Goal: Task Accomplishment & Management: Manage account settings

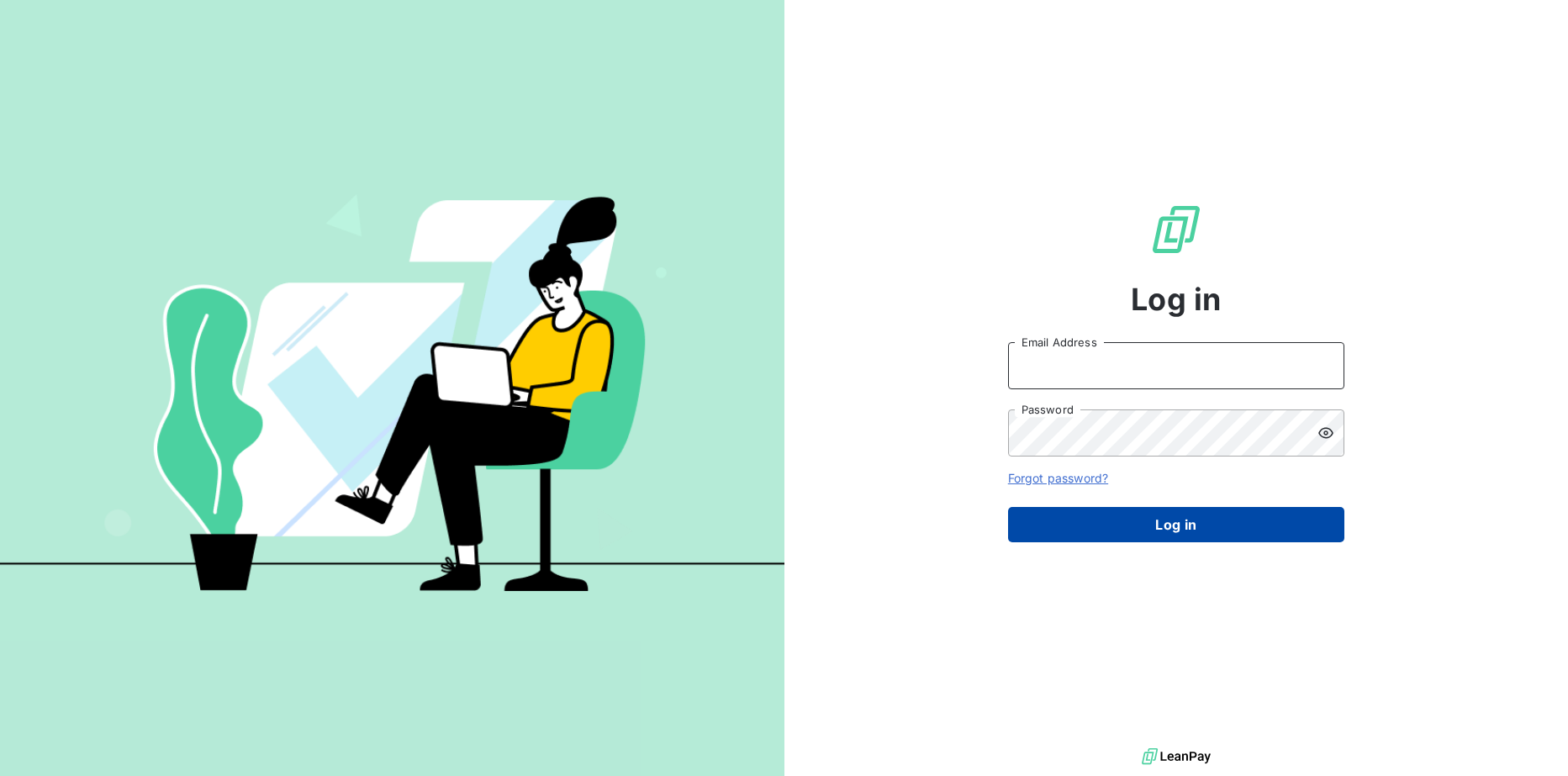
type input "[EMAIL_ADDRESS][DOMAIN_NAME]"
click at [1198, 514] on button "Log in" at bounding box center [1176, 524] width 336 height 35
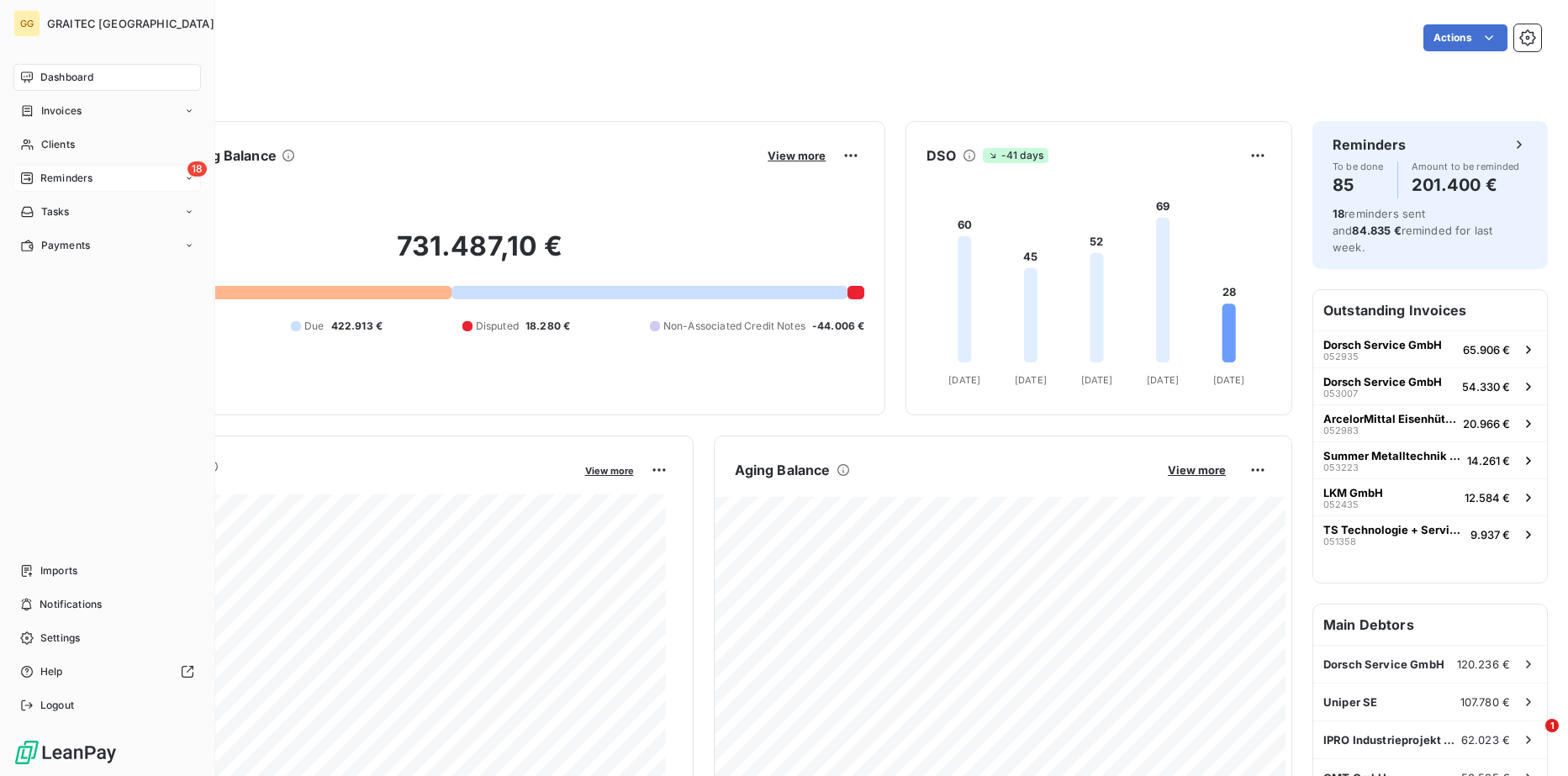
click at [43, 177] on span "Reminders" at bounding box center [67, 177] width 53 height 15
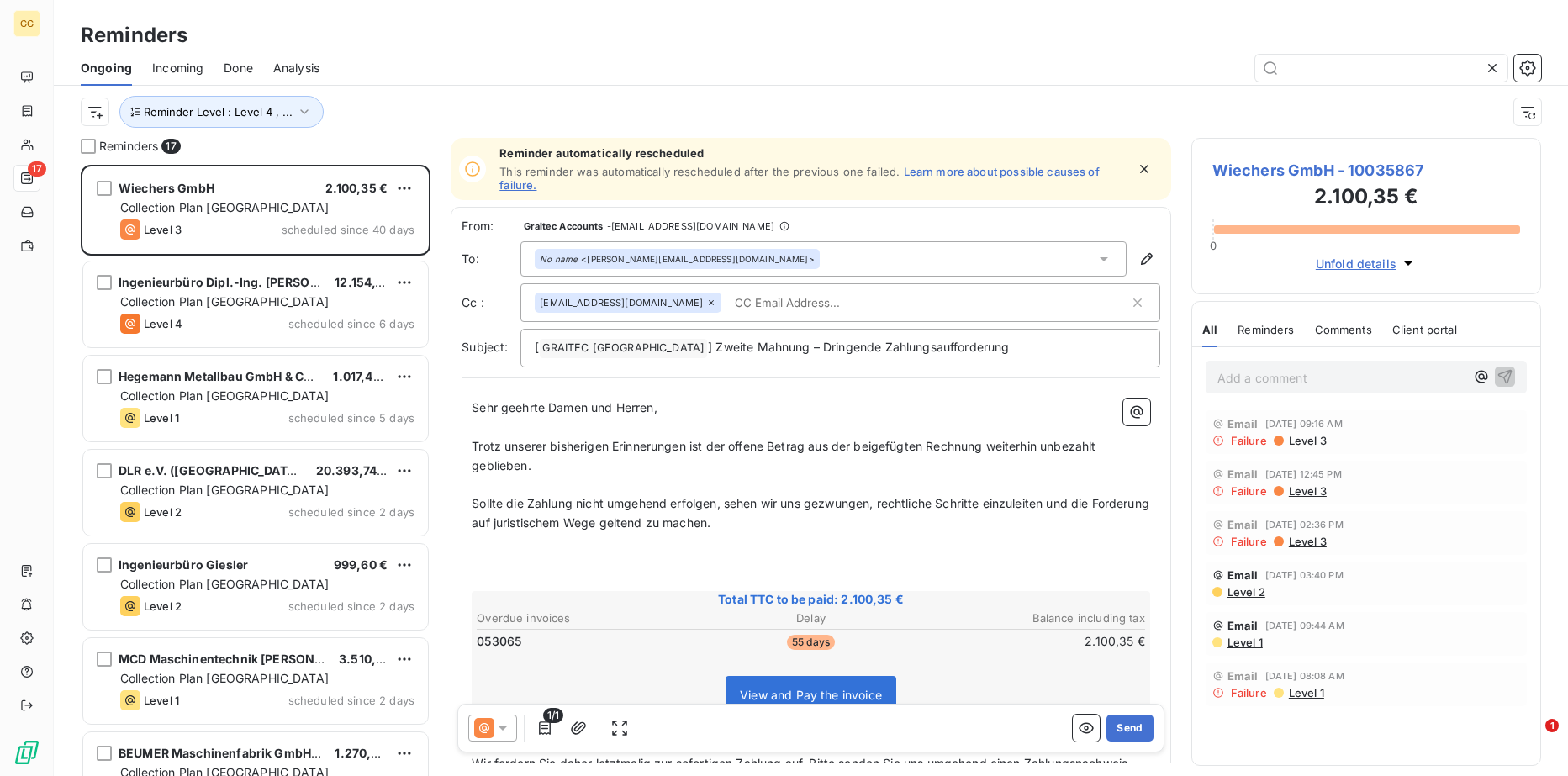
scroll to position [599, 338]
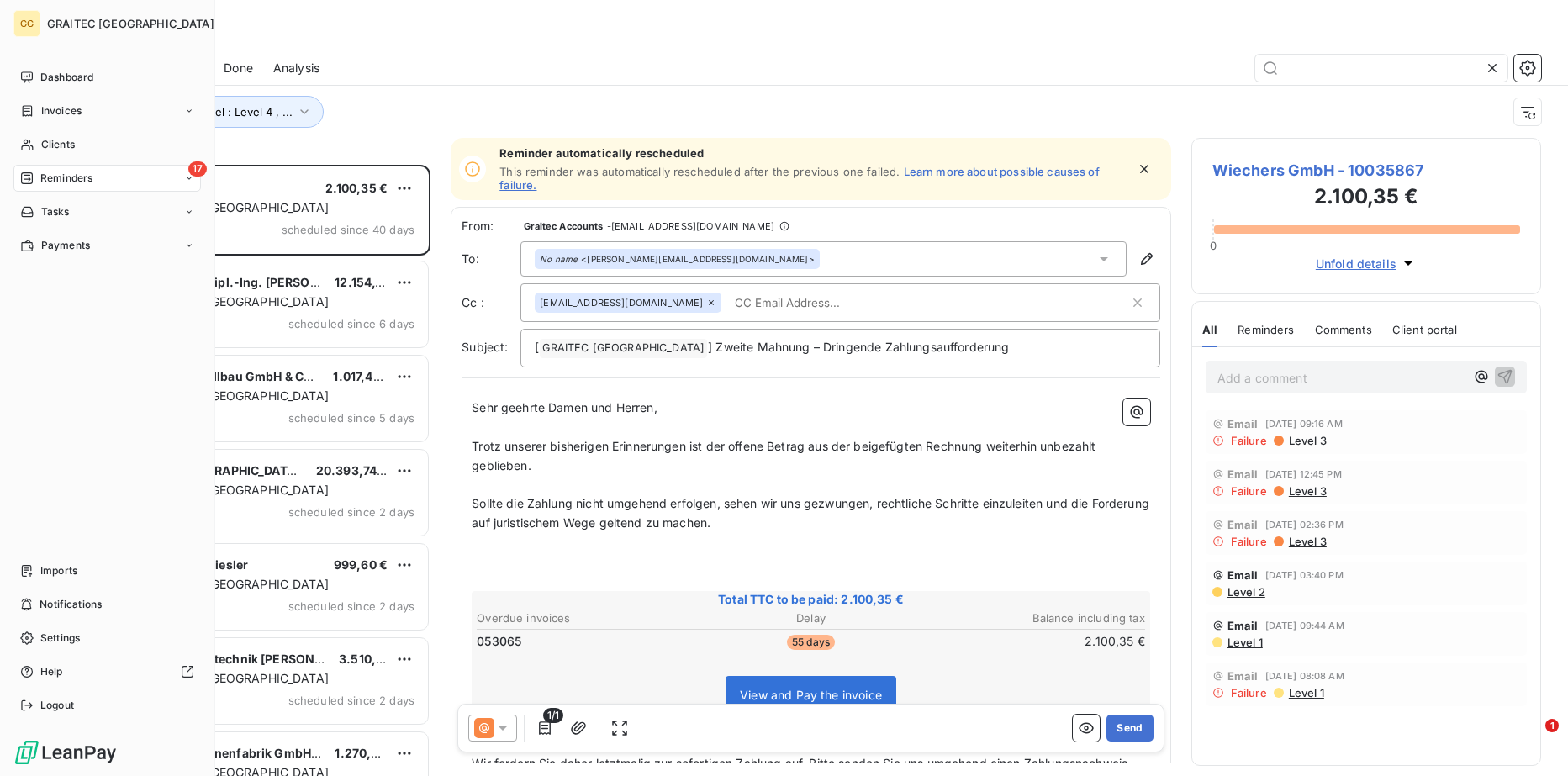
click at [53, 177] on span "Reminders" at bounding box center [67, 177] width 53 height 15
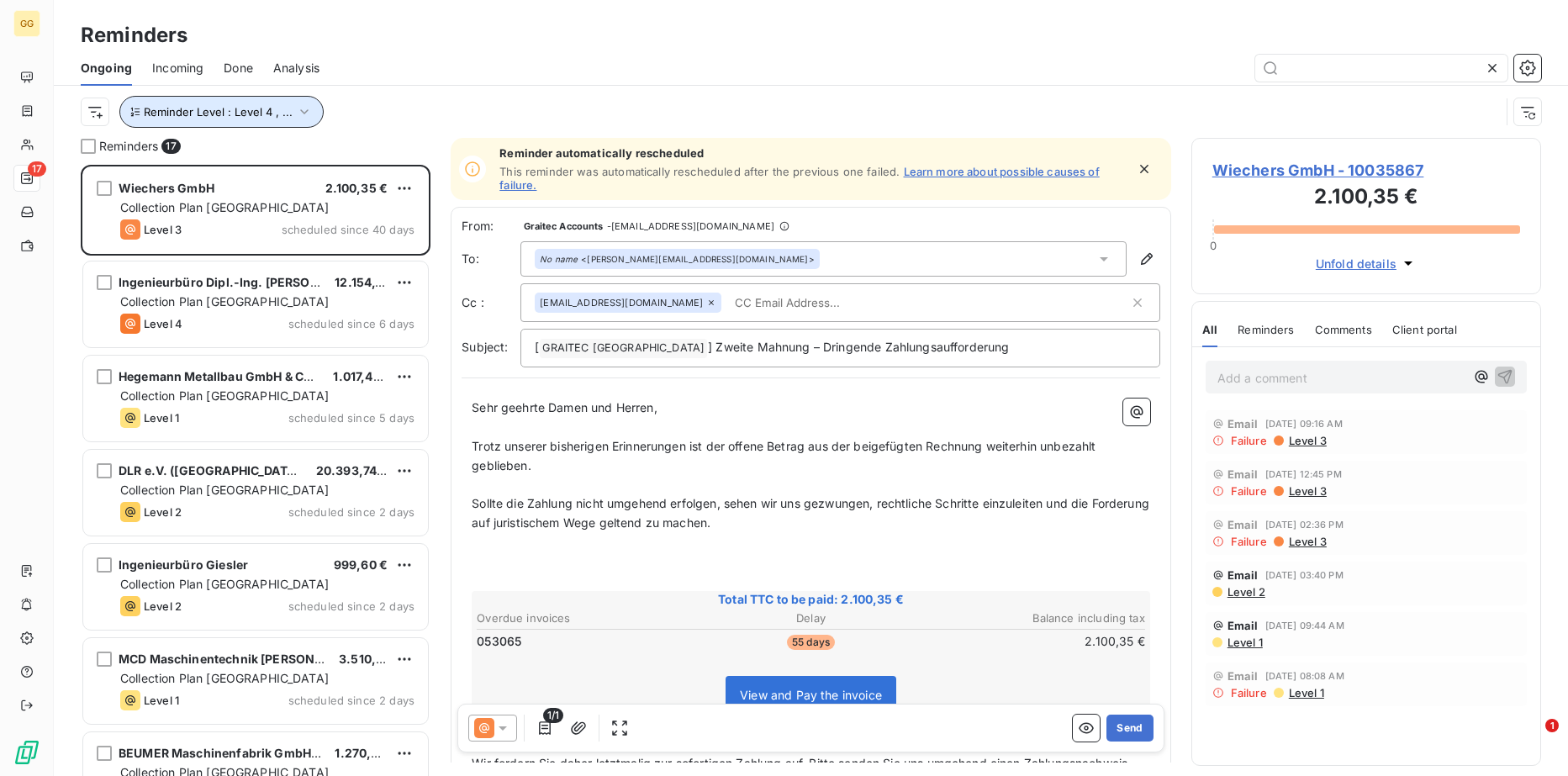
click at [304, 111] on icon "button" at bounding box center [304, 111] width 17 height 17
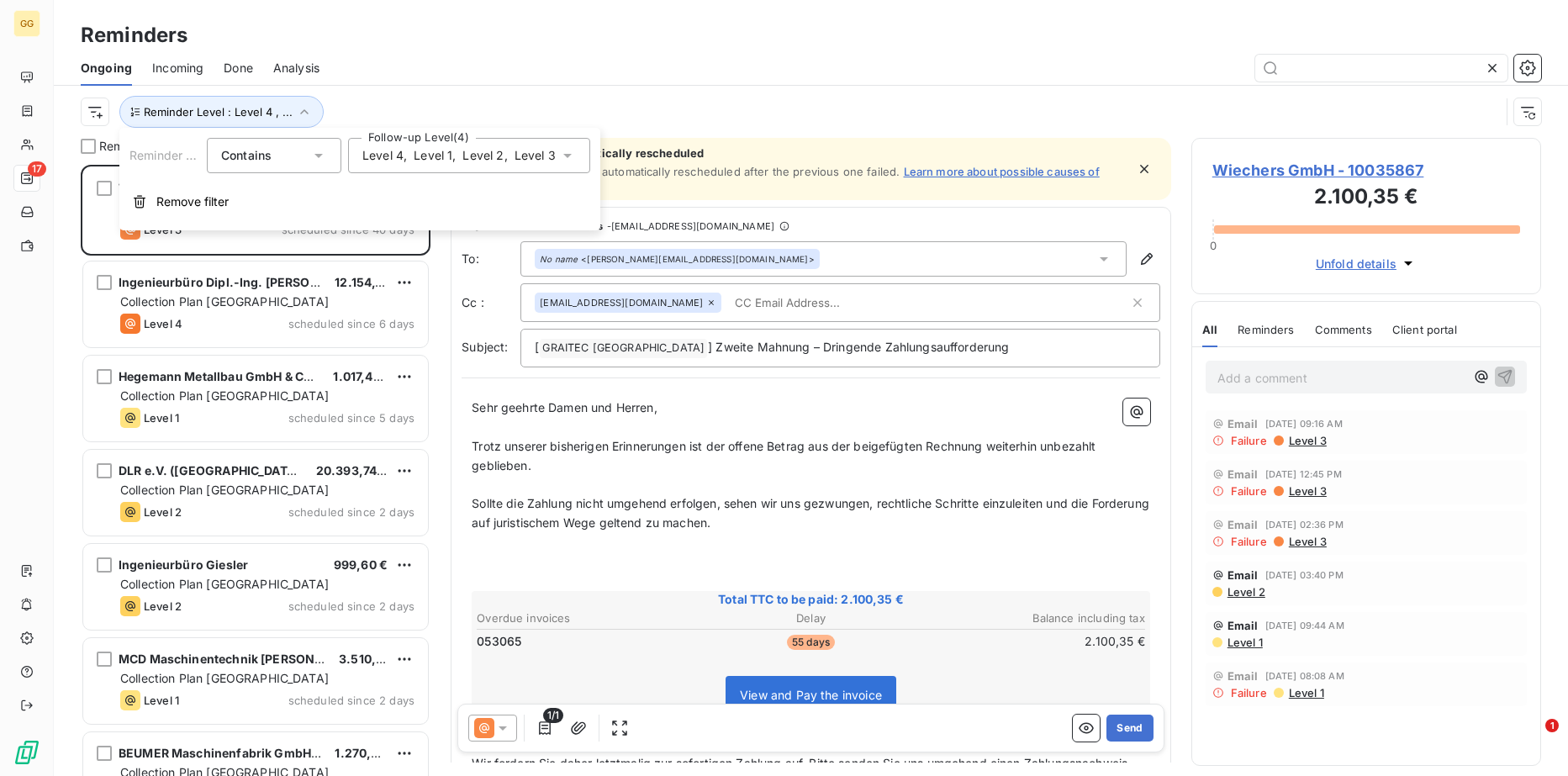
click at [395, 155] on span "Level 4" at bounding box center [382, 155] width 41 height 17
click at [574, 156] on icon at bounding box center [567, 155] width 17 height 17
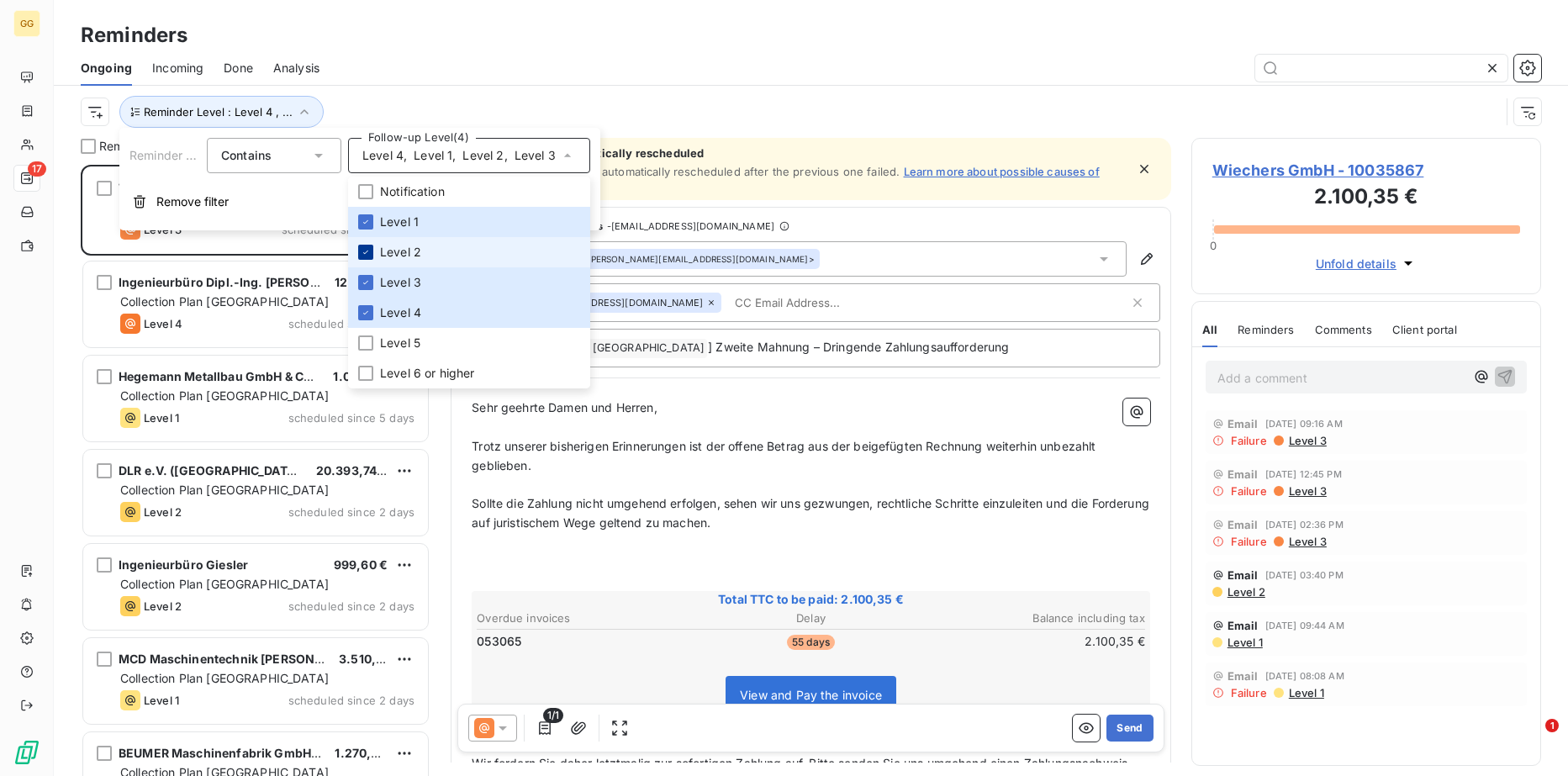
click at [366, 252] on icon at bounding box center [365, 252] width 10 height 10
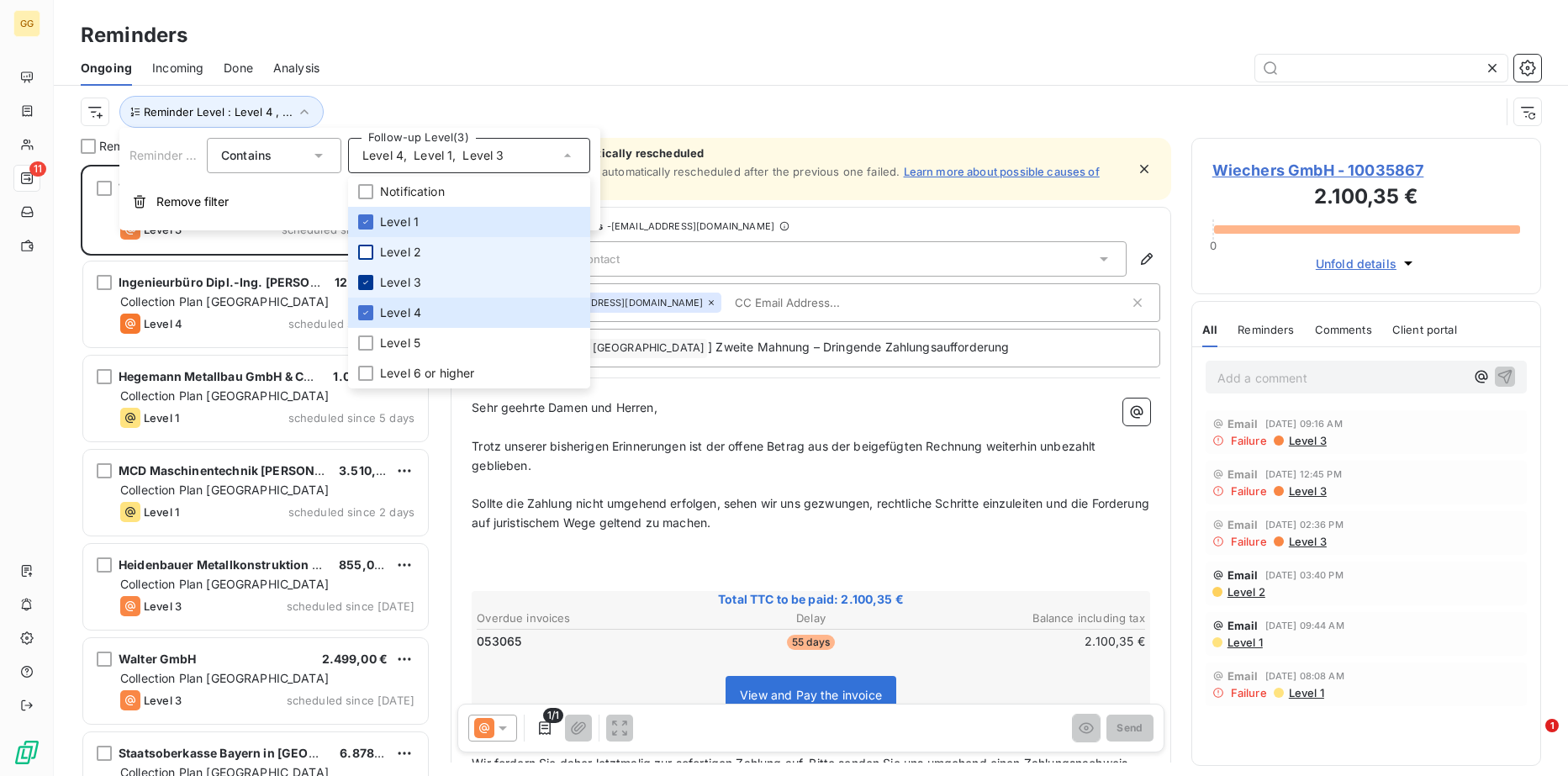
scroll to position [599, 338]
click at [369, 277] on icon at bounding box center [365, 282] width 10 height 10
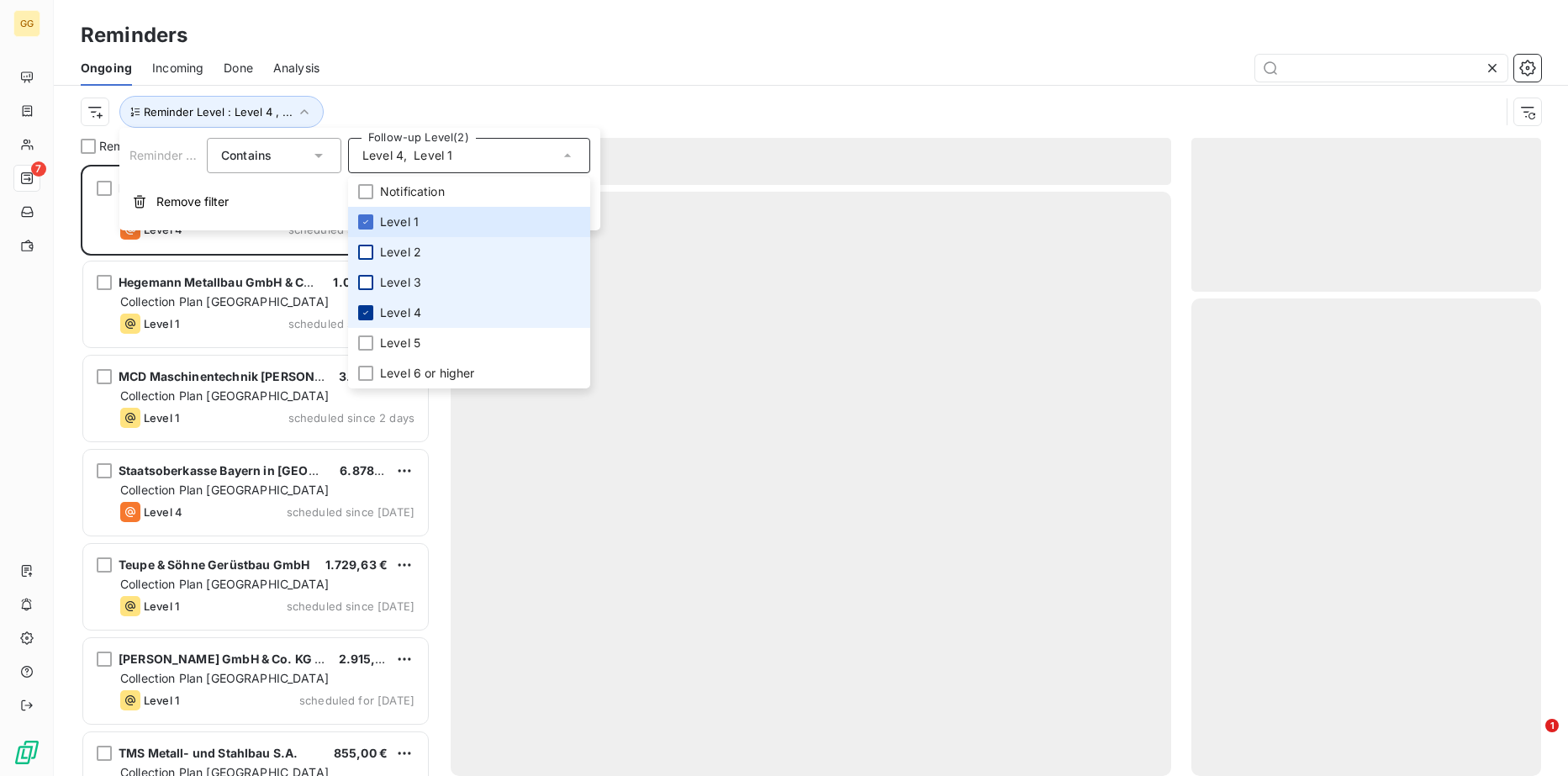
scroll to position [599, 338]
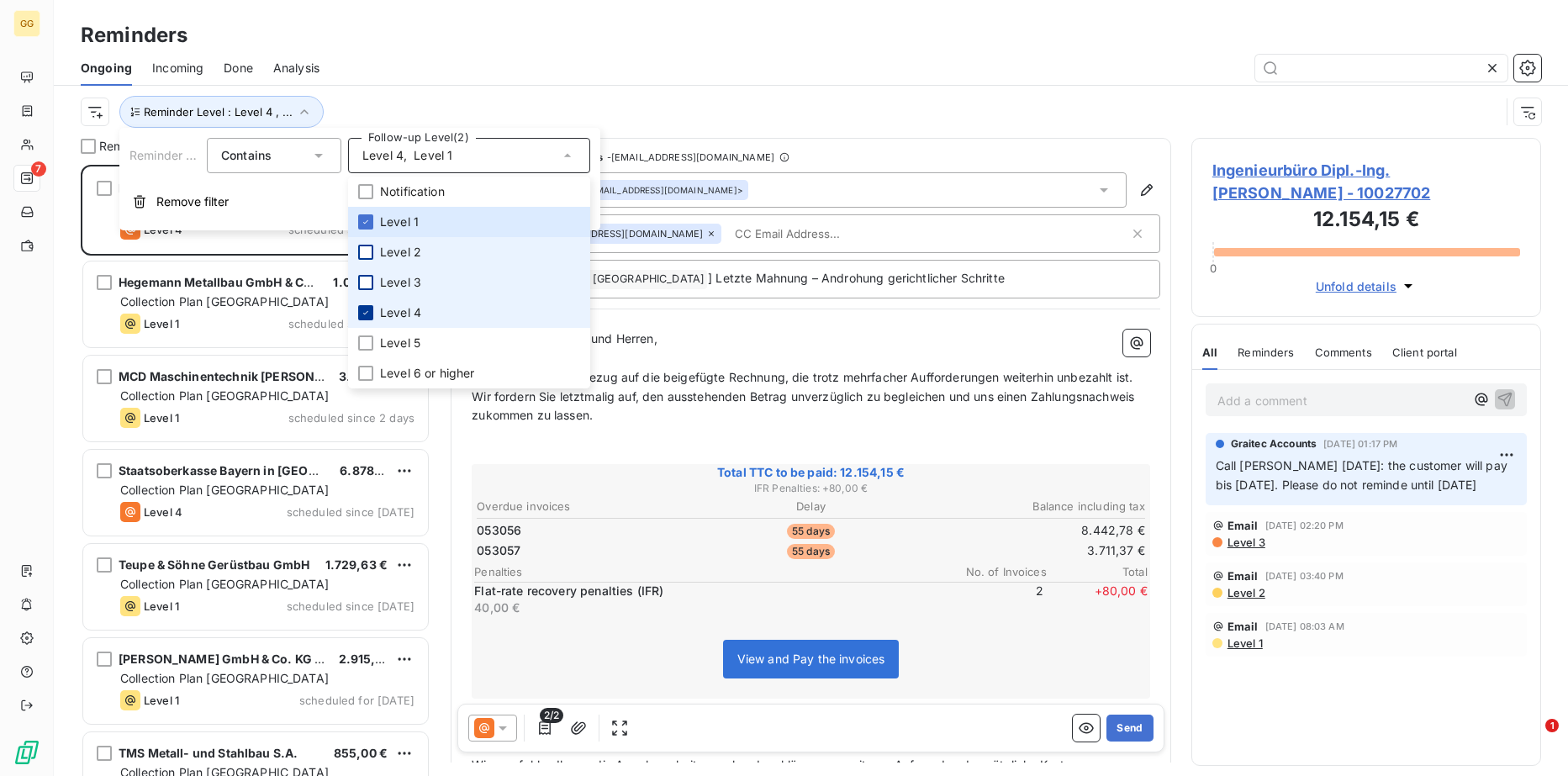
click at [370, 313] on div at bounding box center [365, 312] width 15 height 15
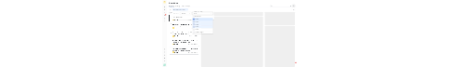
scroll to position [15, 15]
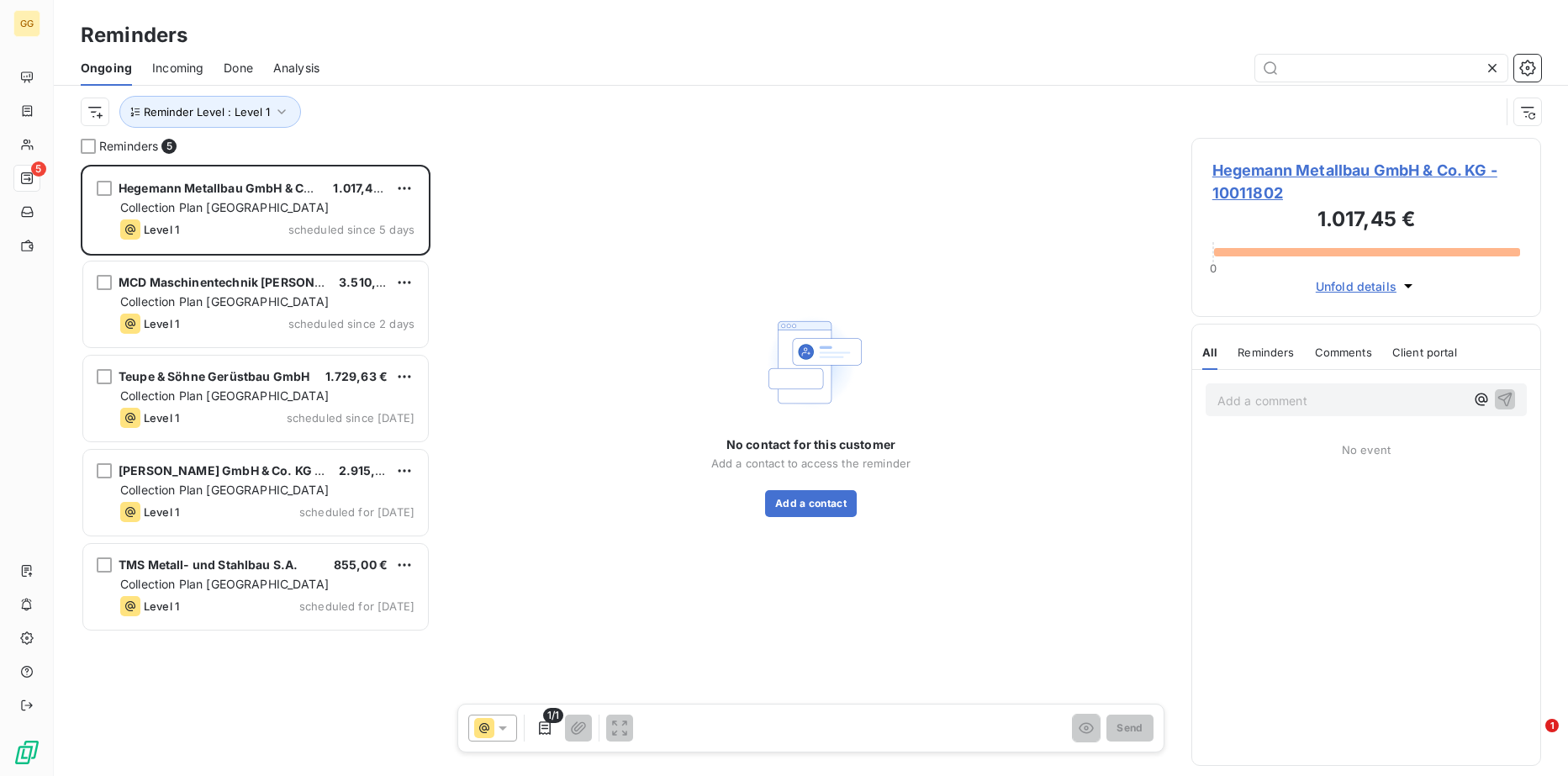
click at [229, 705] on div "Hegemann Metallbau GmbH & Co. KG 1.017,45 € Collection Plan [GEOGRAPHIC_DATA] L…" at bounding box center [255, 470] width 350 height 611
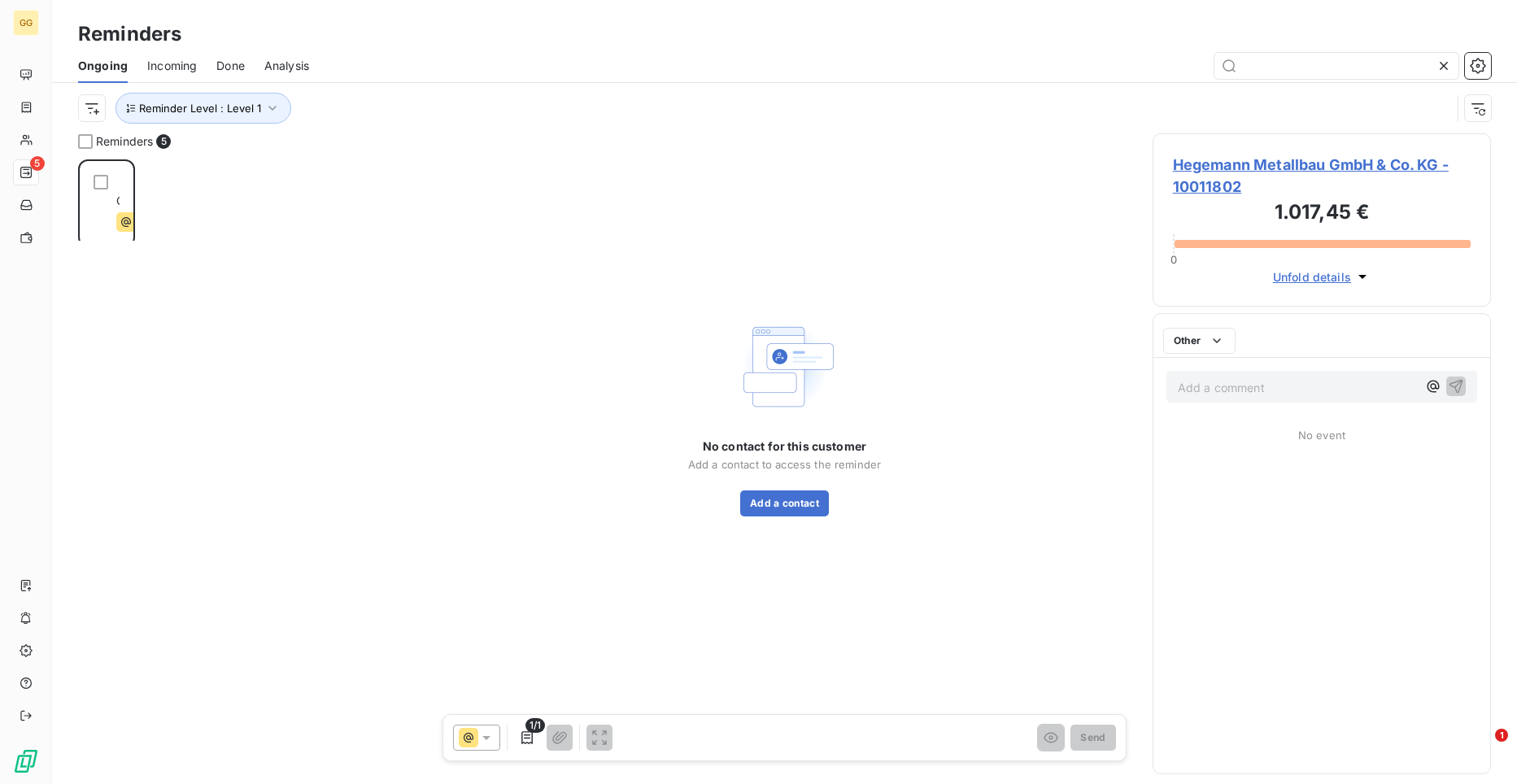
scroll to position [612, 327]
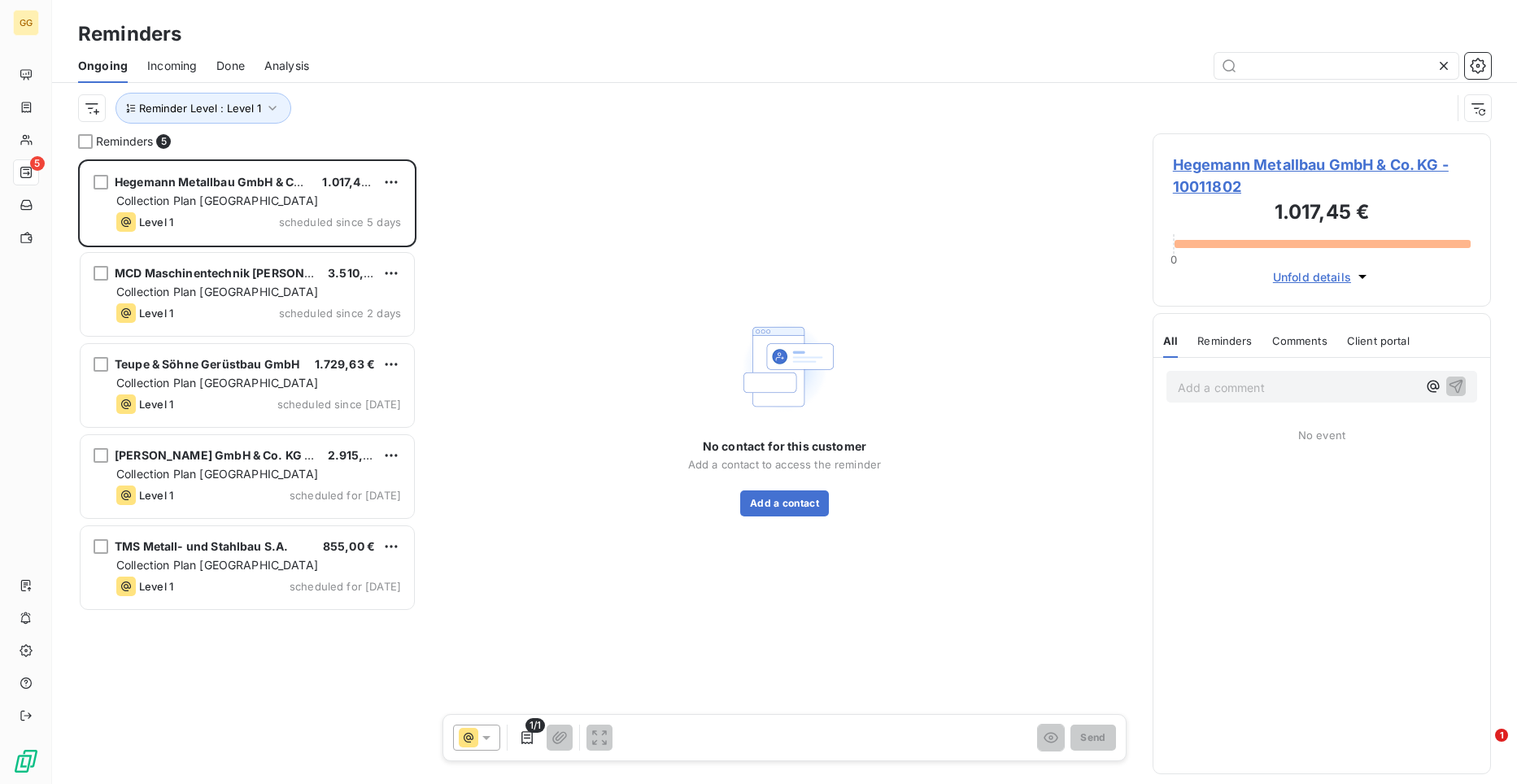
click at [1263, 160] on span "Hegemann Metallbau GmbH & Co. KG - 10011802" at bounding box center [1322, 175] width 298 height 44
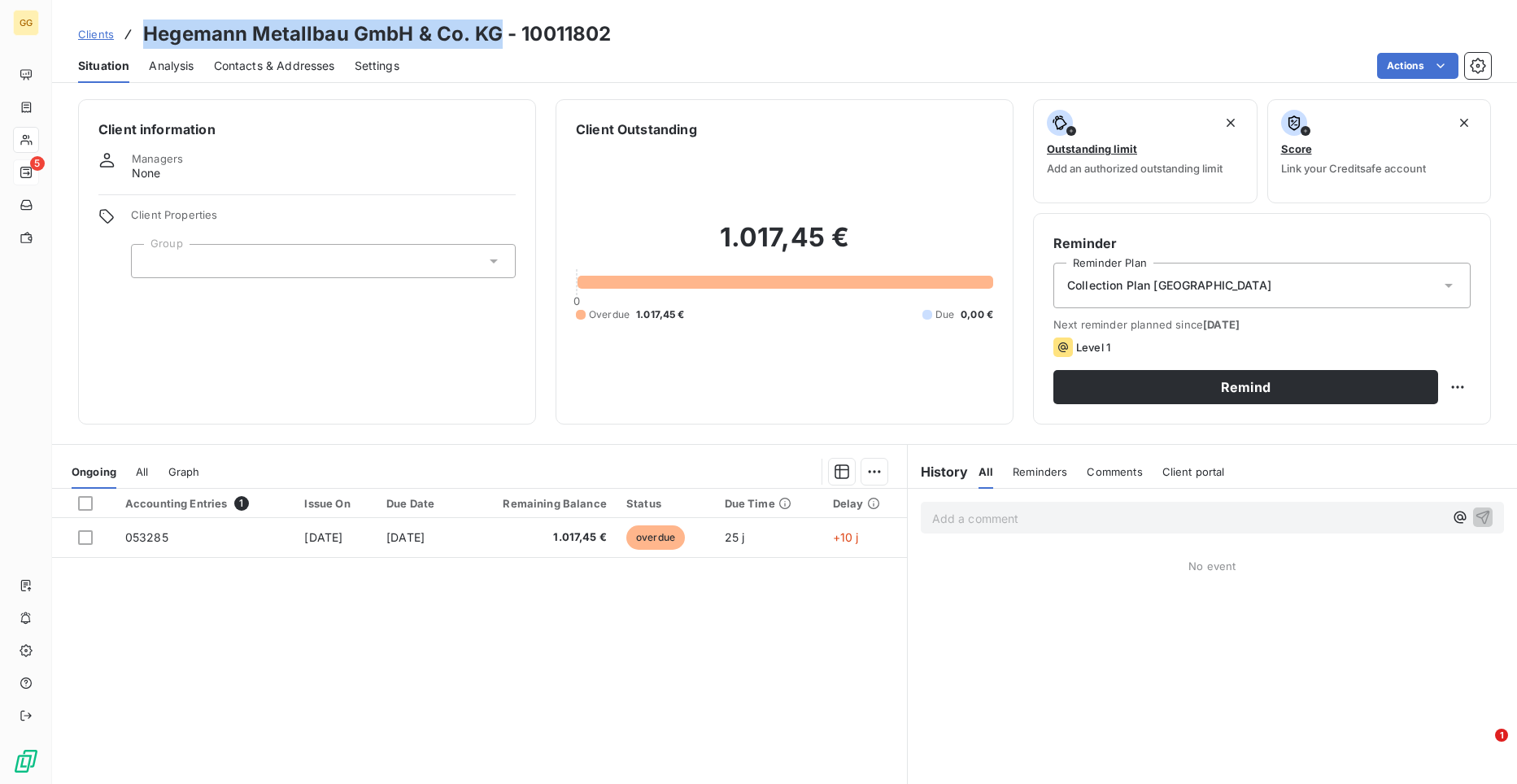
drag, startPoint x: 503, startPoint y: 33, endPoint x: 142, endPoint y: 24, distance: 361.1
click at [143, 24] on h3 "Hegemann Metallbau GmbH & Co. KG - 10011802" at bounding box center [377, 33] width 468 height 29
copy h3 "Hegemann Metallbau GmbH & Co. KG"
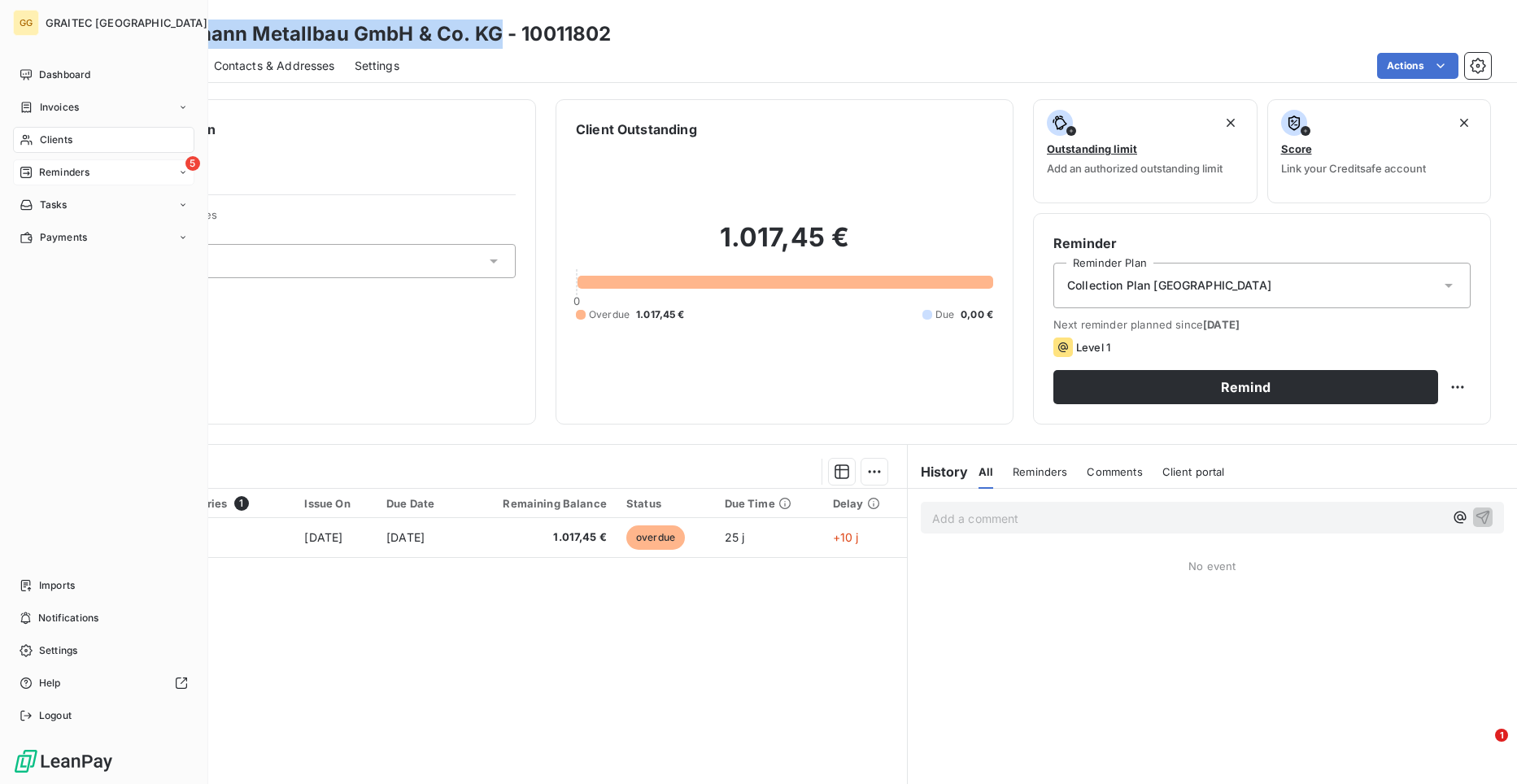
click at [52, 175] on span "Reminders" at bounding box center [65, 172] width 51 height 15
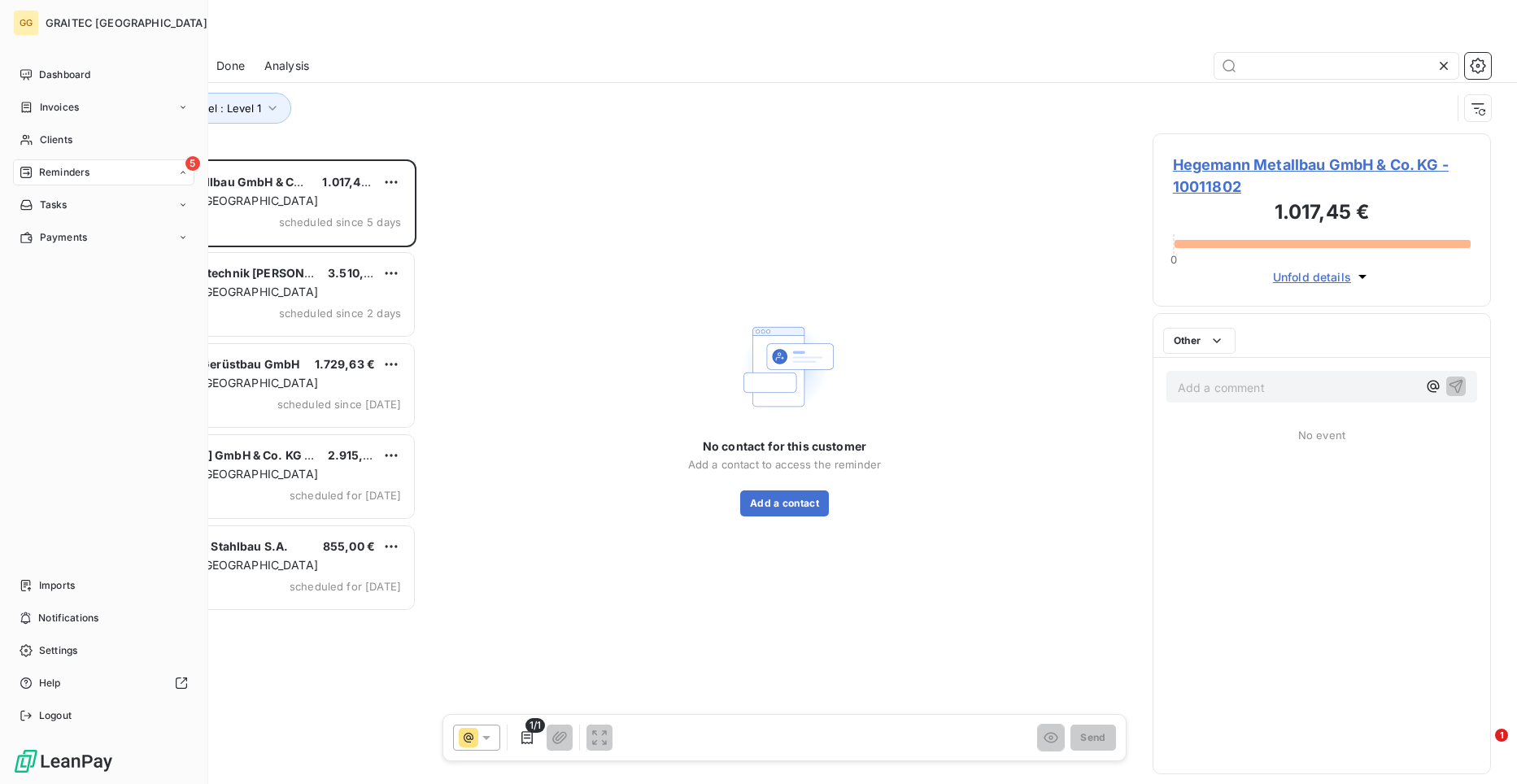
scroll to position [612, 327]
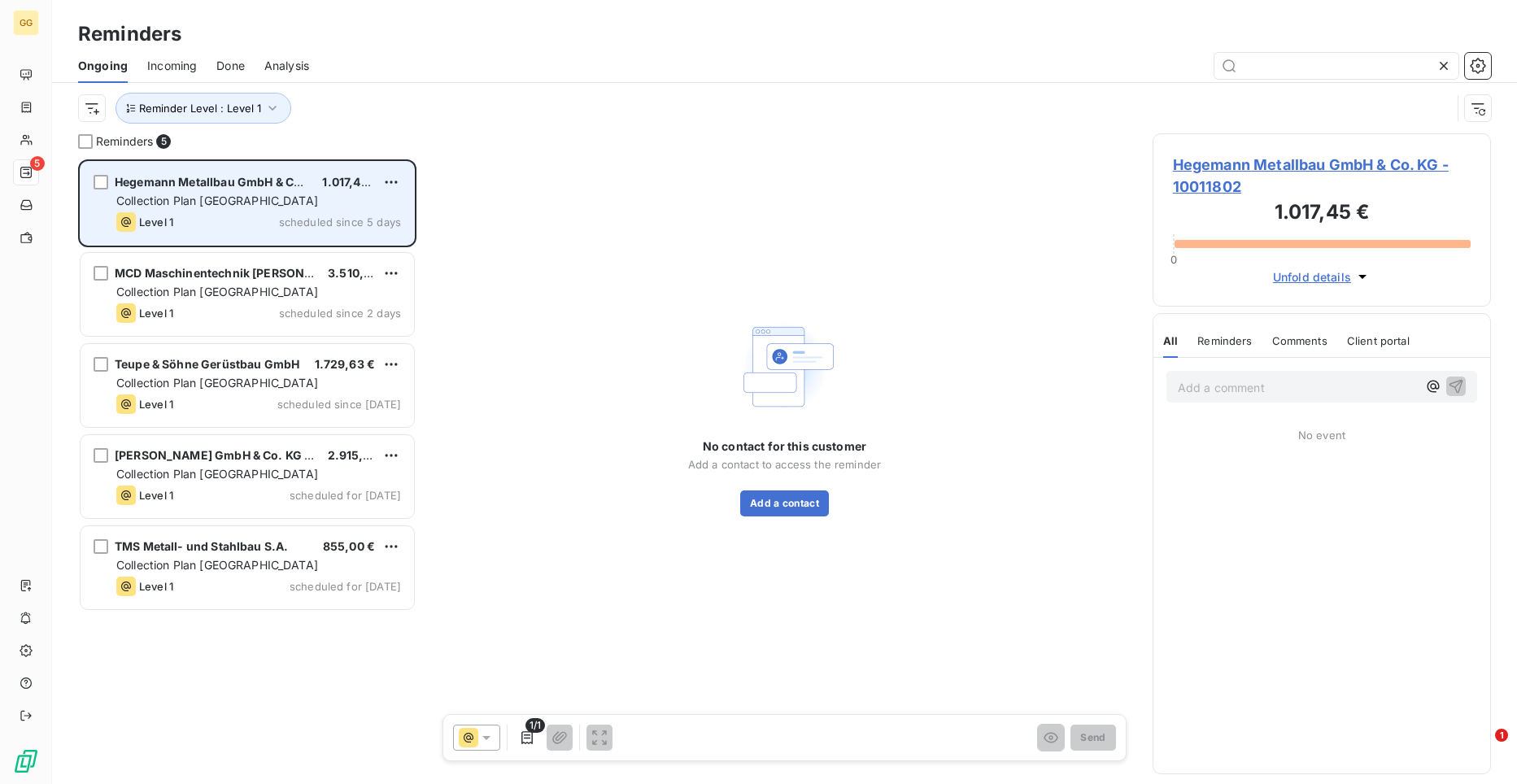
click at [253, 192] on div "Hegemann Metallbau GmbH & Co. KG 1.017,45 € Collection Plan [GEOGRAPHIC_DATA] L…" at bounding box center [247, 203] width 334 height 83
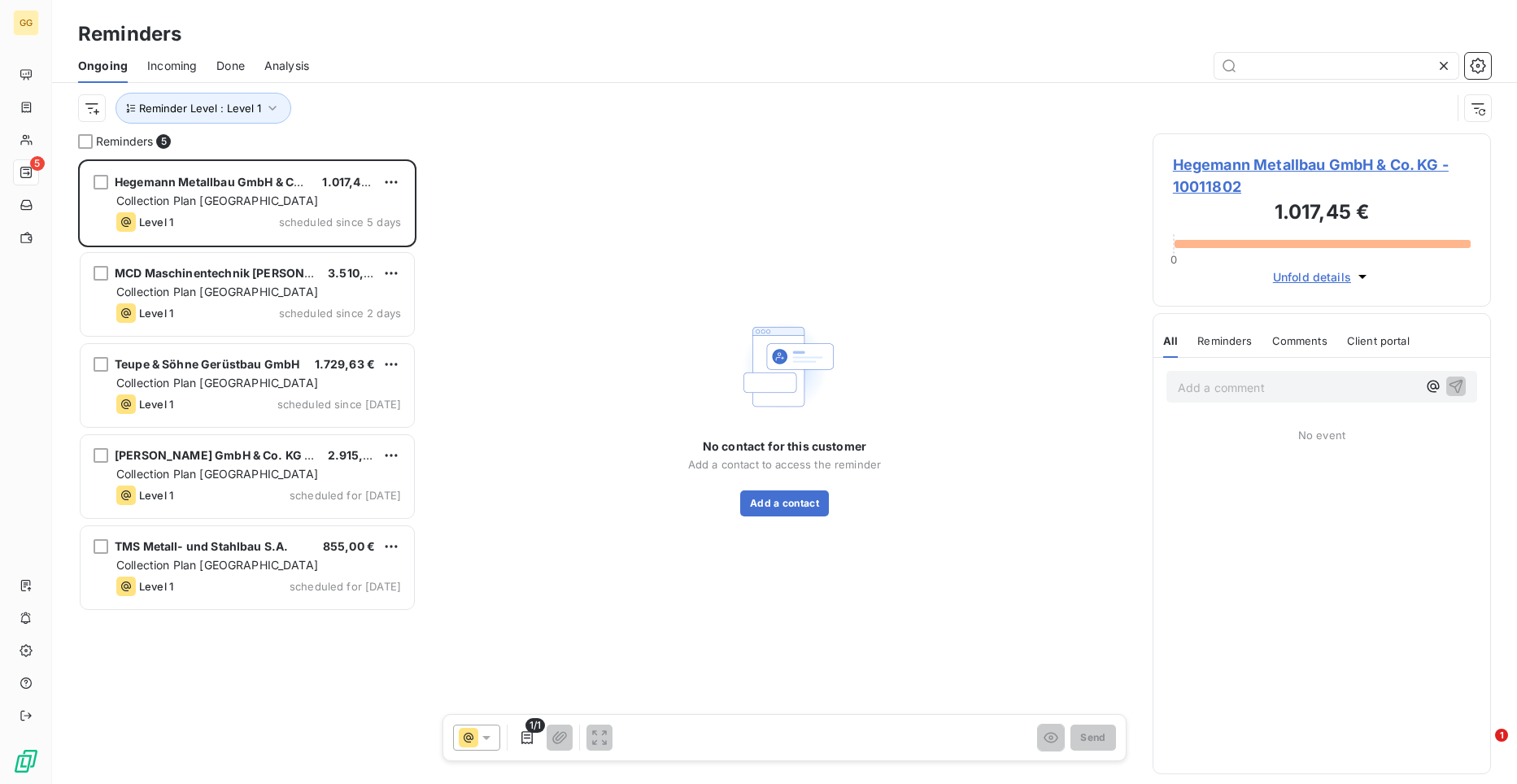
click at [797, 517] on div "No contact for this customer Add a contact to access the reminder Add a contact" at bounding box center [783, 415] width 697 height 564
click at [800, 510] on button "Add a contact" at bounding box center [784, 504] width 89 height 26
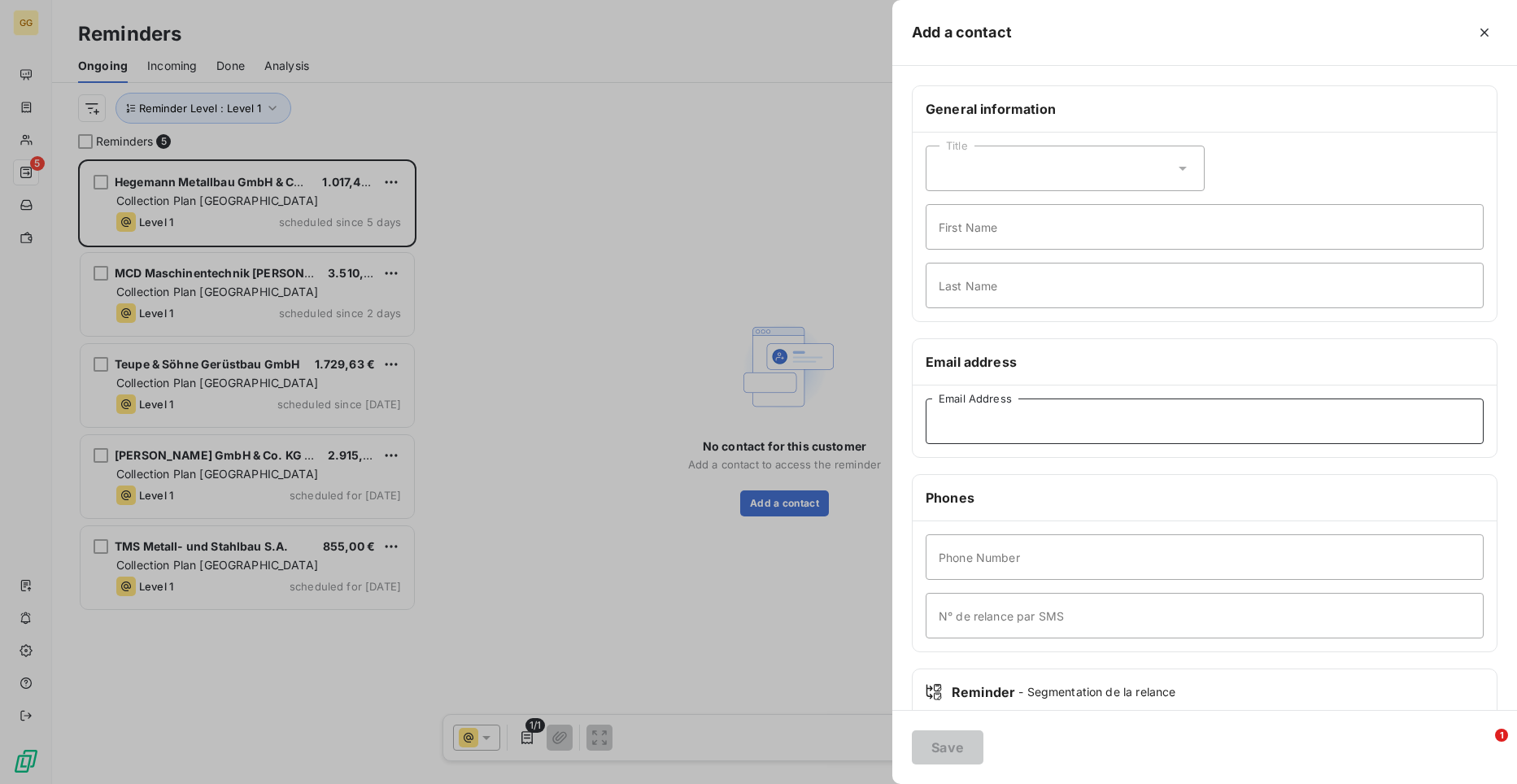
click at [967, 429] on input "Email Address" at bounding box center [1204, 421] width 558 height 46
paste input "[EMAIL_ADDRESS][DOMAIN_NAME]"
type input "[EMAIL_ADDRESS][DOMAIN_NAME]"
click at [957, 750] on button "Save" at bounding box center [947, 746] width 72 height 34
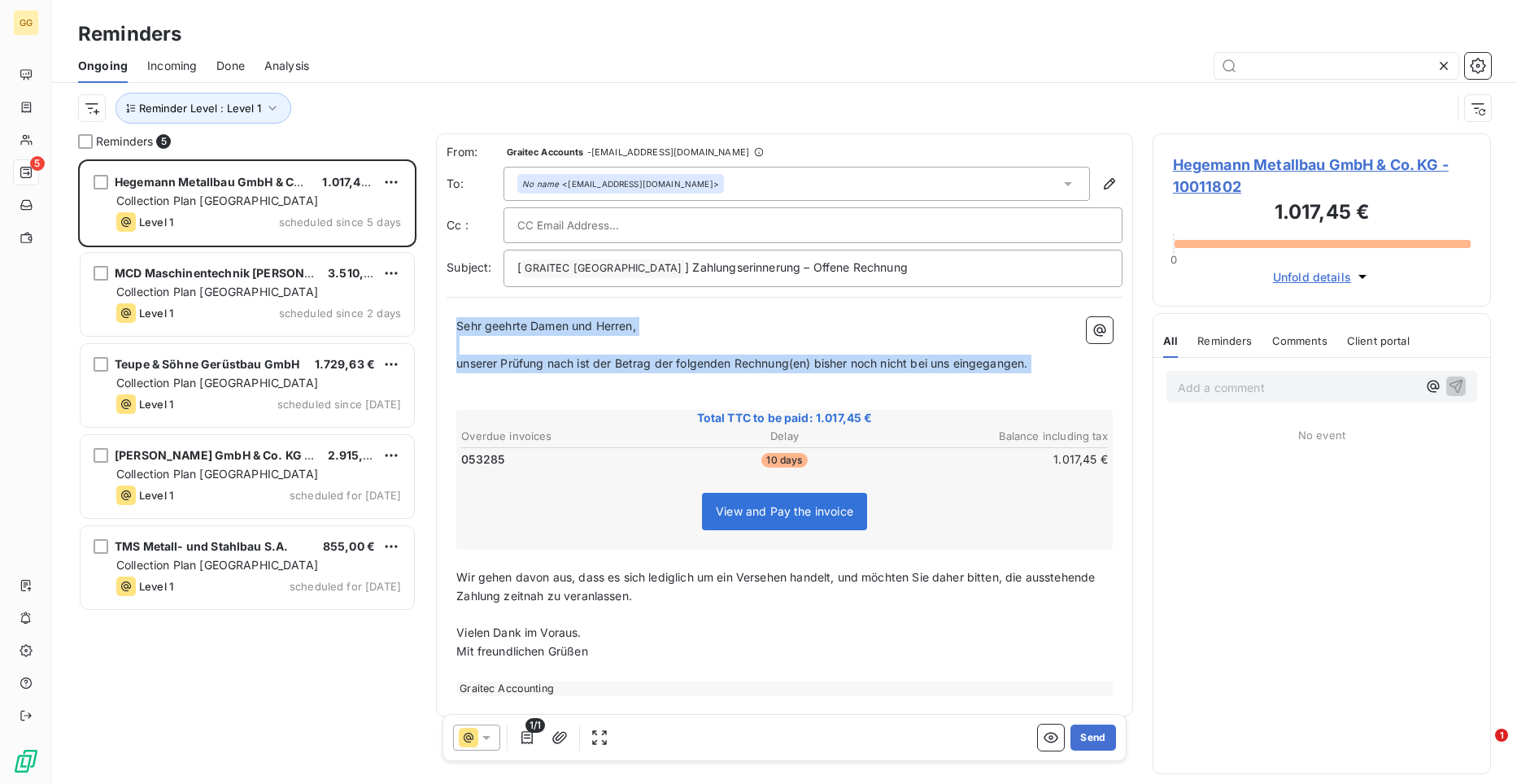
drag, startPoint x: 458, startPoint y: 328, endPoint x: 1087, endPoint y: 379, distance: 631.1
click at [1088, 378] on div "Sehr geehrte Damen und Herren, ﻿ unserer Prüfung nach ist der Betrag der folgen…" at bounding box center [784, 506] width 656 height 379
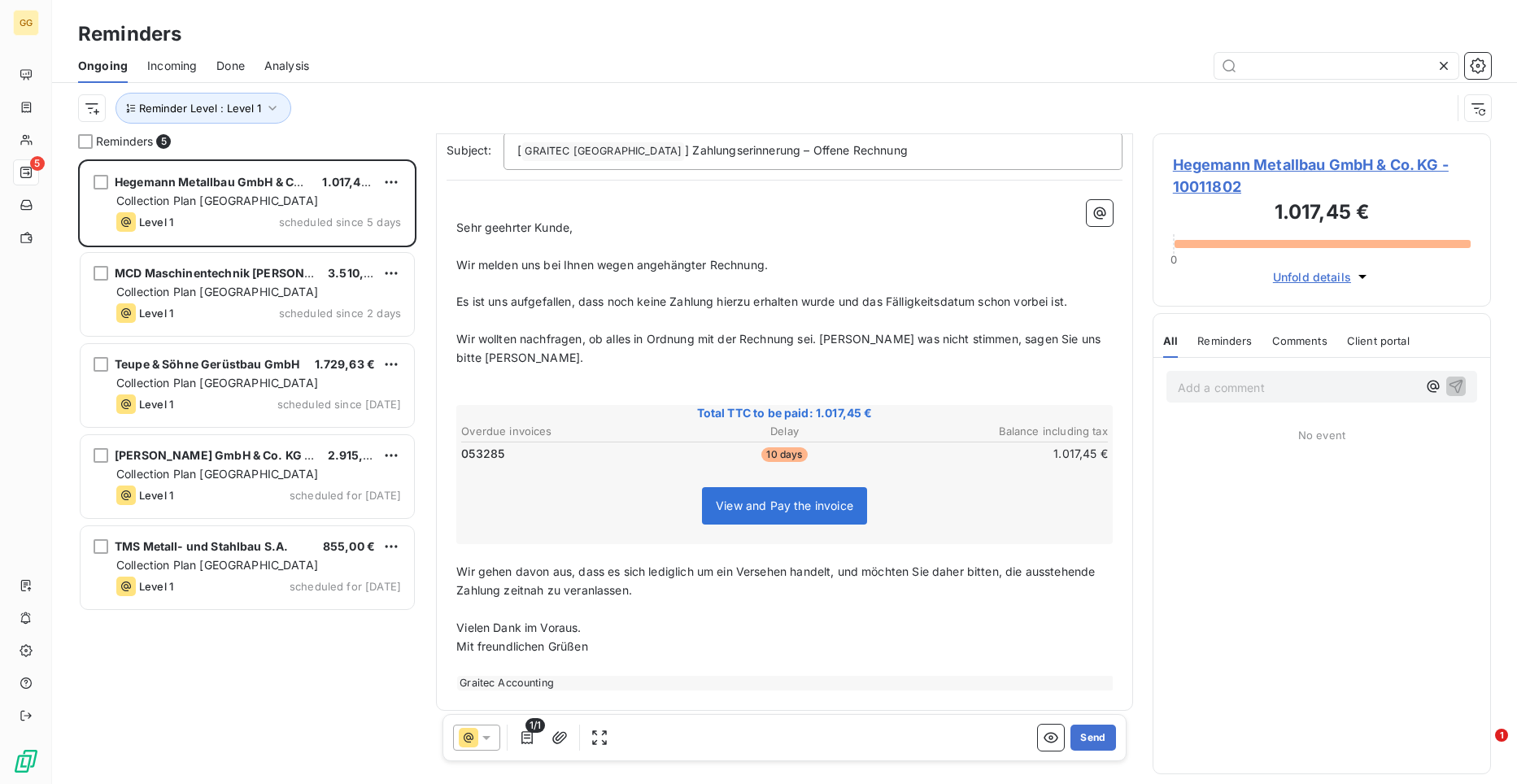
scroll to position [124, 0]
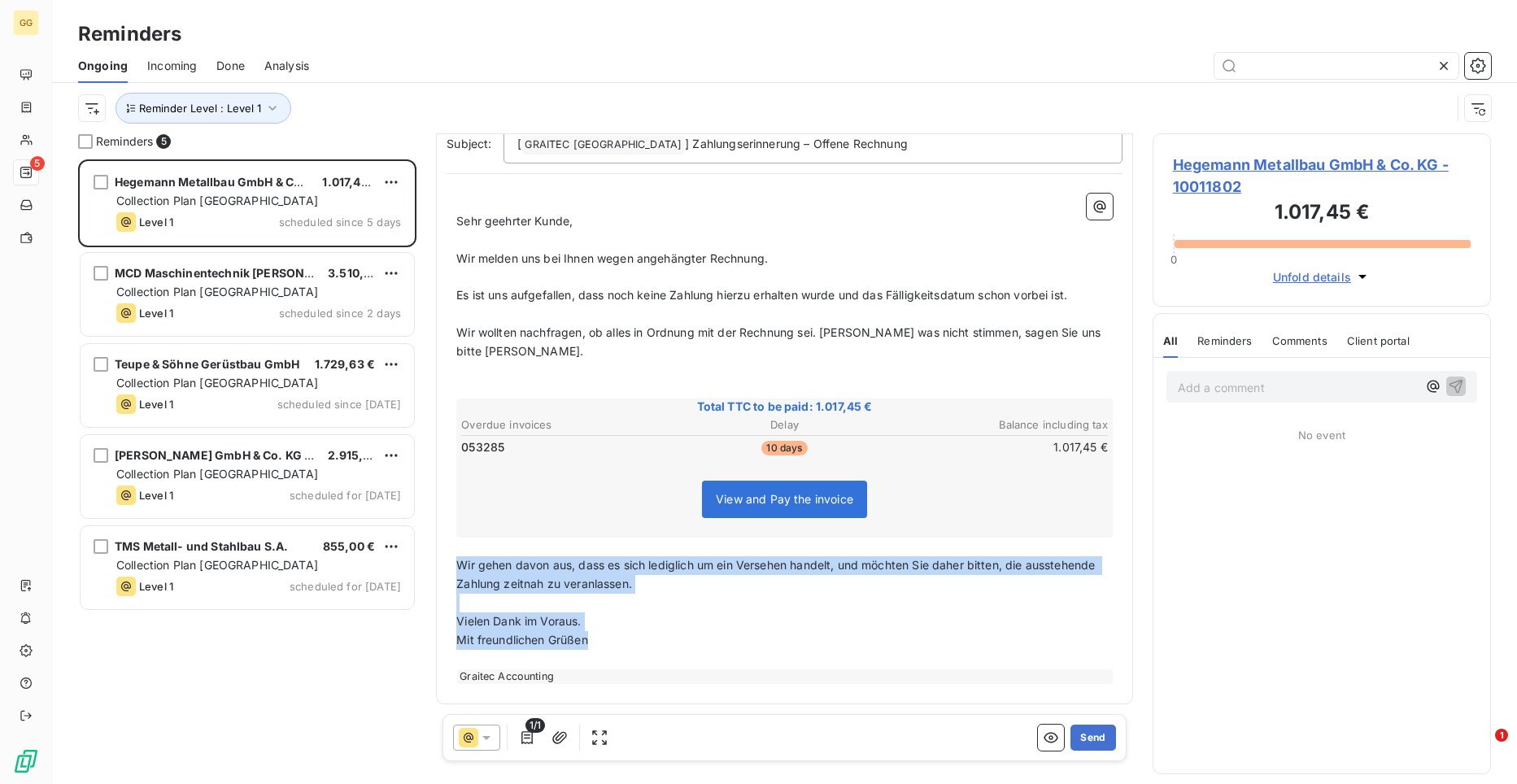
drag, startPoint x: 459, startPoint y: 566, endPoint x: 607, endPoint y: 639, distance: 165.0
click at [607, 639] on div "﻿ Sehr geehrter Kunde, ﻿ Wir melden uns bei Ihnen wegen angehängter Rechnung. ﻿…" at bounding box center [784, 439] width 656 height 491
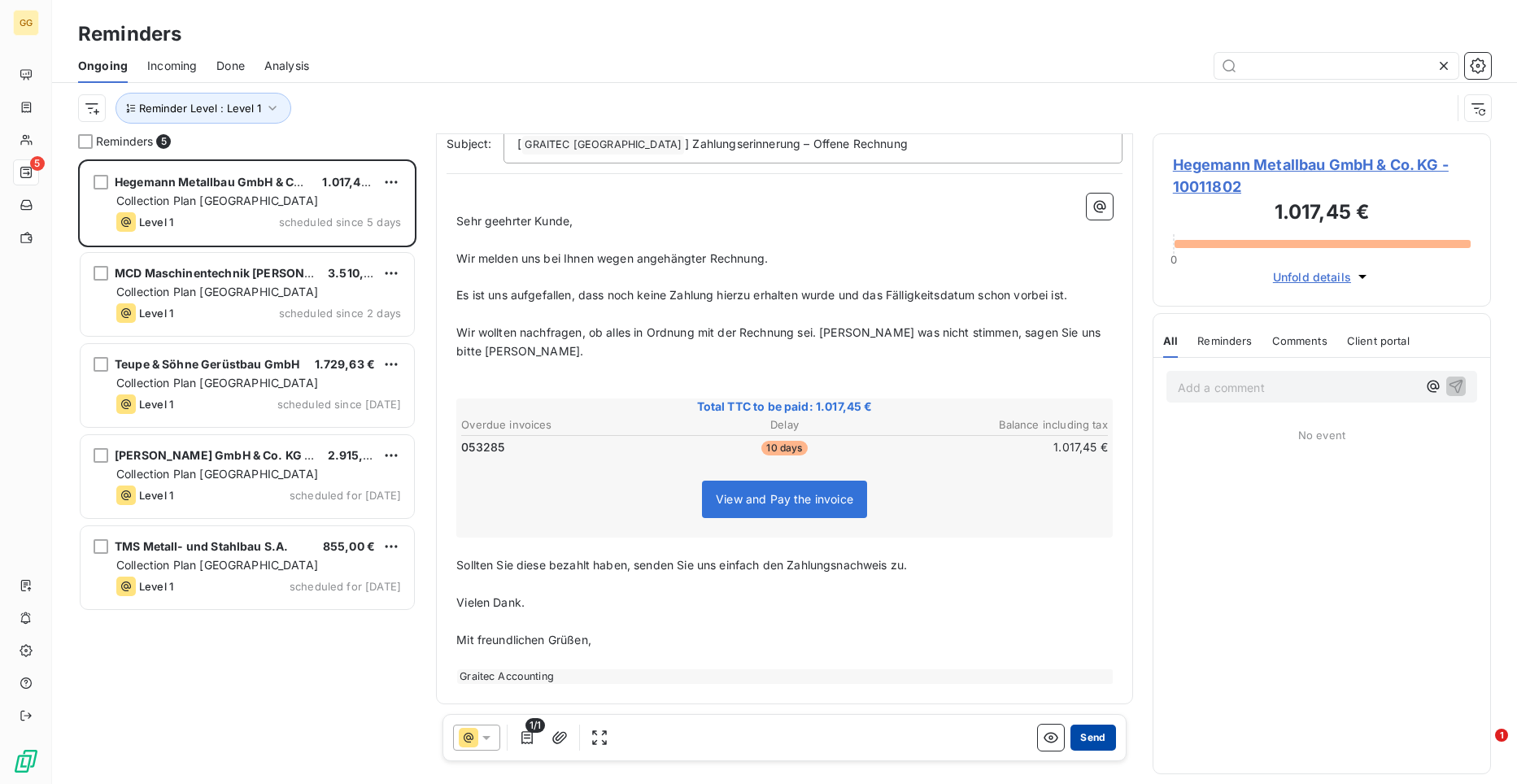
click at [1089, 739] on button "Send" at bounding box center [1092, 738] width 45 height 26
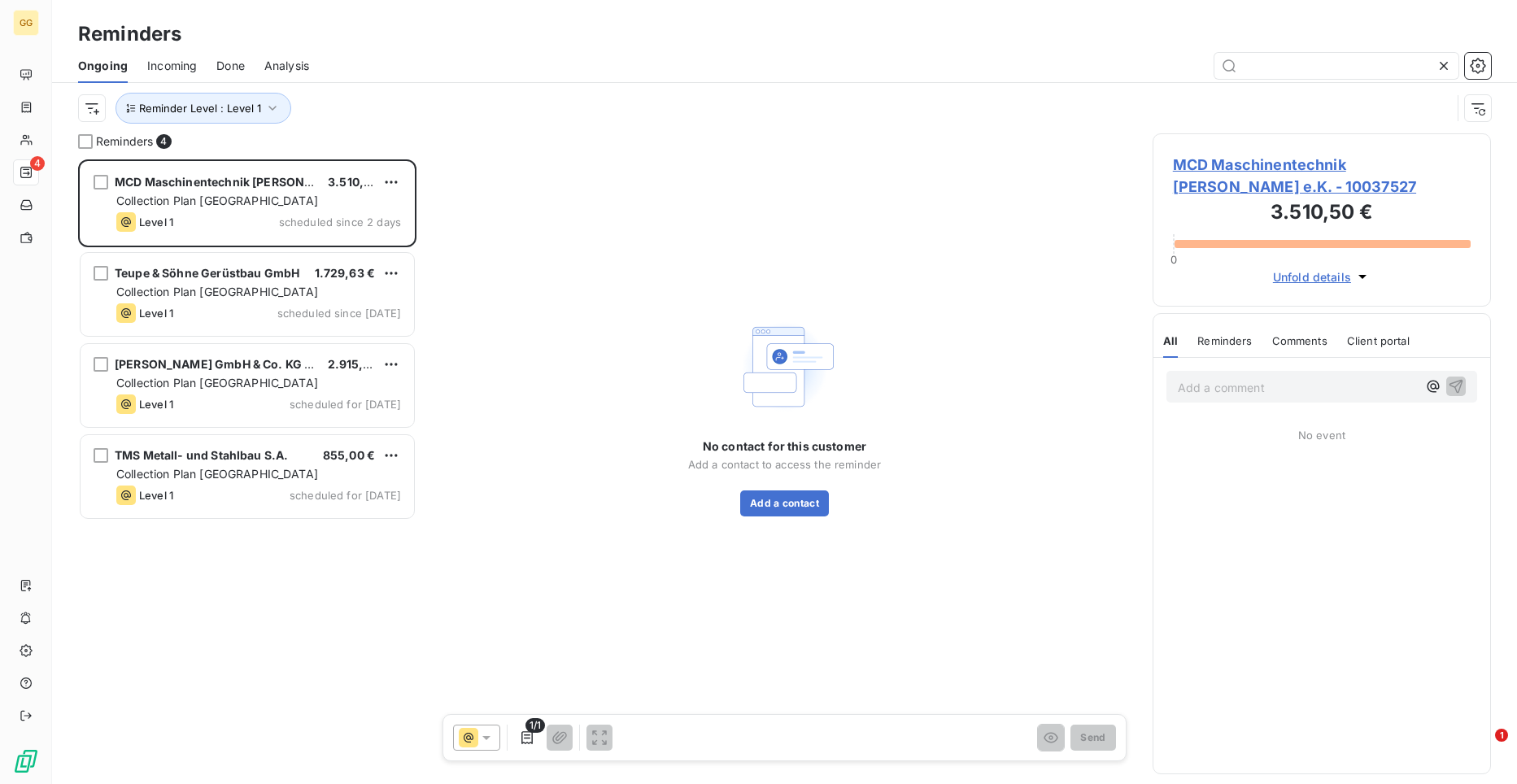
click at [1277, 161] on span "MCD Maschinentechnik [PERSON_NAME] e.K. - 10037527" at bounding box center [1322, 175] width 298 height 44
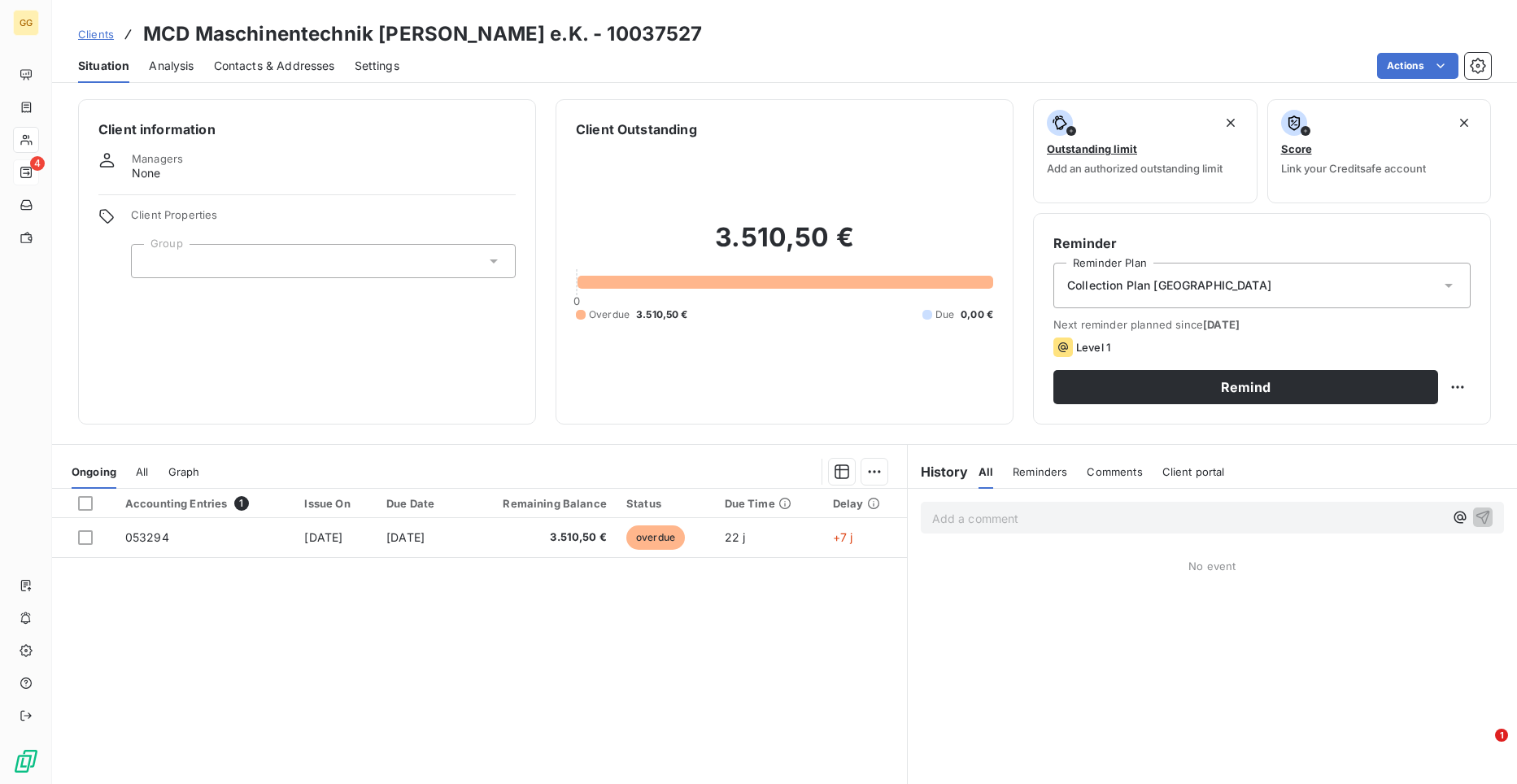
click at [531, 33] on h3 "MCD Maschinentechnik [PERSON_NAME] e.K. - 10037527" at bounding box center [422, 33] width 560 height 29
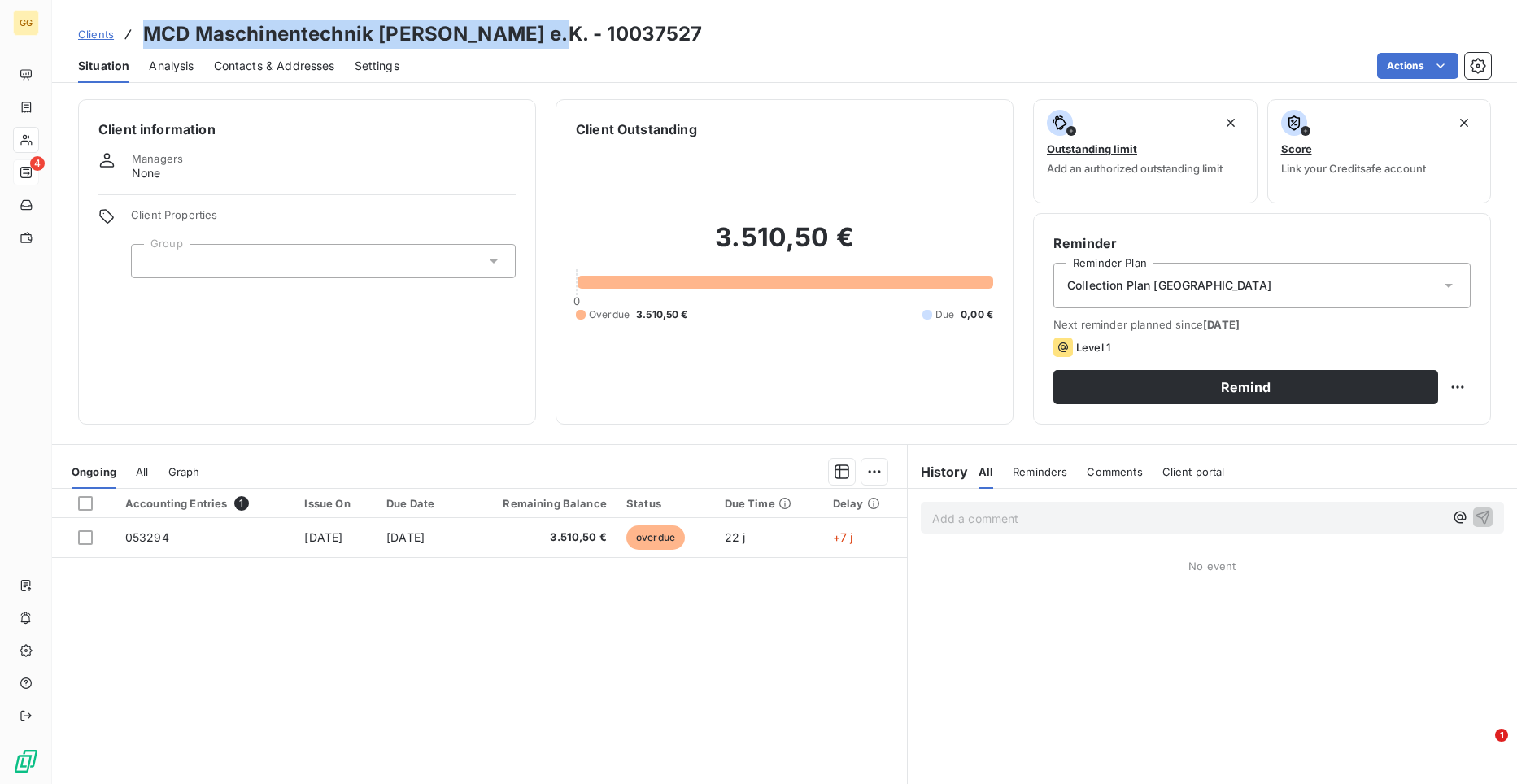
drag, startPoint x: 535, startPoint y: 33, endPoint x: 149, endPoint y: 28, distance: 386.0
click at [149, 28] on h3 "MCD Maschinentechnik [PERSON_NAME] e.K. - 10037527" at bounding box center [422, 33] width 560 height 29
copy h3 "MCD Maschinentechnik [PERSON_NAME] e.K."
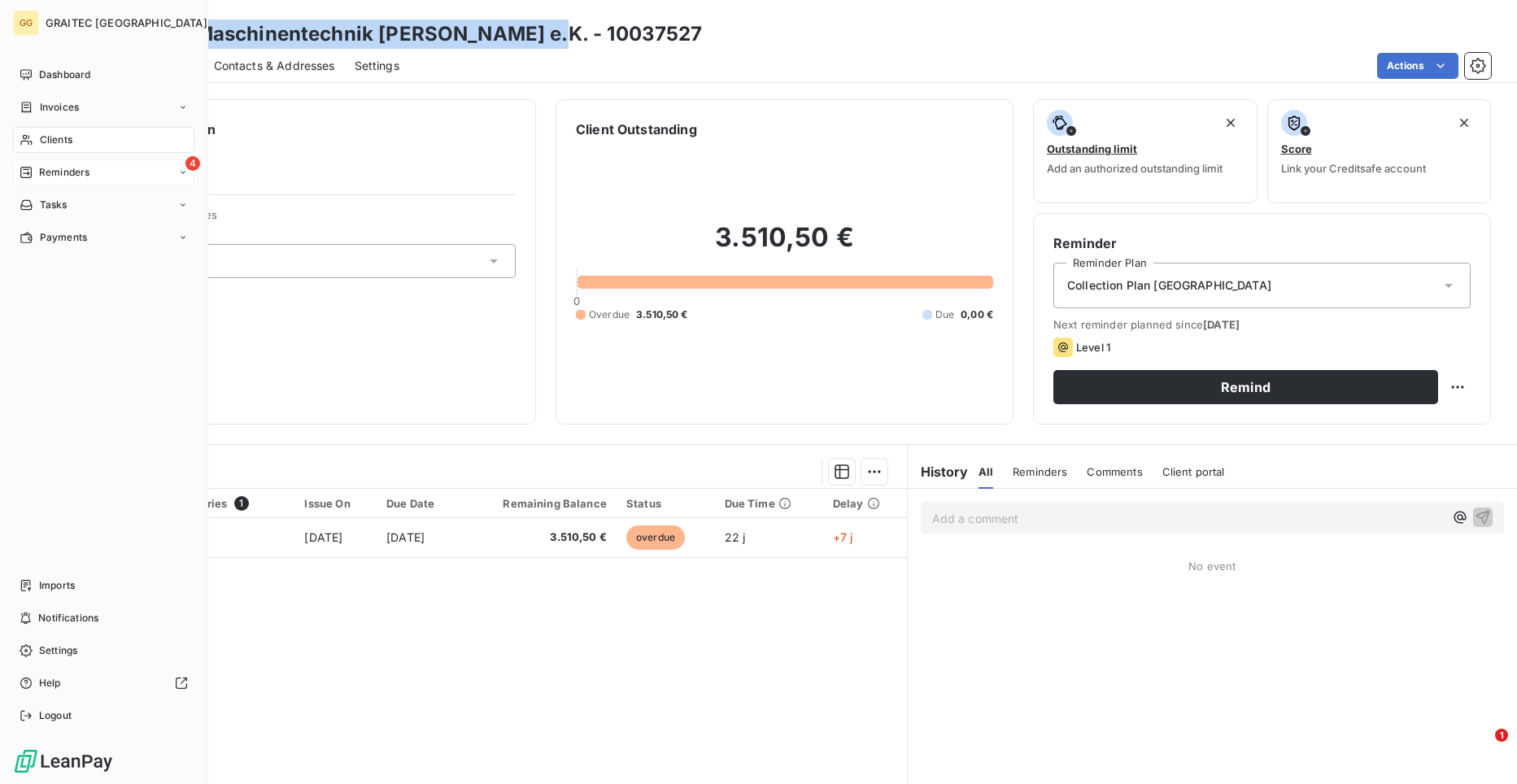
click at [25, 174] on icon at bounding box center [25, 172] width 13 height 13
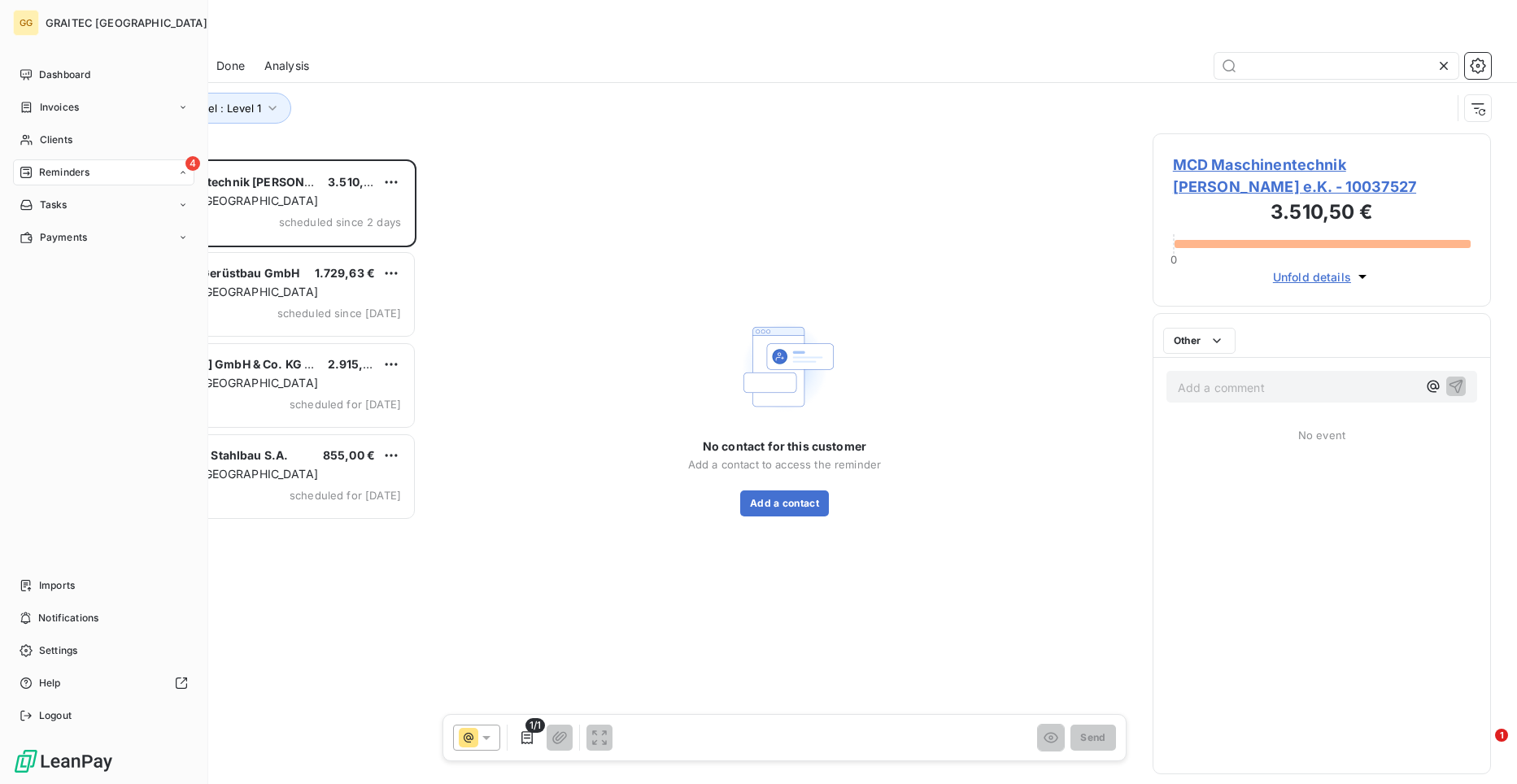
scroll to position [612, 327]
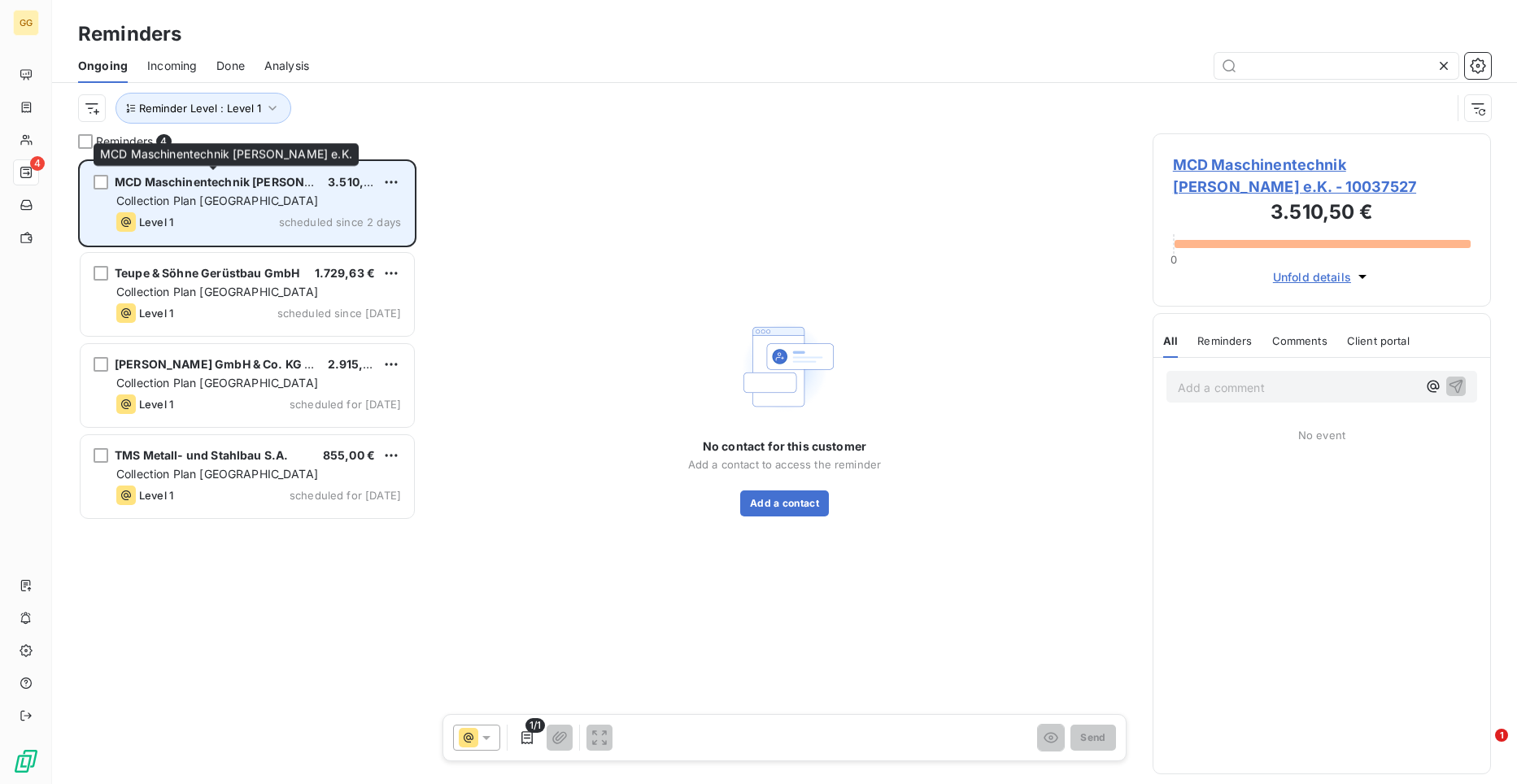
click at [275, 187] on span "MCD Maschinentechnik [PERSON_NAME] e.K." at bounding box center [245, 182] width 261 height 14
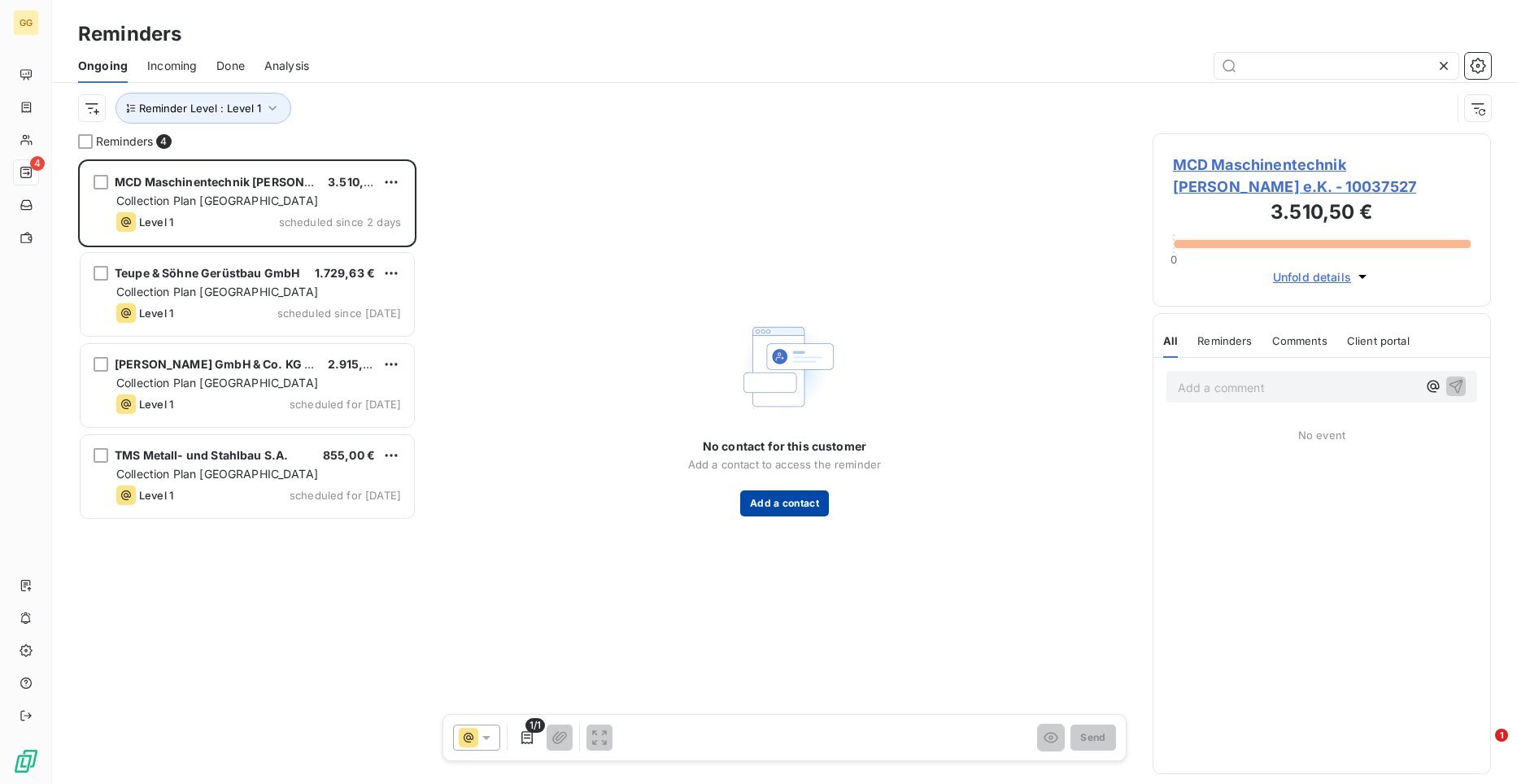
click at [796, 508] on button "Add a contact" at bounding box center [784, 504] width 89 height 26
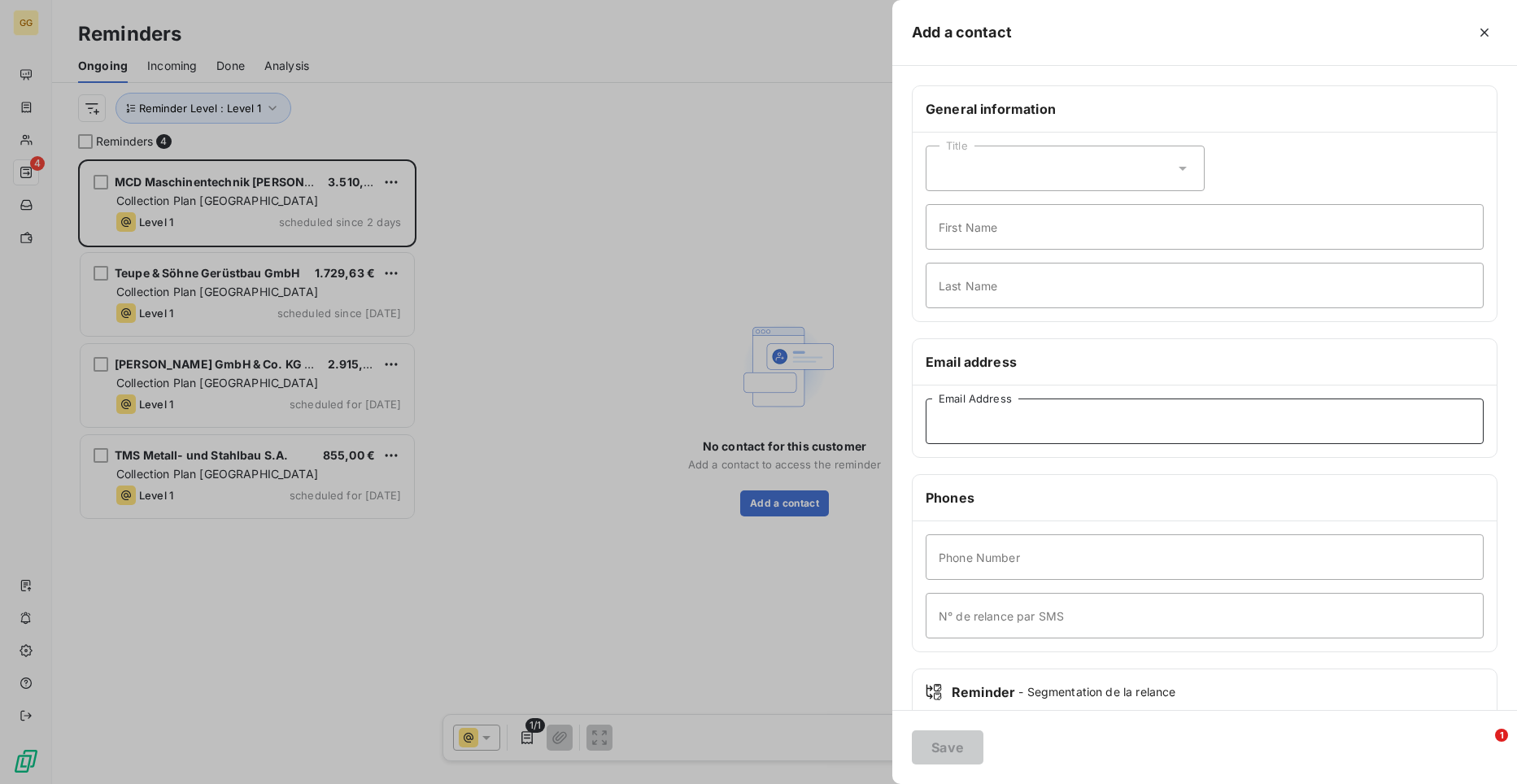
click at [1117, 430] on input "Email Address" at bounding box center [1204, 421] width 558 height 46
paste input "[EMAIL_ADDRESS][DOMAIN_NAME]"
type input "[EMAIL_ADDRESS][DOMAIN_NAME]"
click at [956, 748] on button "Save" at bounding box center [947, 746] width 72 height 34
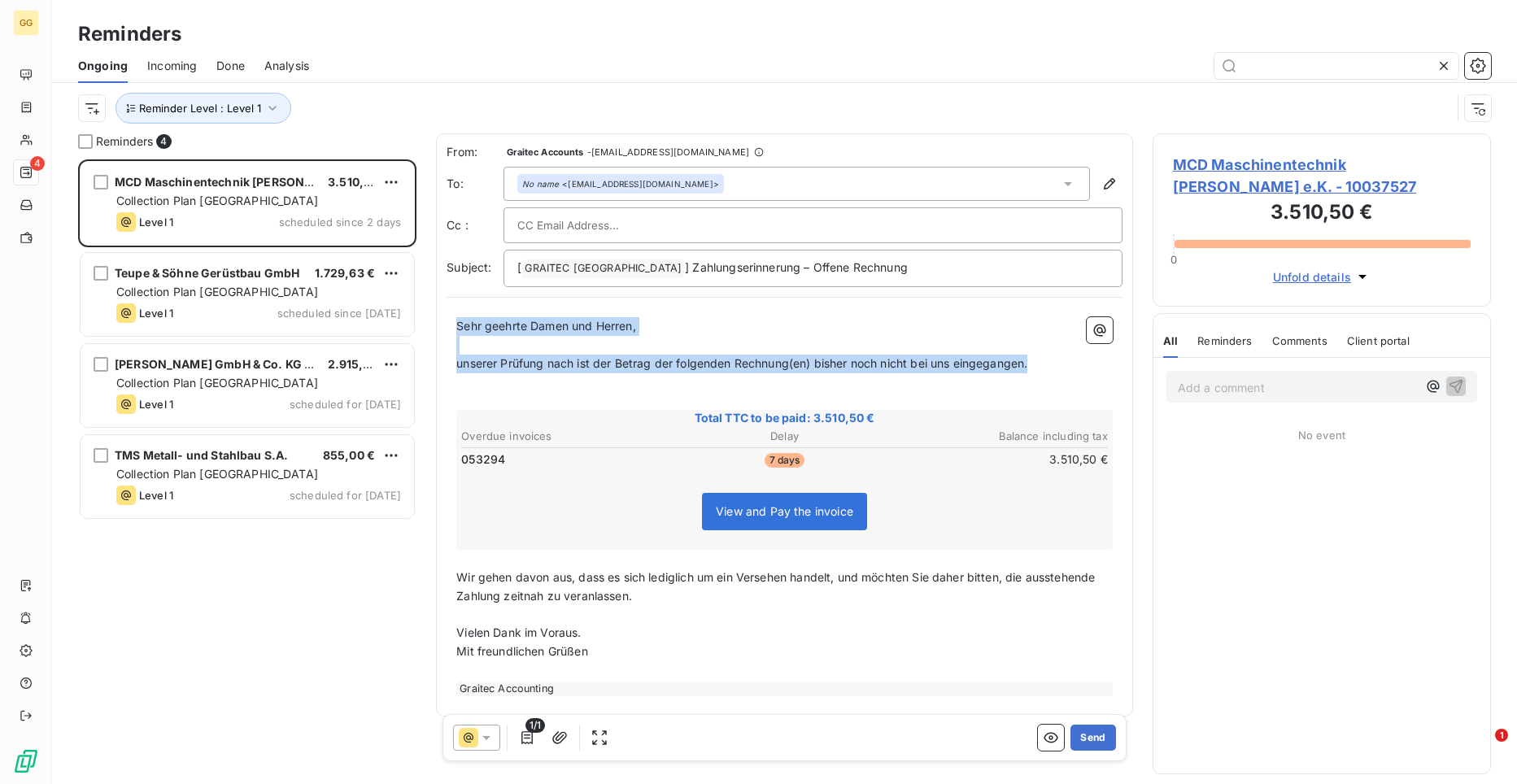
drag, startPoint x: 457, startPoint y: 324, endPoint x: 1057, endPoint y: 367, distance: 601.5
click at [1057, 367] on div "Sehr geehrte Damen und Herren, ﻿ unserer Prüfung nach ist der Betrag der folgen…" at bounding box center [784, 506] width 656 height 379
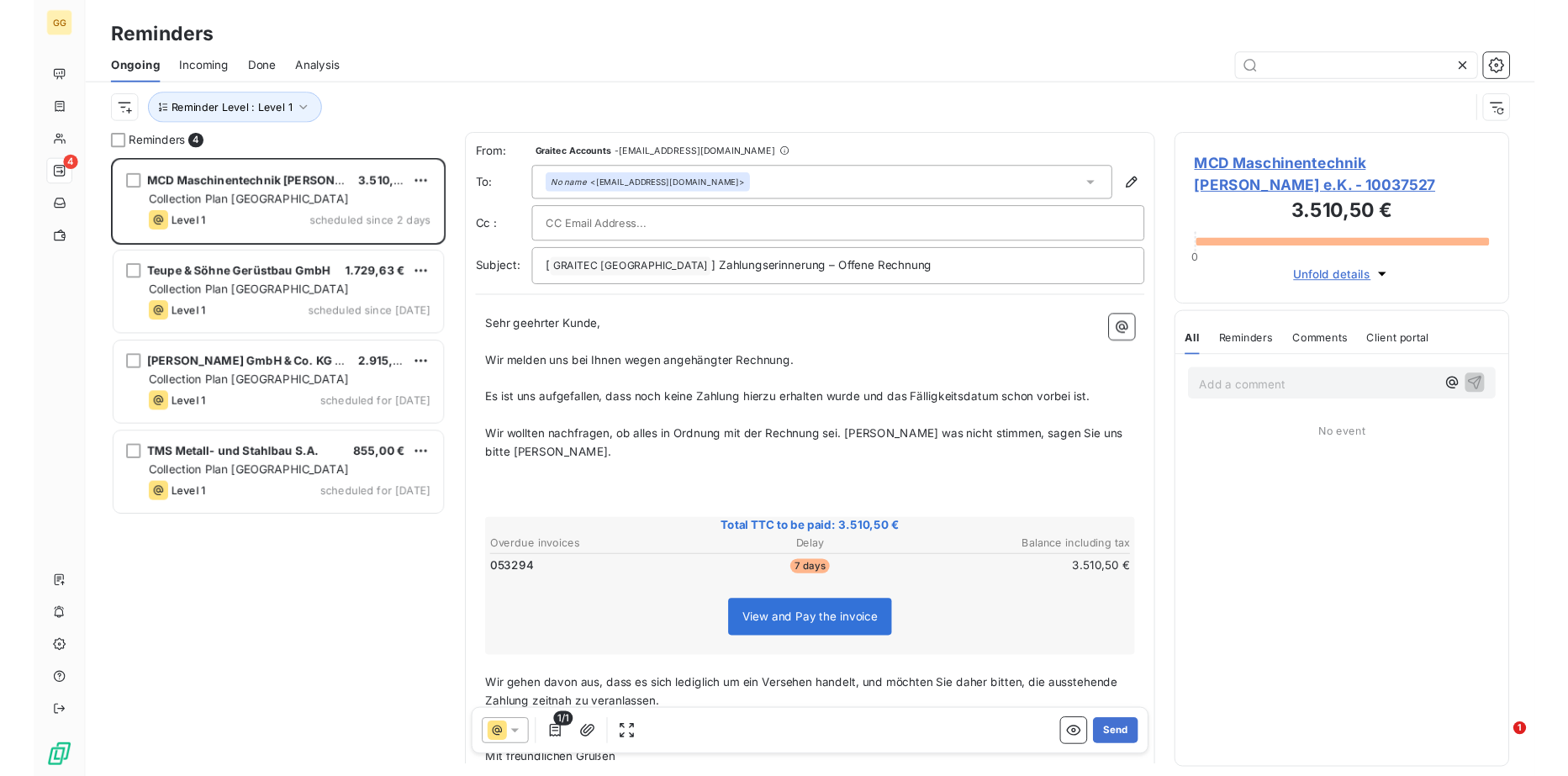
scroll to position [129, 0]
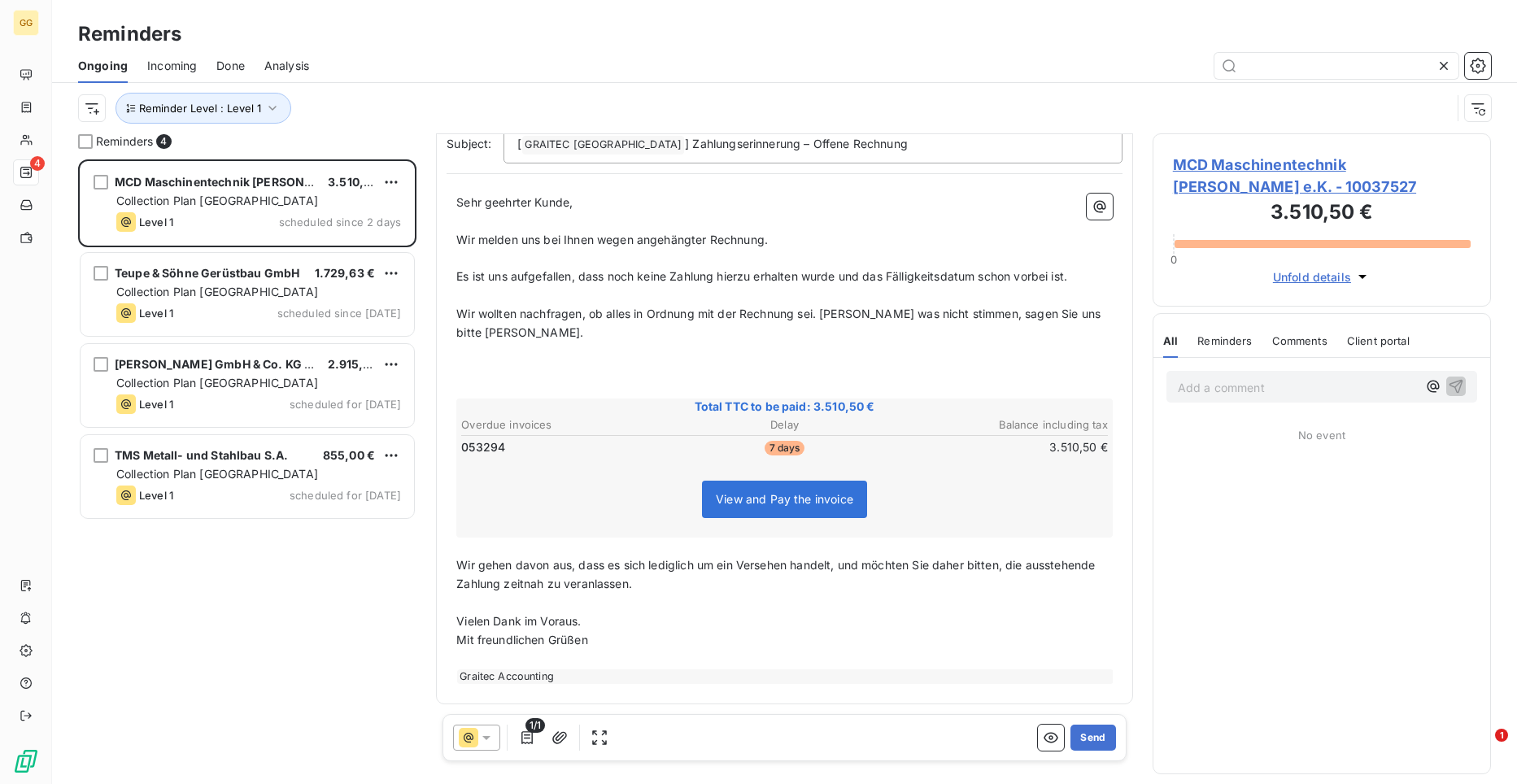
click at [456, 562] on div "Sehr geehrter Kunde, ﻿ Wir melden uns bei Ihnen wegen angehängter Rechnung. ﻿ E…" at bounding box center [784, 439] width 676 height 510
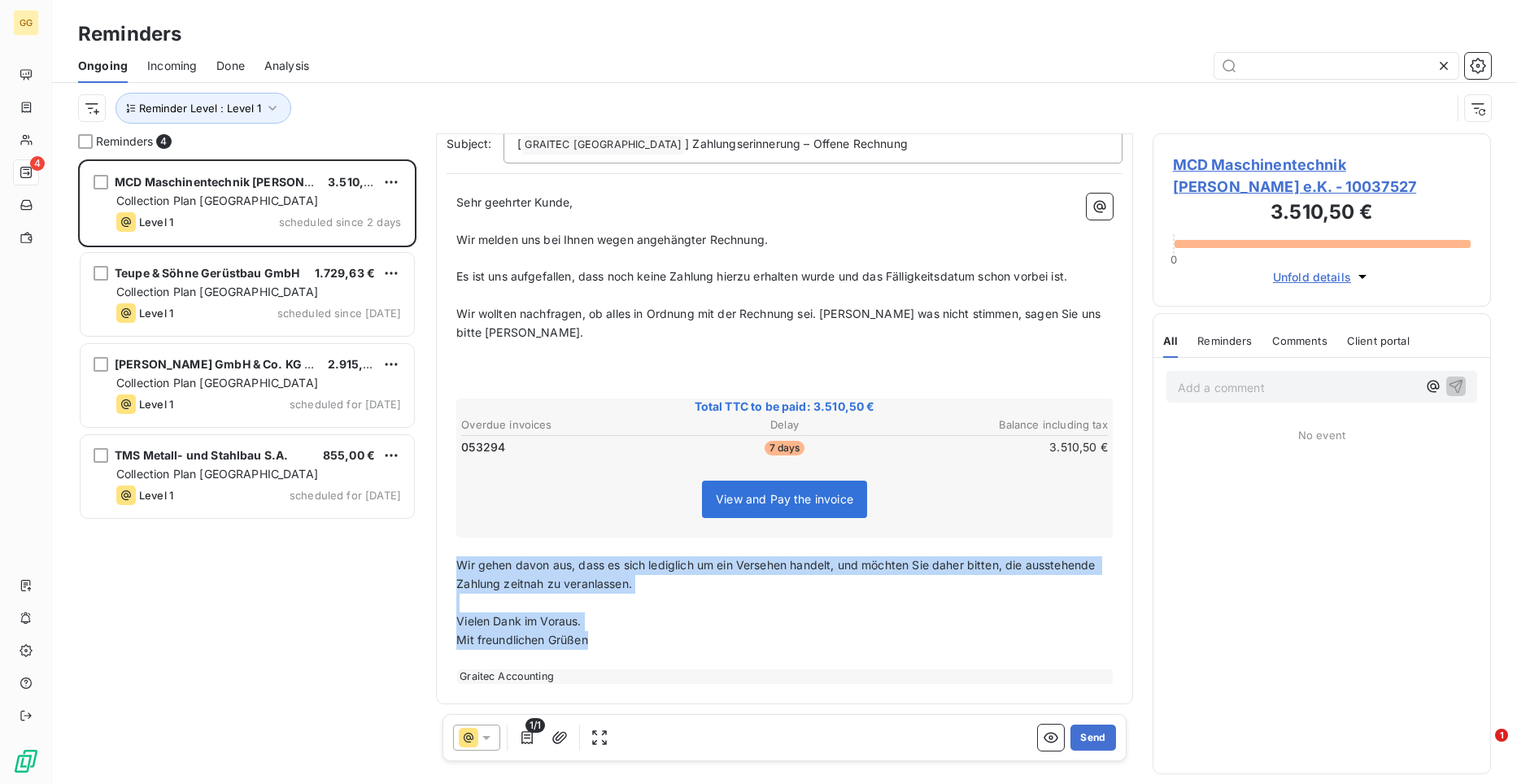
drag, startPoint x: 458, startPoint y: 562, endPoint x: 606, endPoint y: 643, distance: 168.7
click at [606, 643] on div "Sehr geehrter Kunde, ﻿ Wir melden uns bei Ihnen wegen angehängter Rechnung. ﻿ E…" at bounding box center [784, 439] width 656 height 491
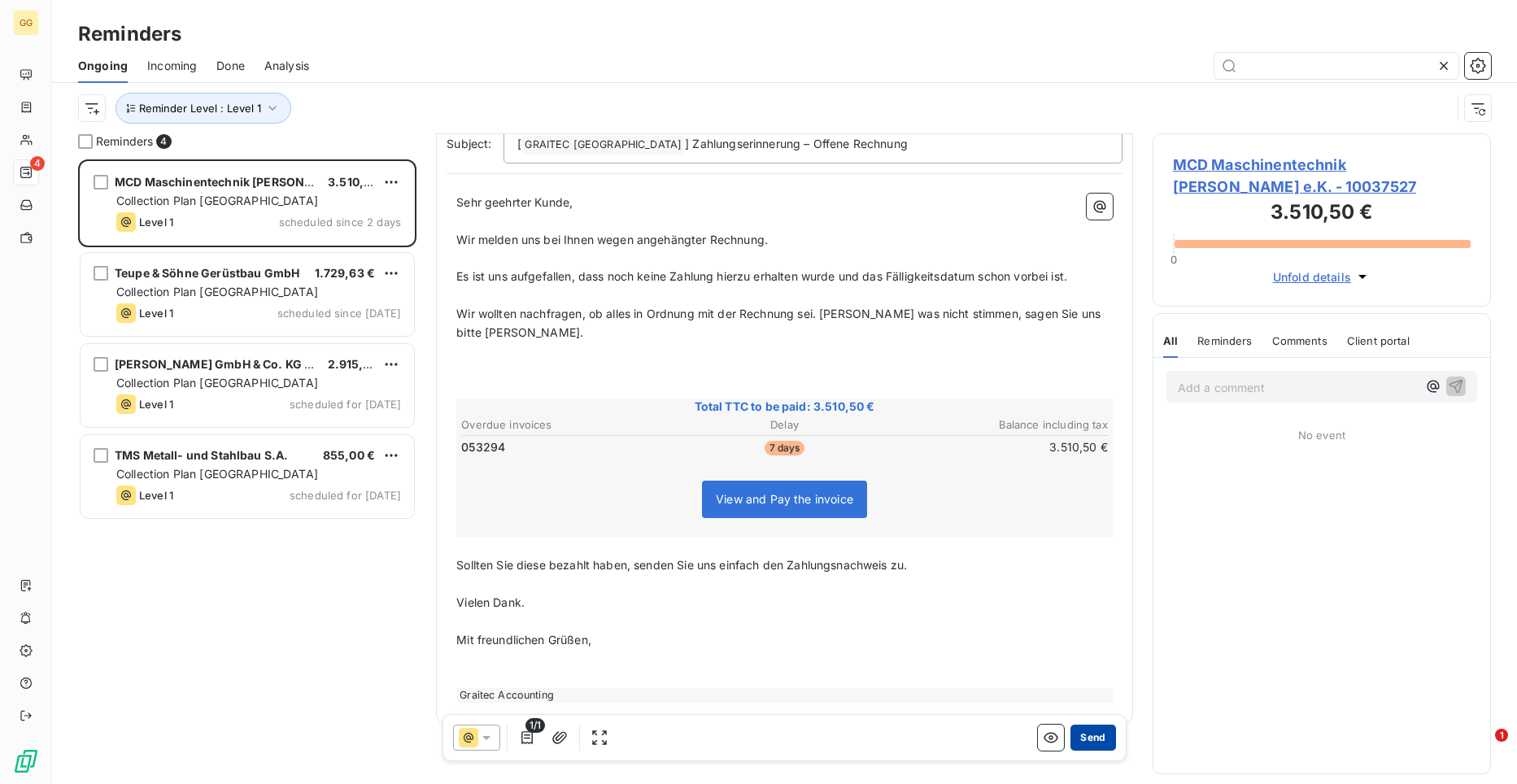
click at [1070, 738] on button "Send" at bounding box center [1092, 738] width 45 height 26
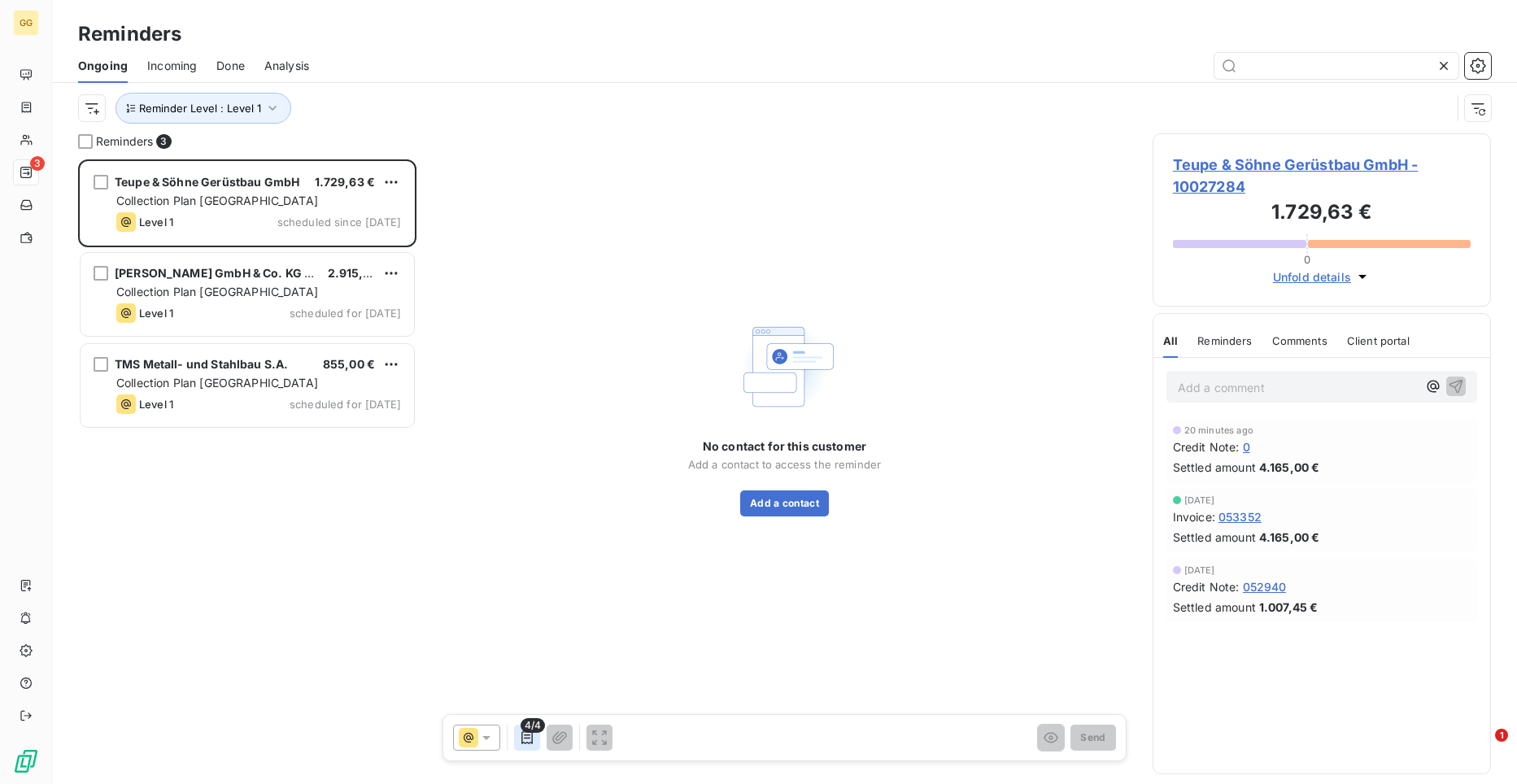
click at [524, 739] on icon "button" at bounding box center [527, 738] width 17 height 17
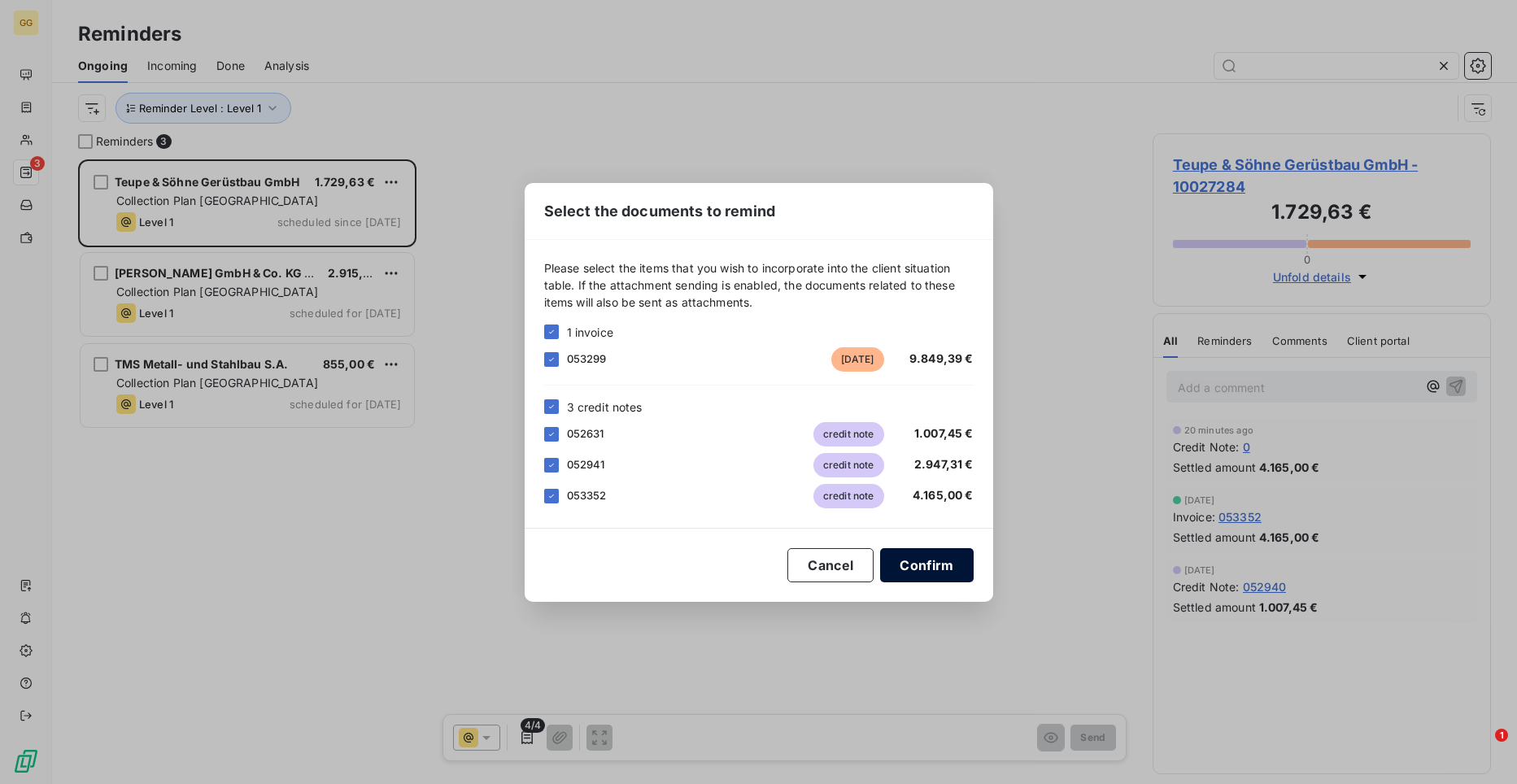
click at [916, 569] on button "Confirm" at bounding box center [926, 565] width 93 height 34
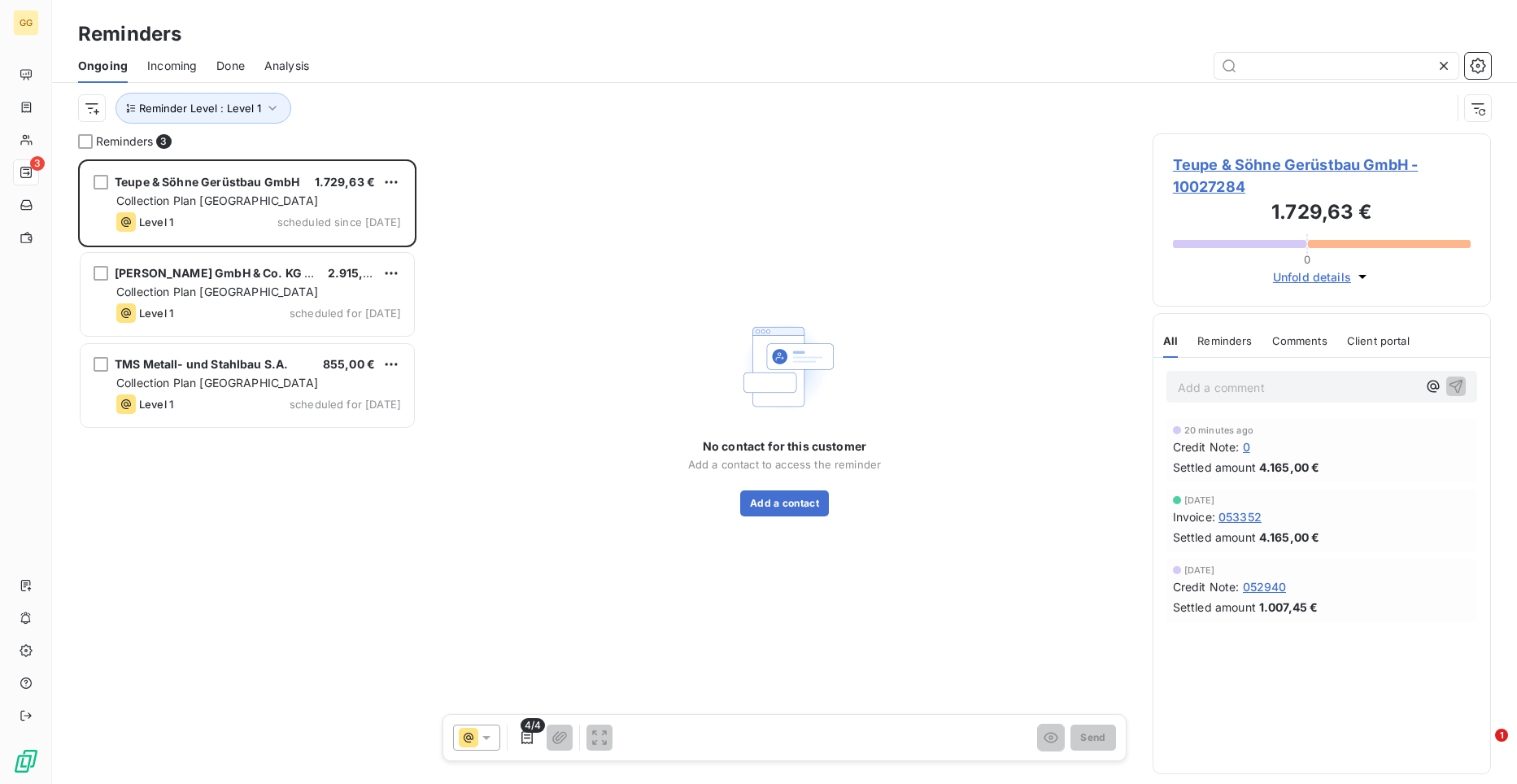
click at [1197, 163] on span "Teupe & Söhne Gerüstbau GmbH - 10027284" at bounding box center [1322, 175] width 298 height 44
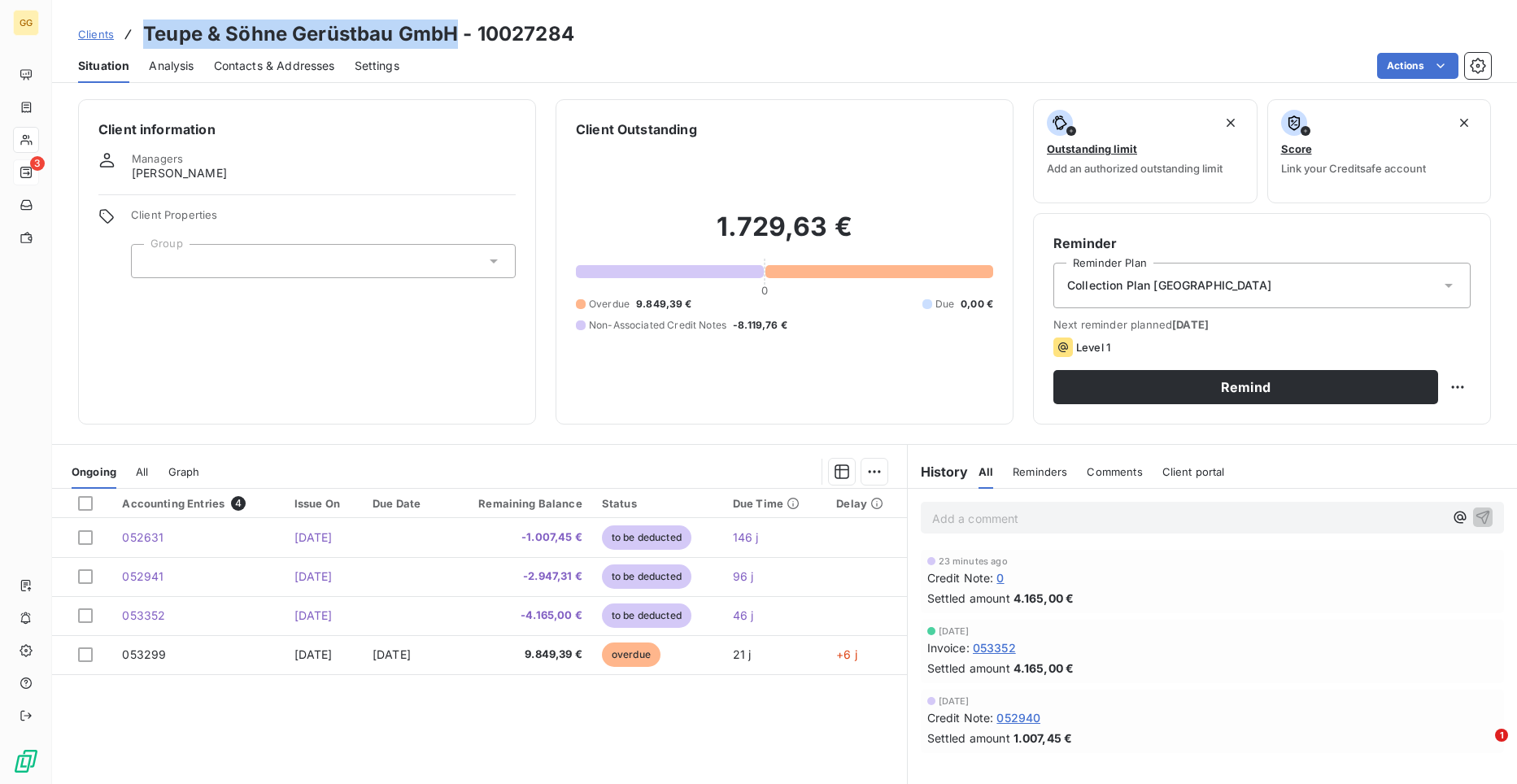
drag, startPoint x: 457, startPoint y: 37, endPoint x: 145, endPoint y: 38, distance: 312.0
click at [145, 38] on h3 "Teupe & Söhne Gerüstbau GmbH - 10027284" at bounding box center [358, 33] width 431 height 29
copy h3 "Teupe & Söhne Gerüstbau GmbH"
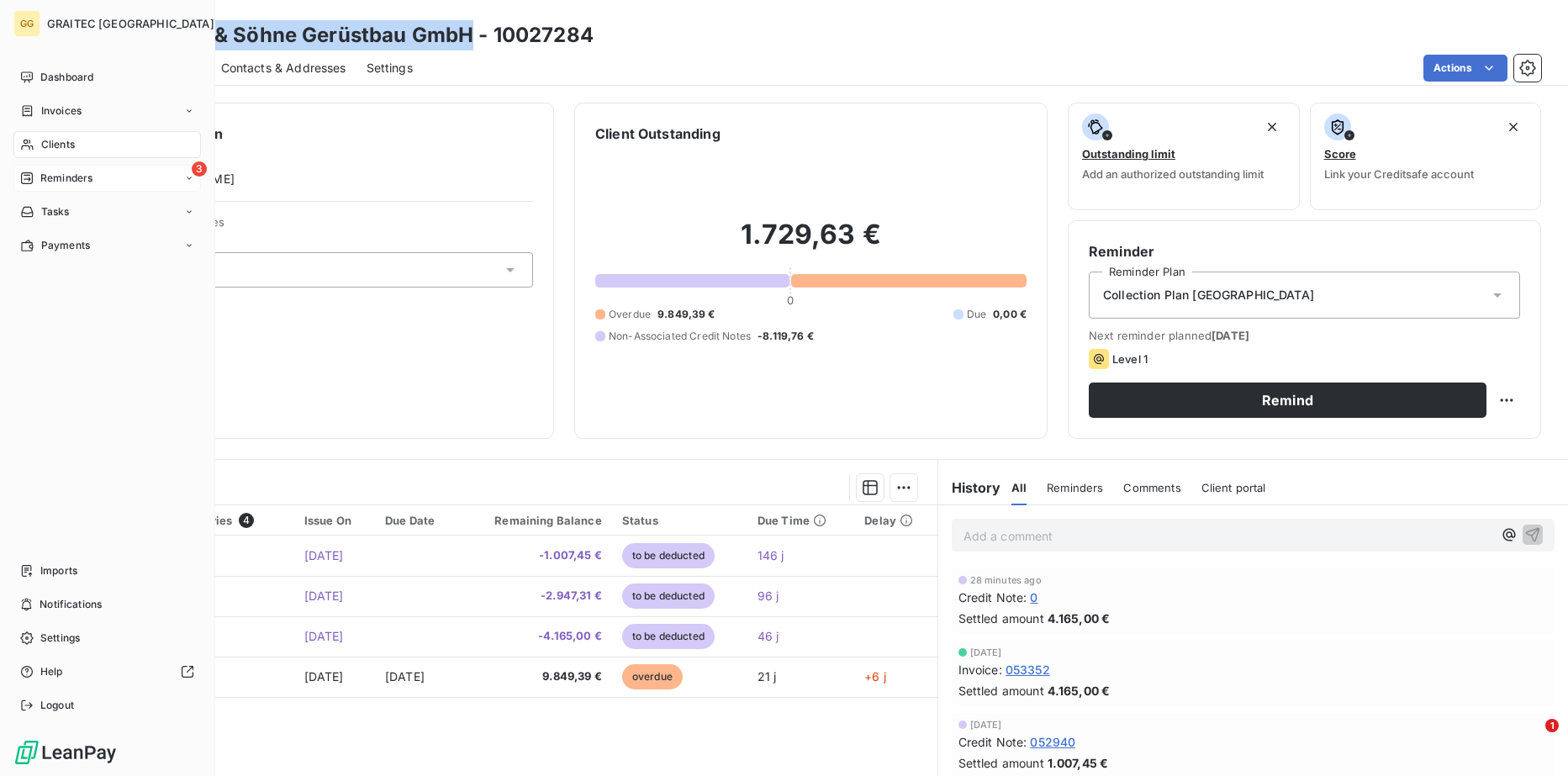
click at [86, 179] on span "Reminders" at bounding box center [67, 177] width 53 height 15
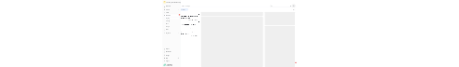
scroll to position [661, 373]
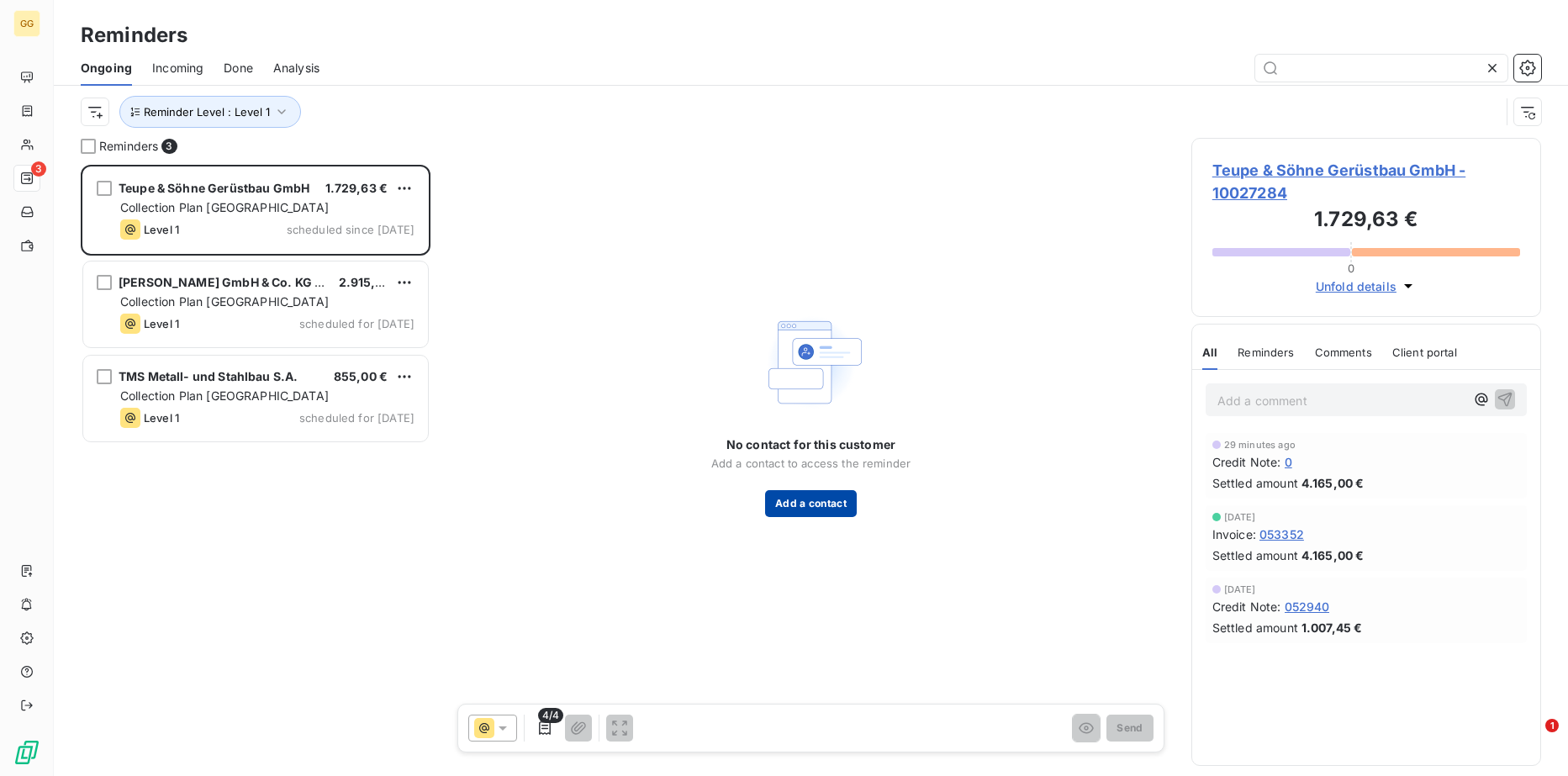
click at [819, 502] on button "Add a contact" at bounding box center [811, 503] width 91 height 27
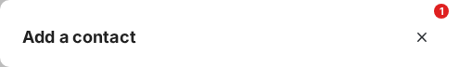
scroll to position [699, 373]
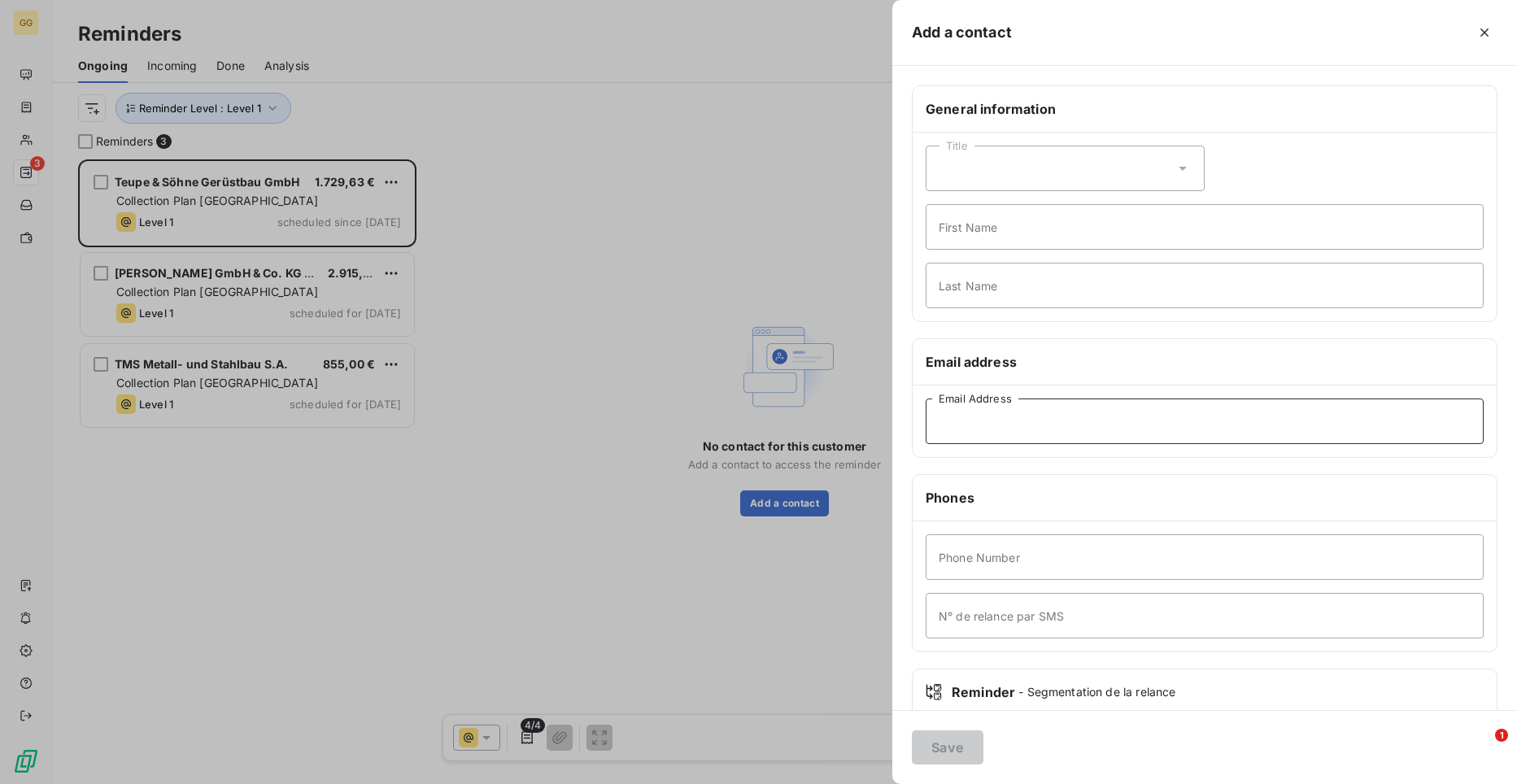
click at [1019, 427] on input "Email Address" at bounding box center [1204, 421] width 558 height 46
click at [1043, 421] on input "Email Address" at bounding box center [1204, 421] width 558 height 46
paste input "[EMAIL_ADDRESS][DOMAIN_NAME]"
type input "[EMAIL_ADDRESS][DOMAIN_NAME]"
click at [961, 750] on button "Save" at bounding box center [947, 746] width 72 height 34
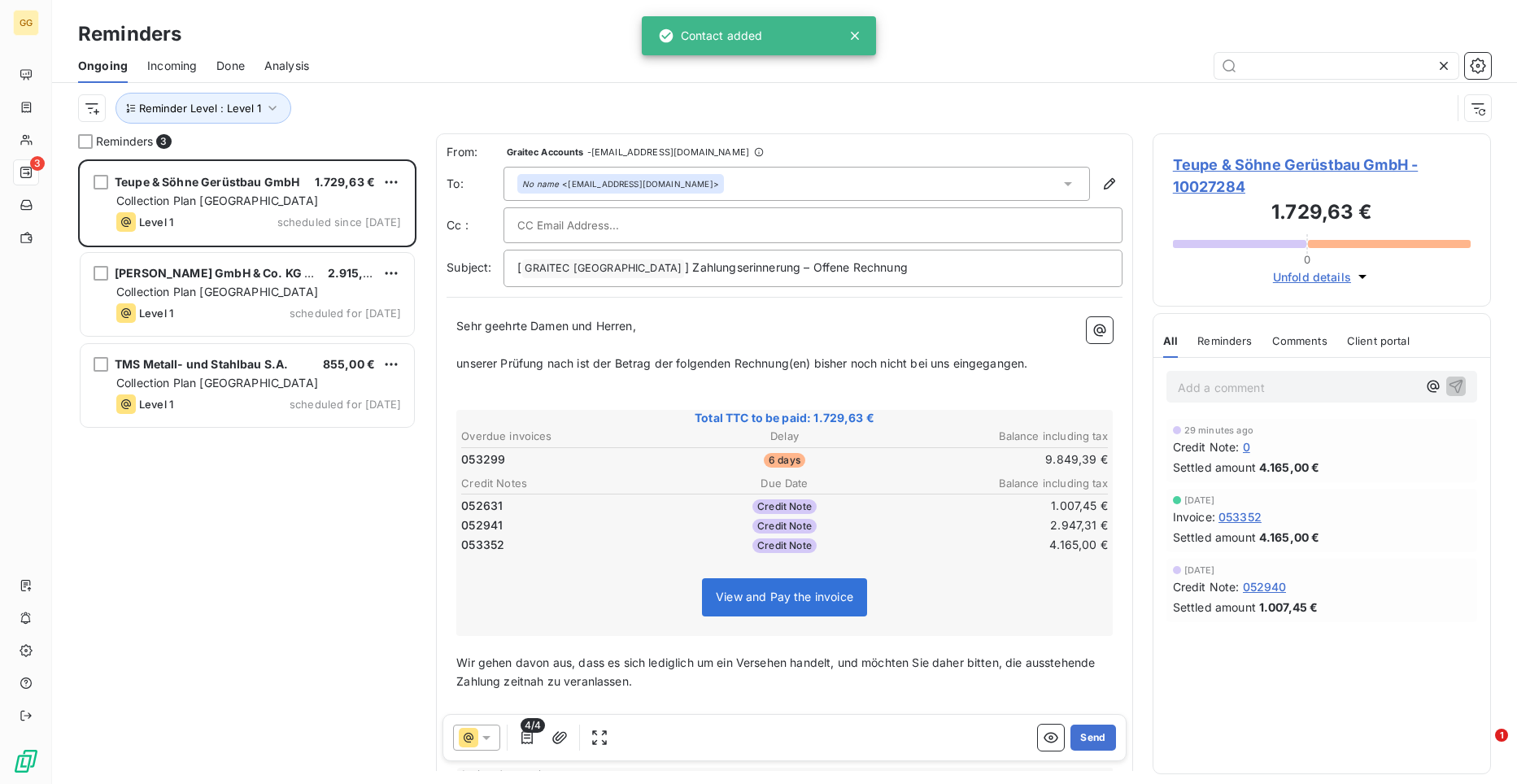
click at [1222, 385] on p "Add a comment ﻿" at bounding box center [1297, 387] width 239 height 20
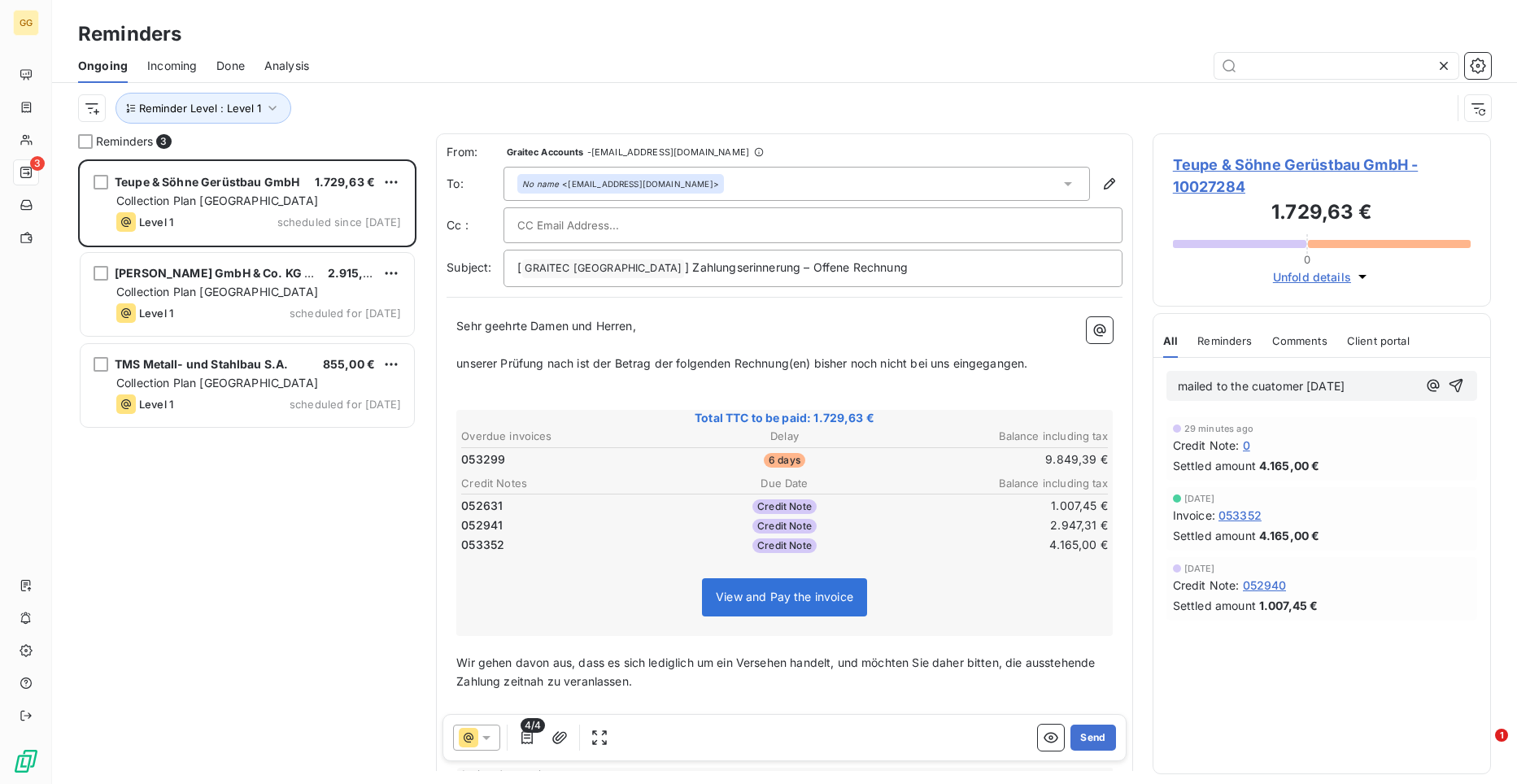
click at [1310, 384] on span "mailed to the cuatomer [DATE]" at bounding box center [1261, 386] width 167 height 14
click at [1308, 384] on span "mailed to the cuatomer [DATE]" at bounding box center [1261, 386] width 167 height 14
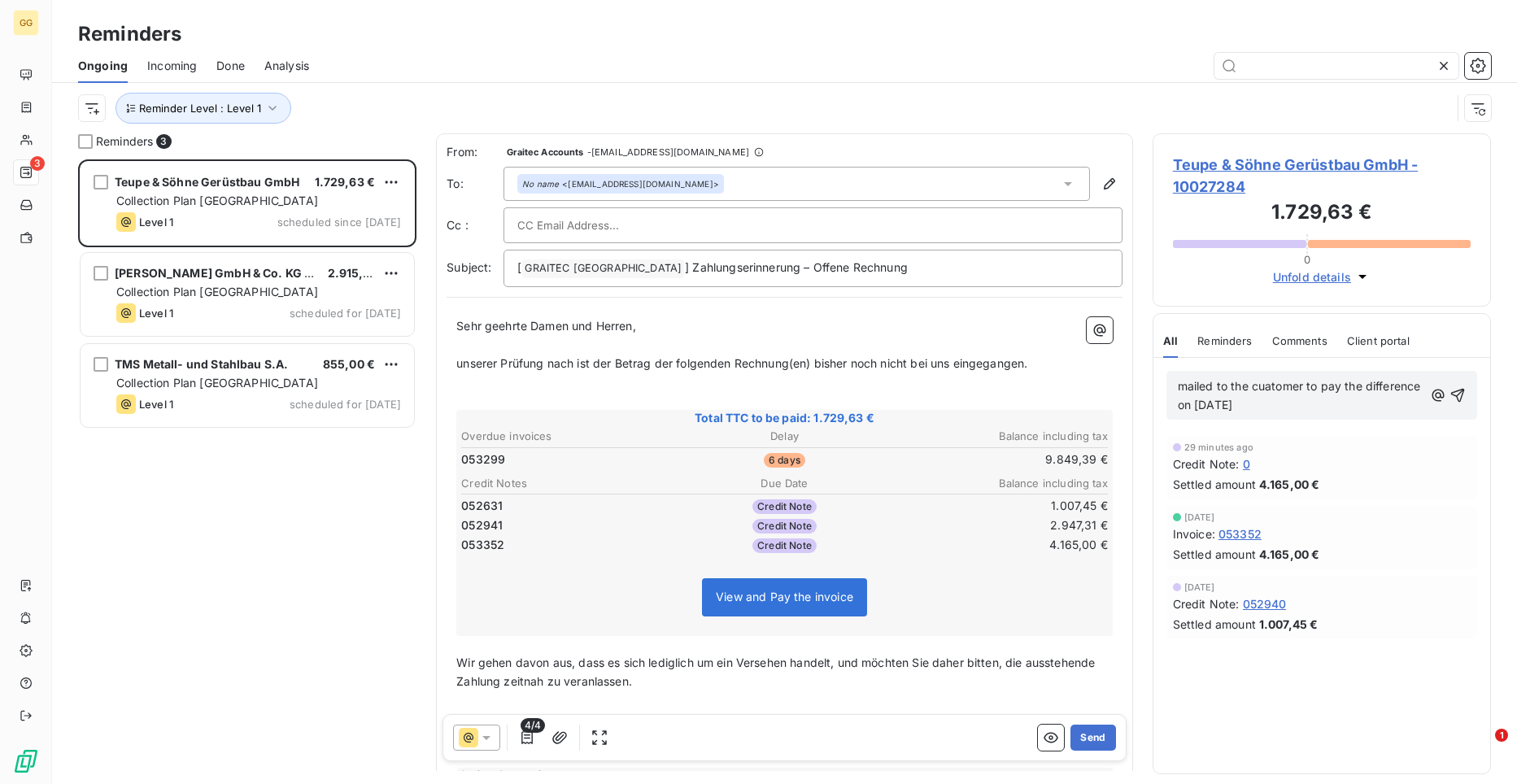
click at [1317, 407] on p "mailed to the cuatomer to pay the difference on [DATE]" at bounding box center [1301, 396] width 245 height 38
click at [1458, 392] on icon "button" at bounding box center [1457, 395] width 17 height 17
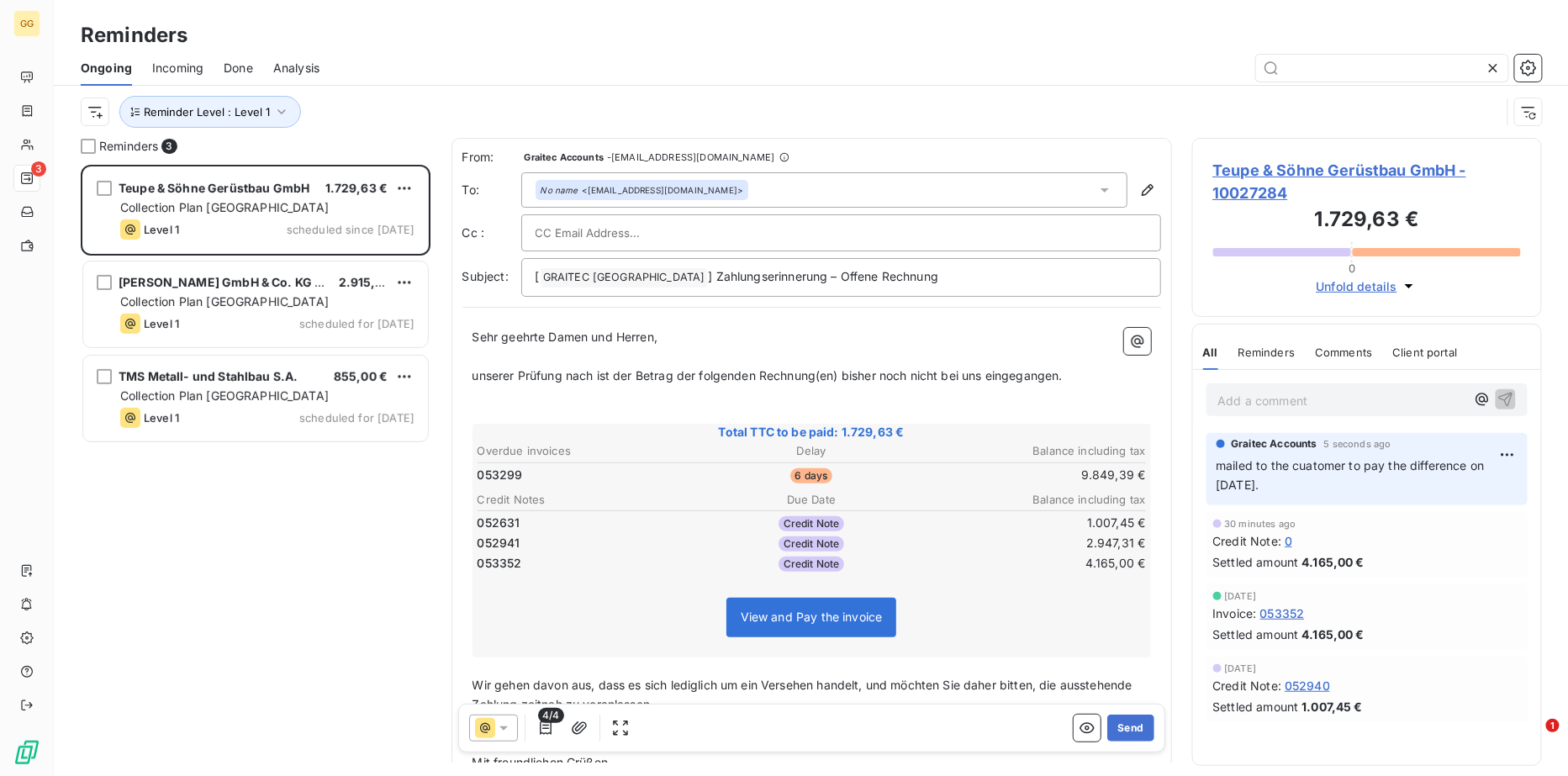
scroll to position [599, 338]
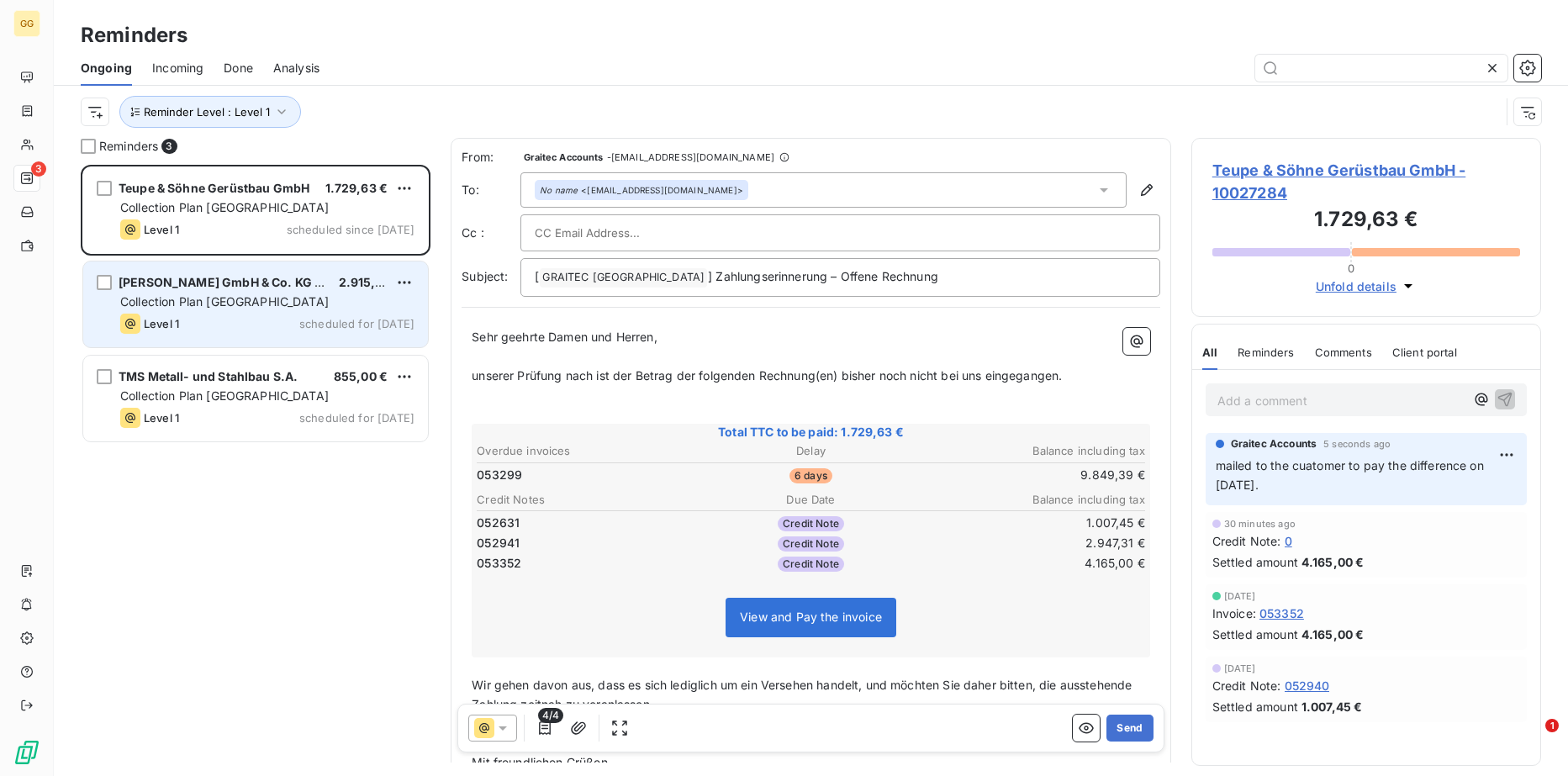
click at [230, 303] on span "Collection Plan [GEOGRAPHIC_DATA]" at bounding box center [225, 302] width 208 height 14
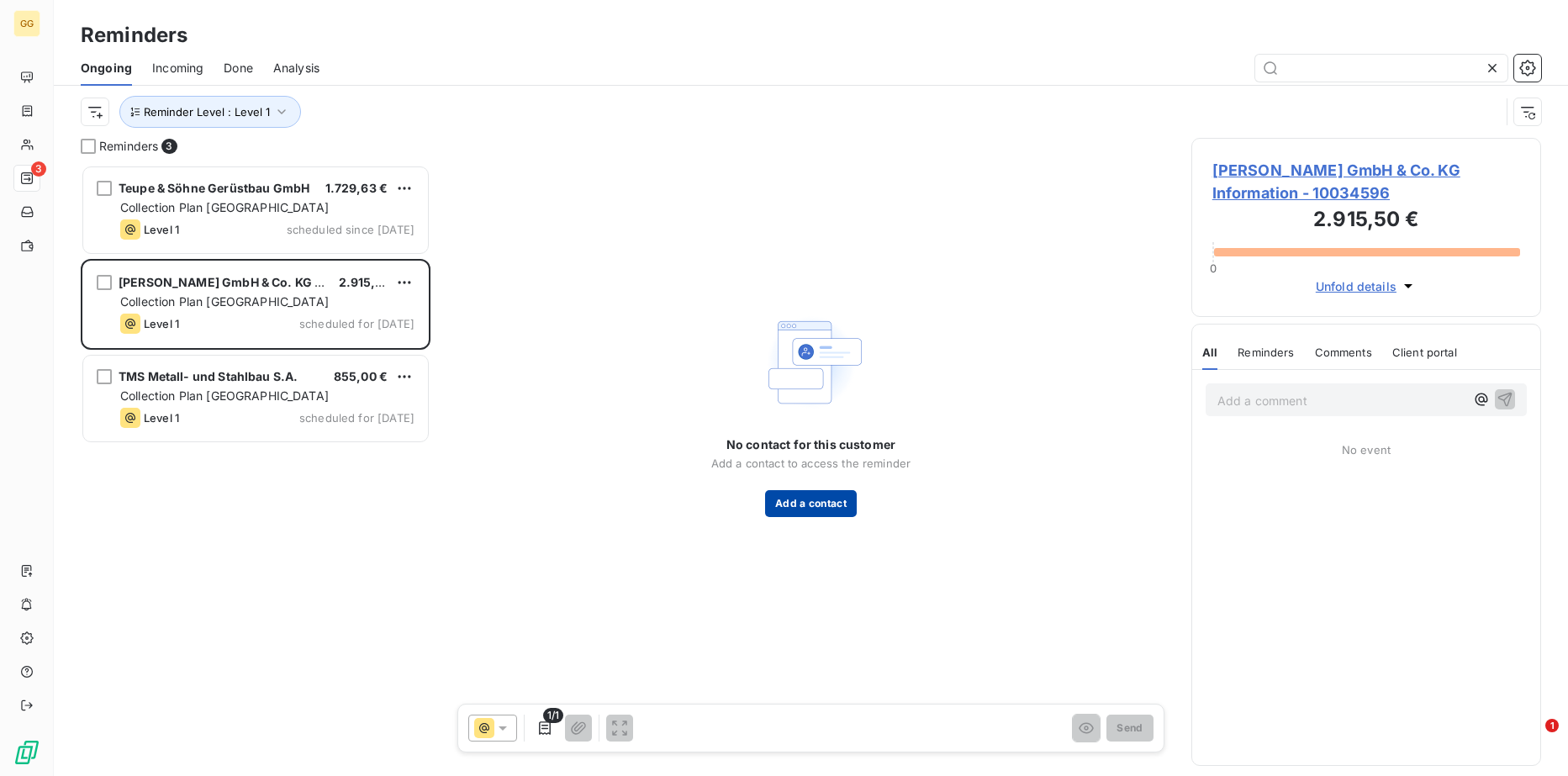
click at [823, 499] on button "Add a contact" at bounding box center [811, 503] width 91 height 27
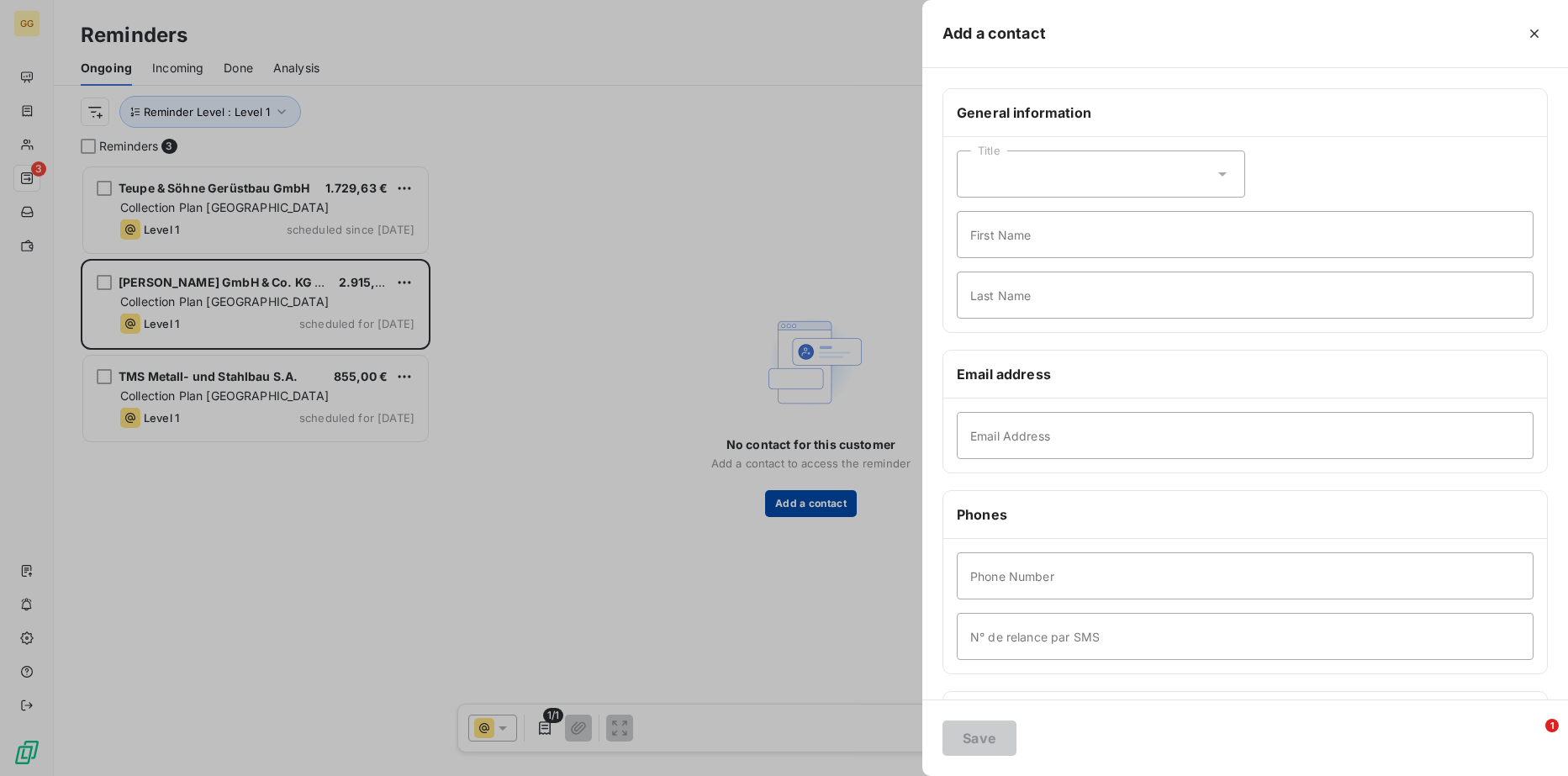
click at [823, 499] on div at bounding box center [784, 388] width 1568 height 776
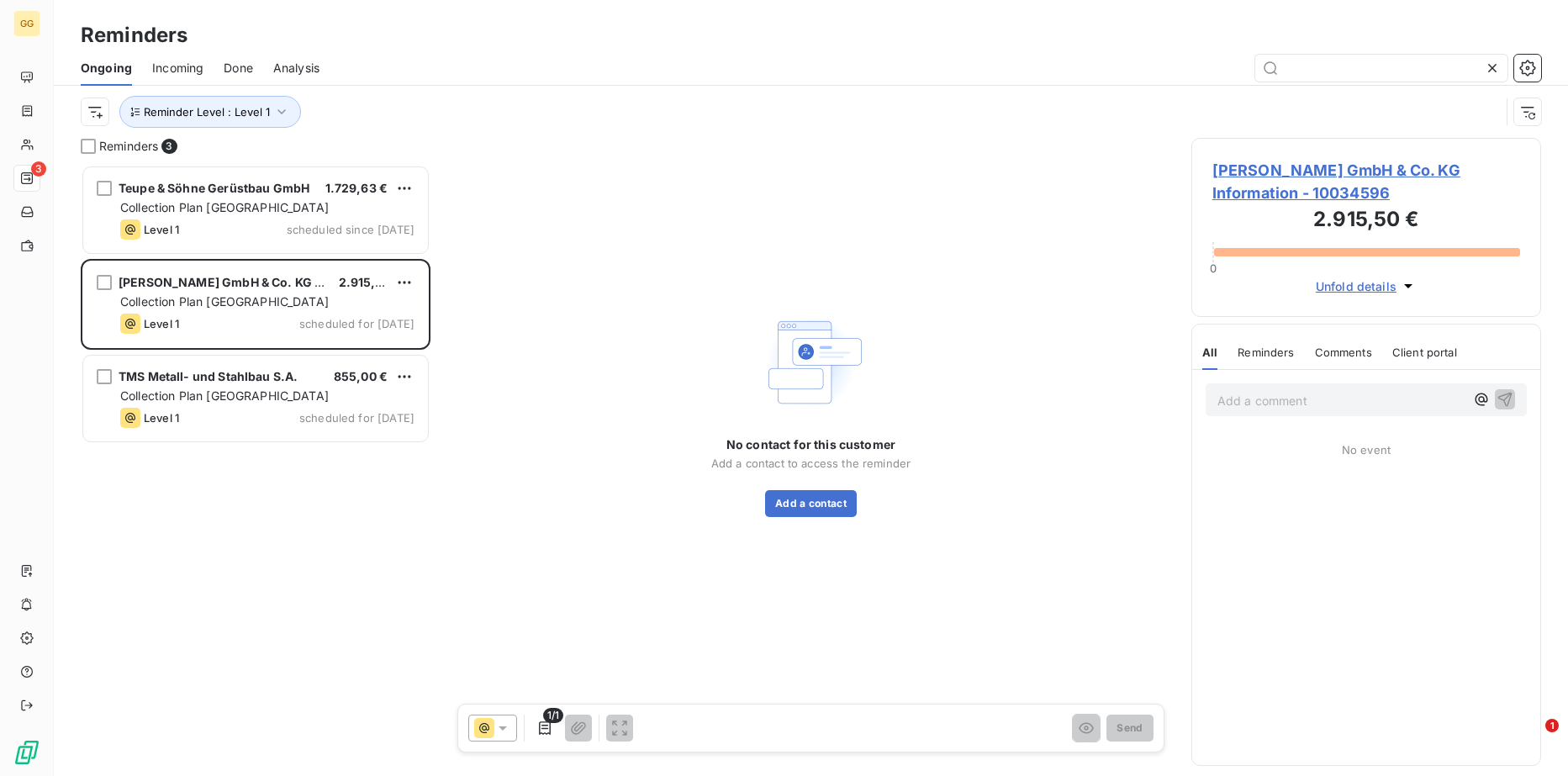
click at [1316, 168] on span "[PERSON_NAME] GmbH & Co. KG Information - 10034596" at bounding box center [1366, 181] width 308 height 45
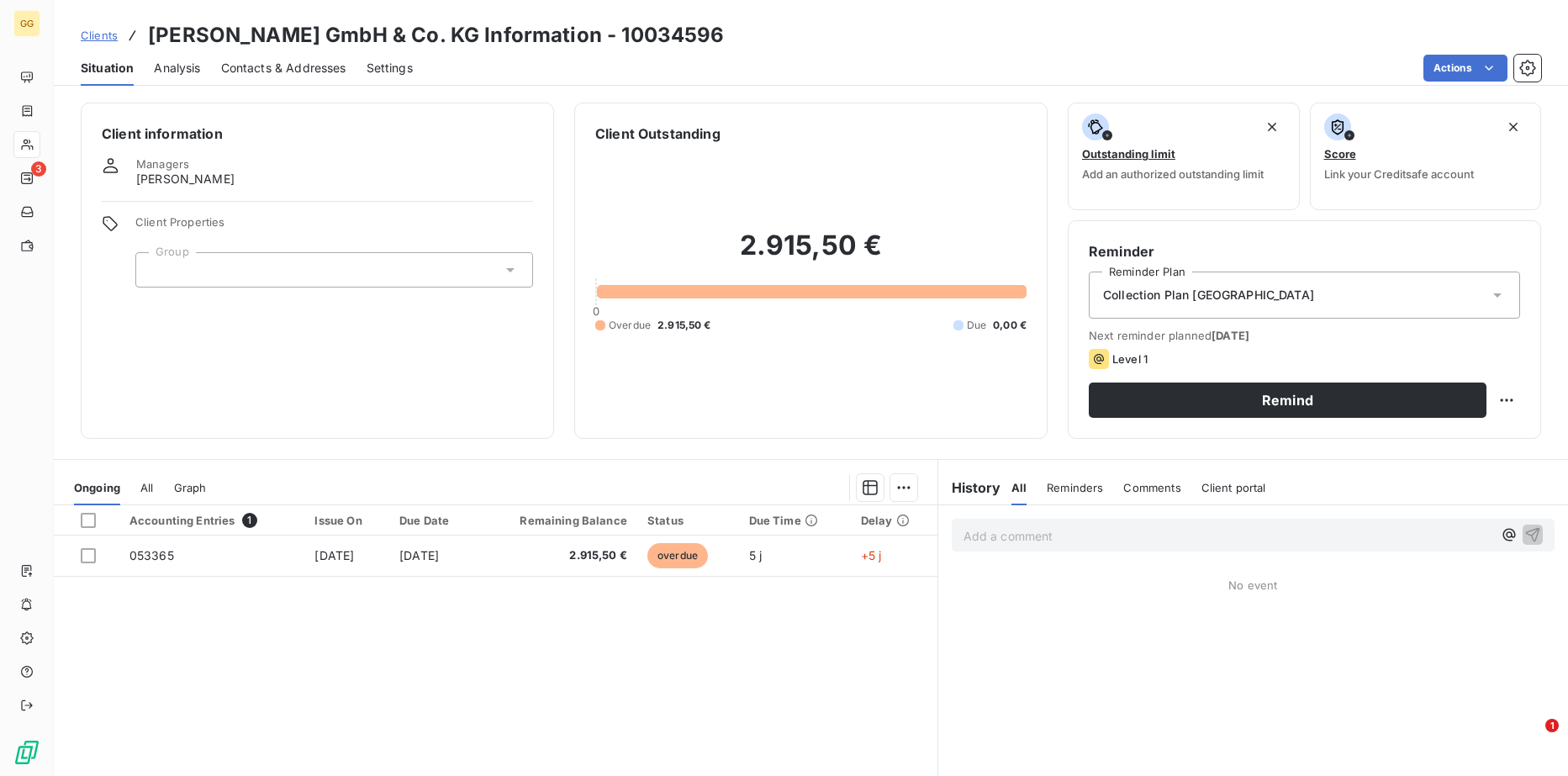
click at [145, 31] on div "Clients [PERSON_NAME] GmbH & Co. KG Information - 10034596" at bounding box center [402, 34] width 644 height 30
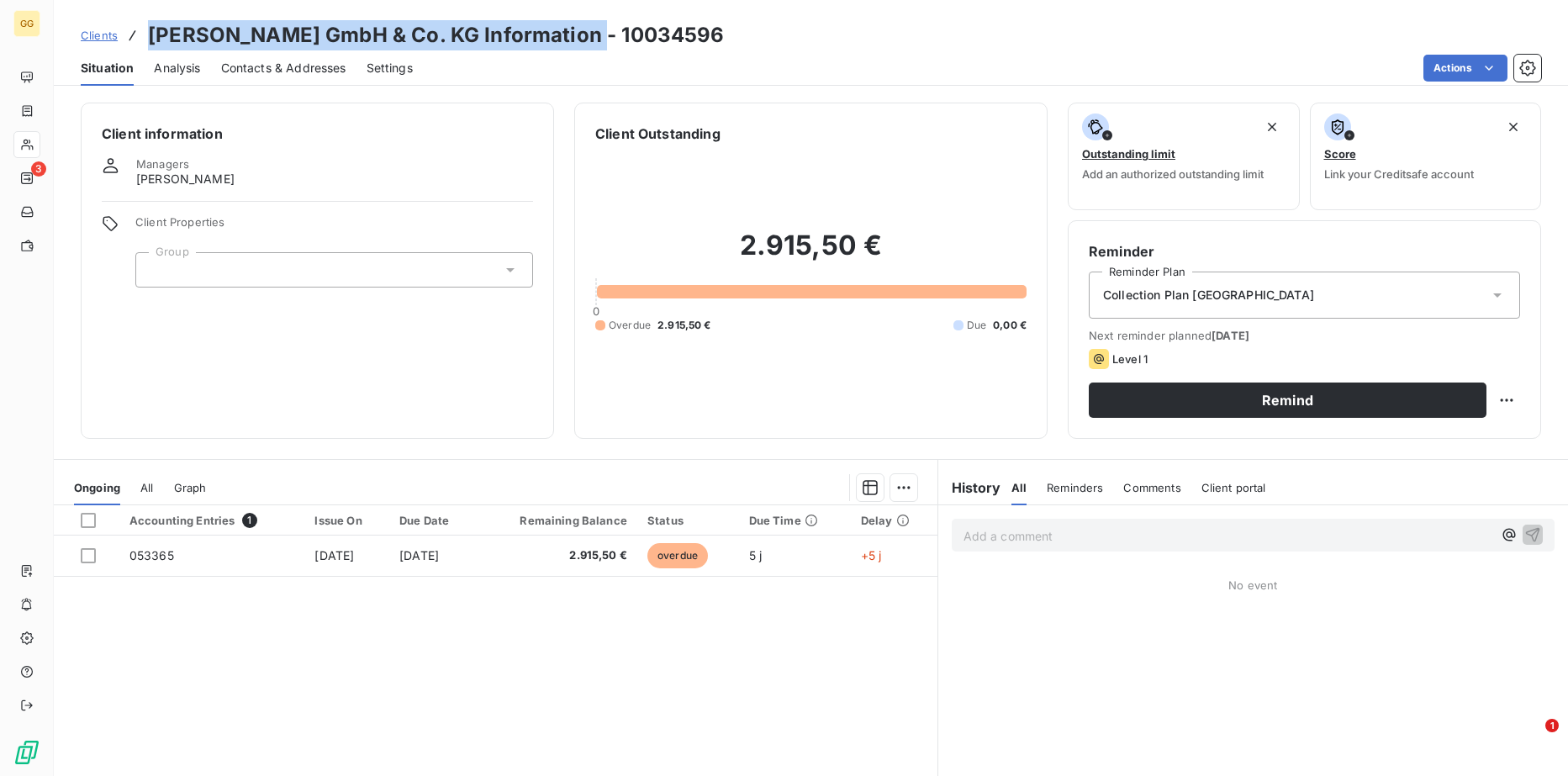
drag, startPoint x: 149, startPoint y: 30, endPoint x: 585, endPoint y: 45, distance: 436.3
click at [585, 45] on h3 "[PERSON_NAME] GmbH & Co. KG Information - 10034596" at bounding box center [436, 34] width 577 height 30
copy h3 "[PERSON_NAME] GmbH & Co. KG Information"
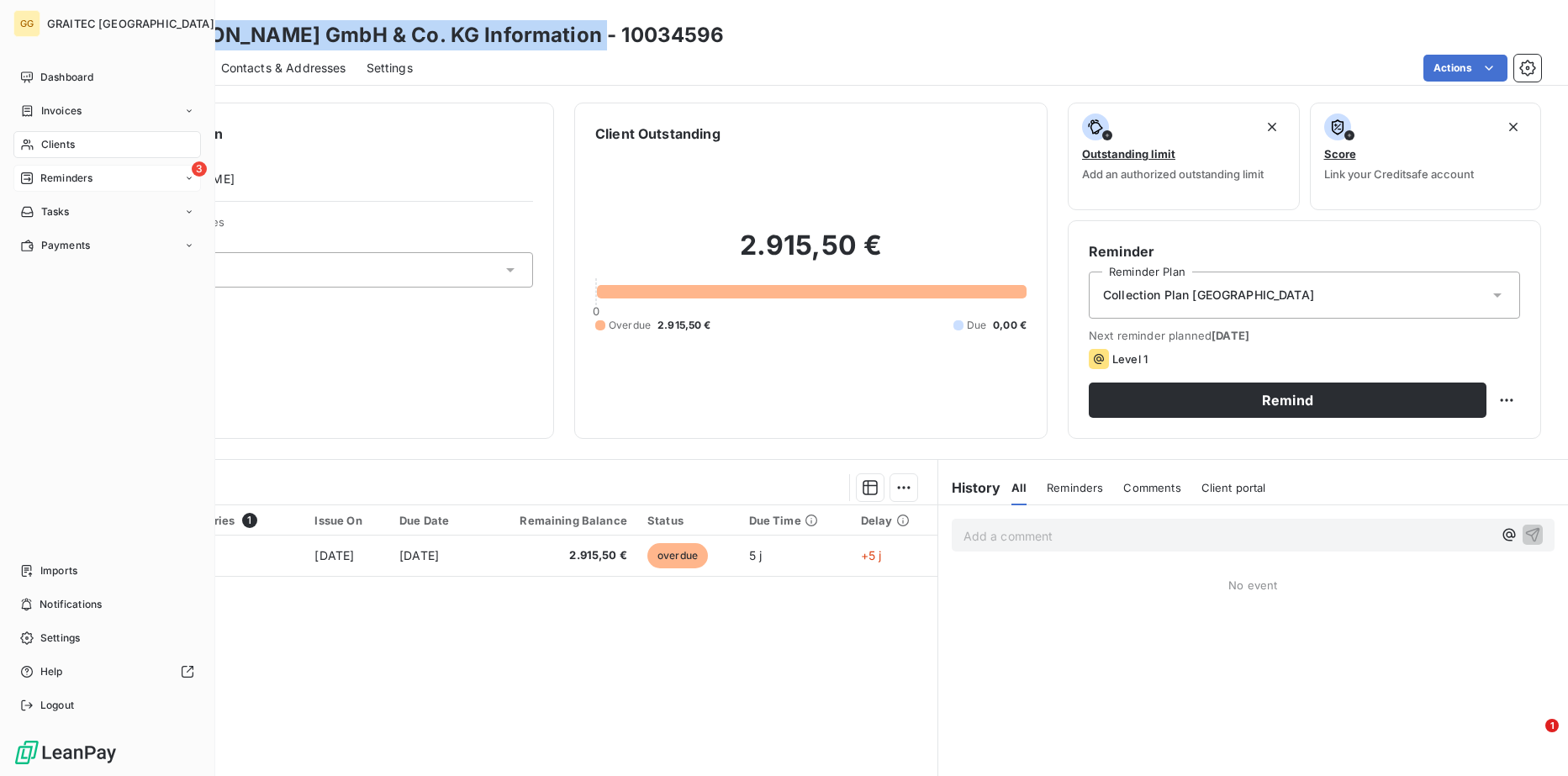
click at [64, 181] on span "Reminders" at bounding box center [67, 177] width 53 height 15
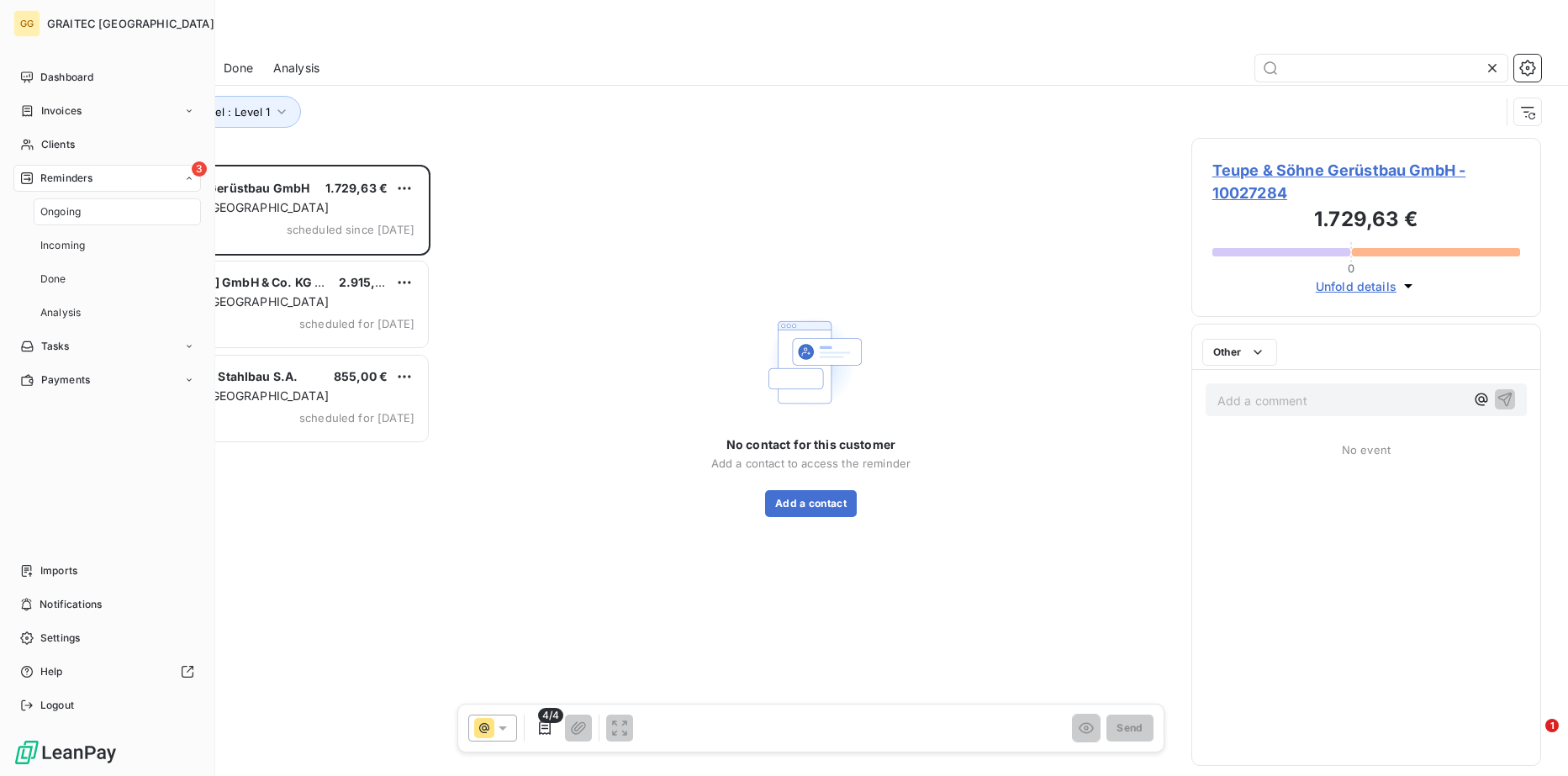
scroll to position [599, 338]
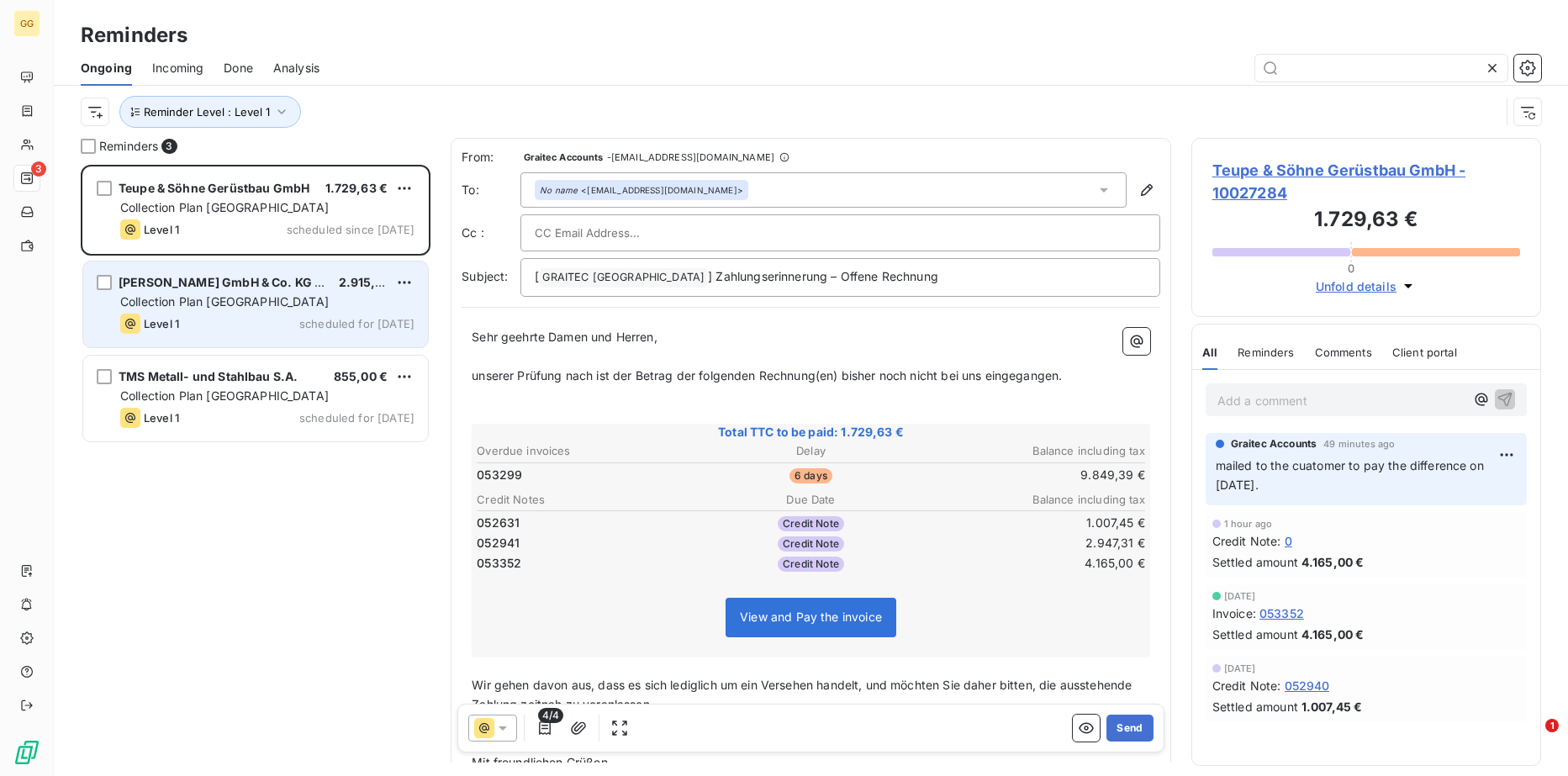
click at [299, 315] on div "Level 1 scheduled for [DATE]" at bounding box center [267, 323] width 294 height 20
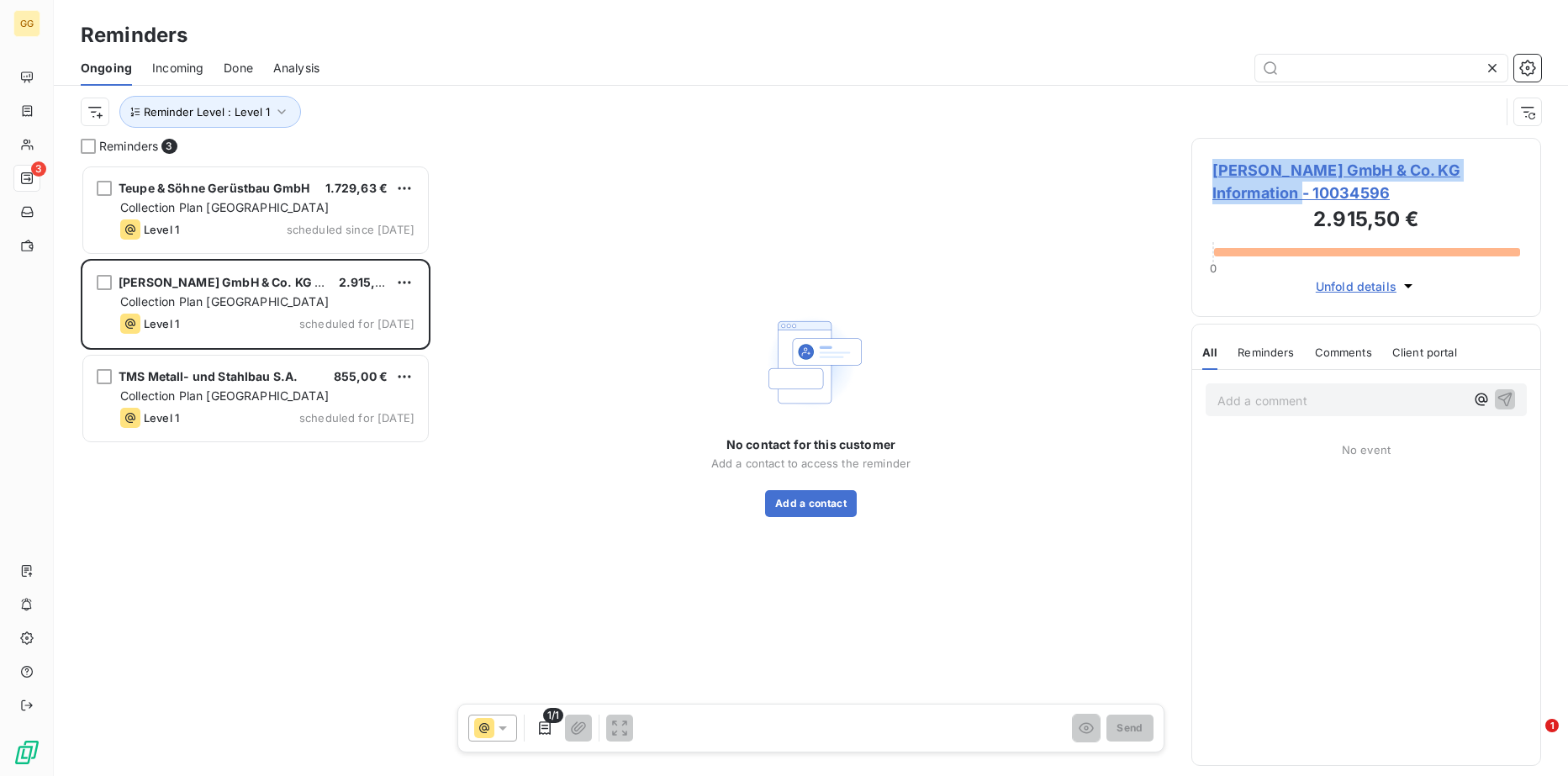
drag, startPoint x: 1213, startPoint y: 167, endPoint x: 1296, endPoint y: 204, distance: 90.9
click at [1296, 204] on span "[PERSON_NAME] GmbH & Co. KG Information - 10034596" at bounding box center [1366, 181] width 308 height 45
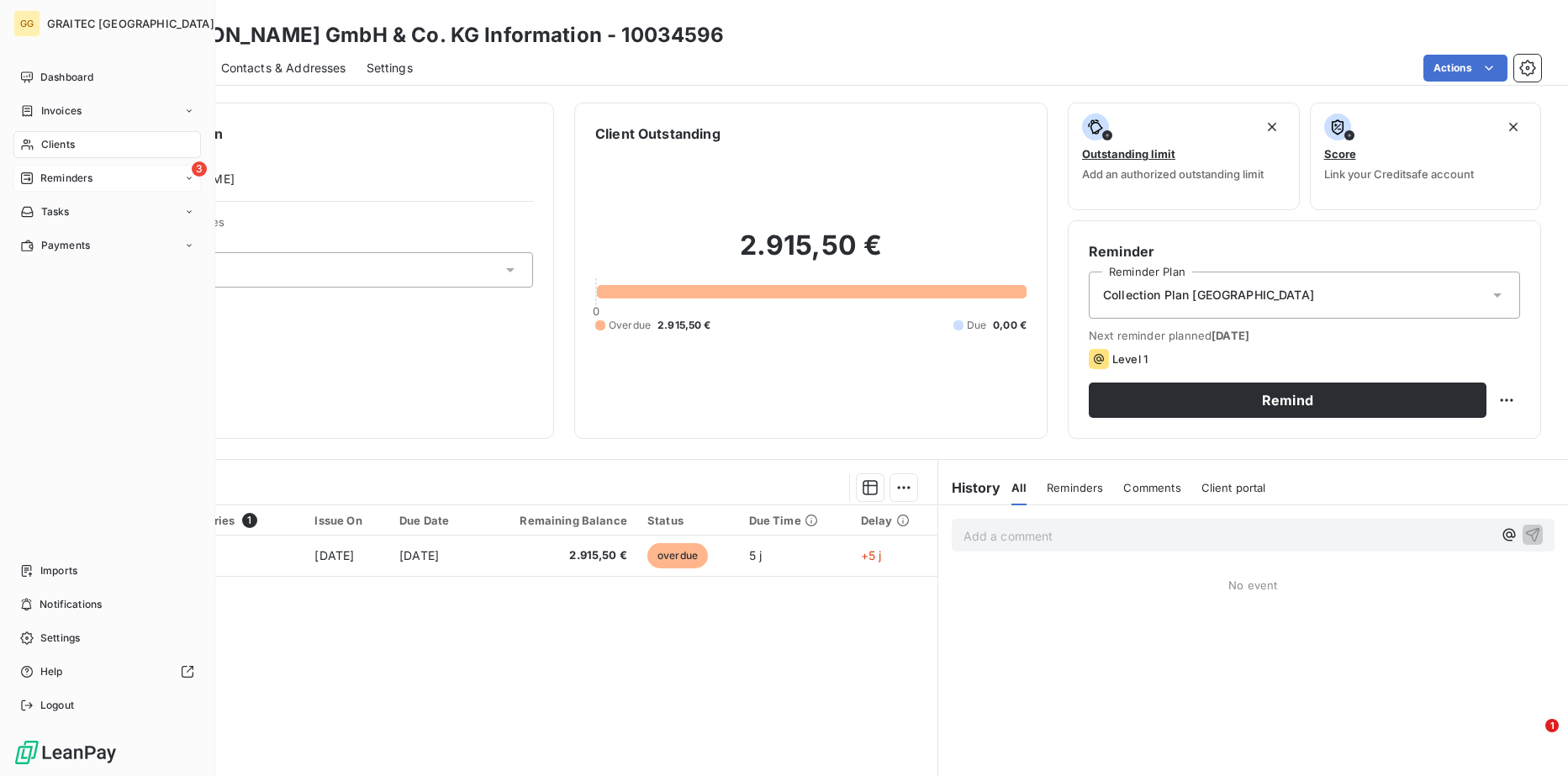
click at [30, 181] on icon at bounding box center [26, 177] width 14 height 14
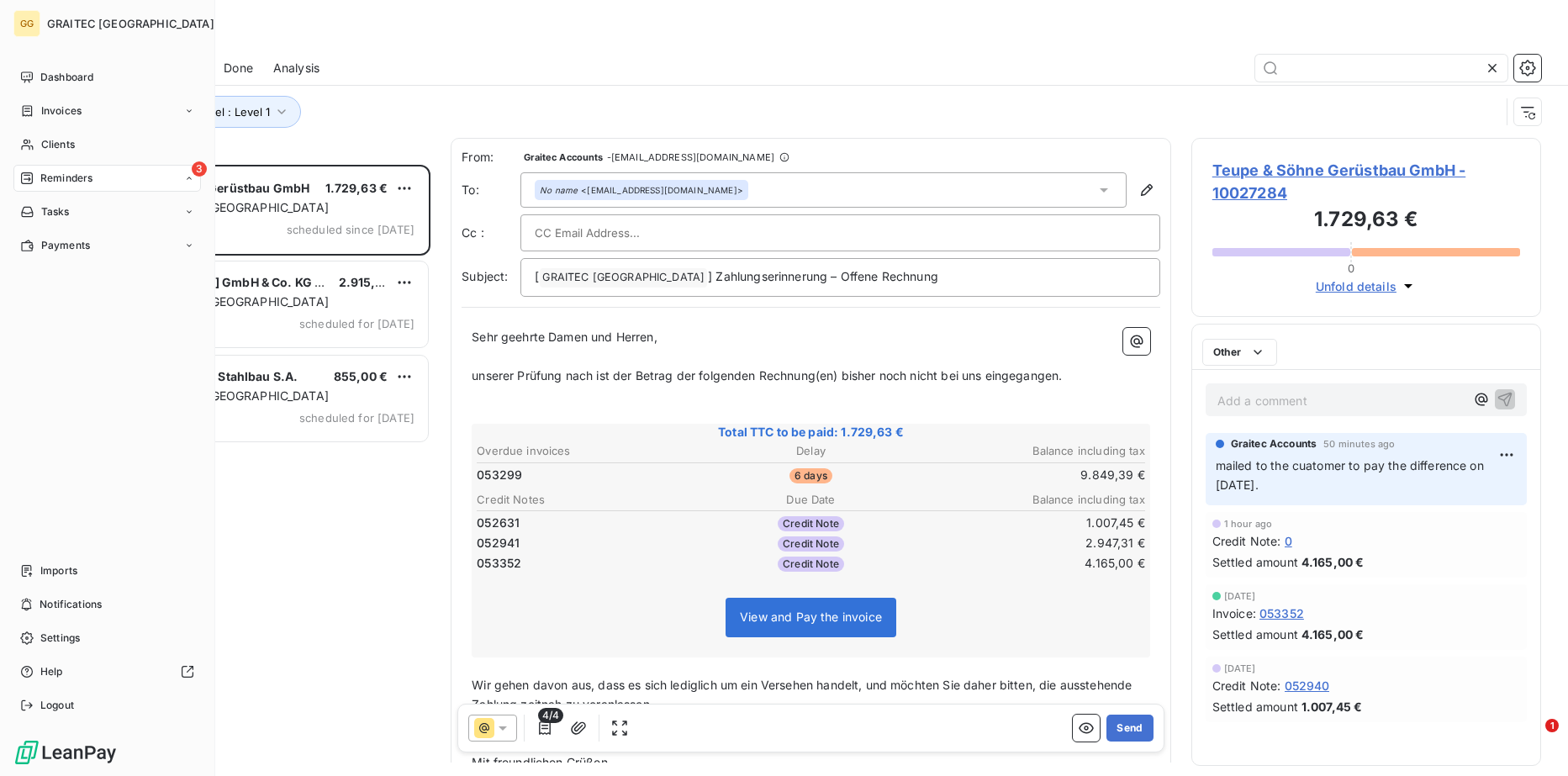
scroll to position [599, 338]
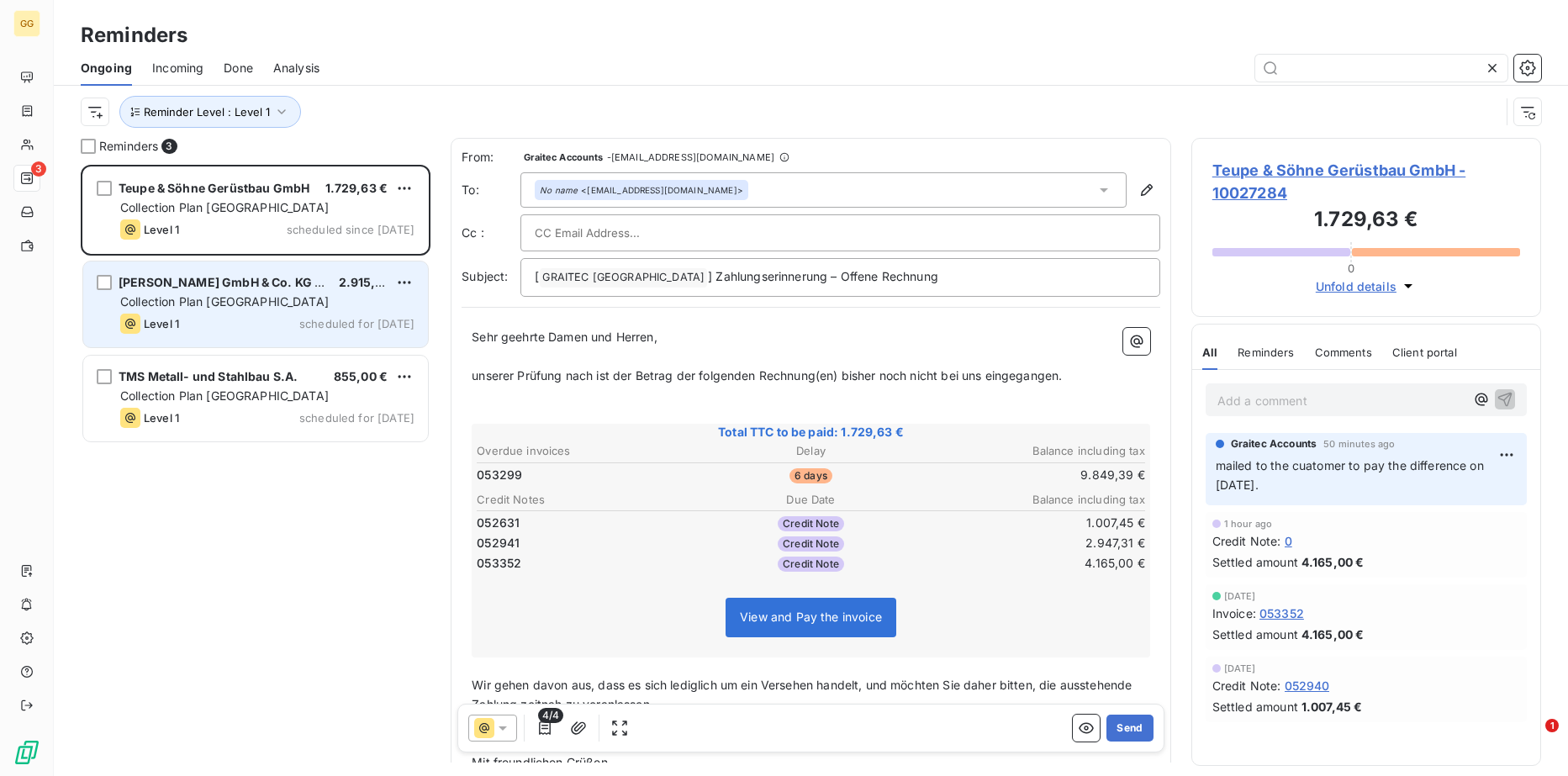
drag, startPoint x: 250, startPoint y: 295, endPoint x: 275, endPoint y: 291, distance: 25.3
click at [250, 295] on span "Collection Plan [GEOGRAPHIC_DATA]" at bounding box center [225, 302] width 208 height 14
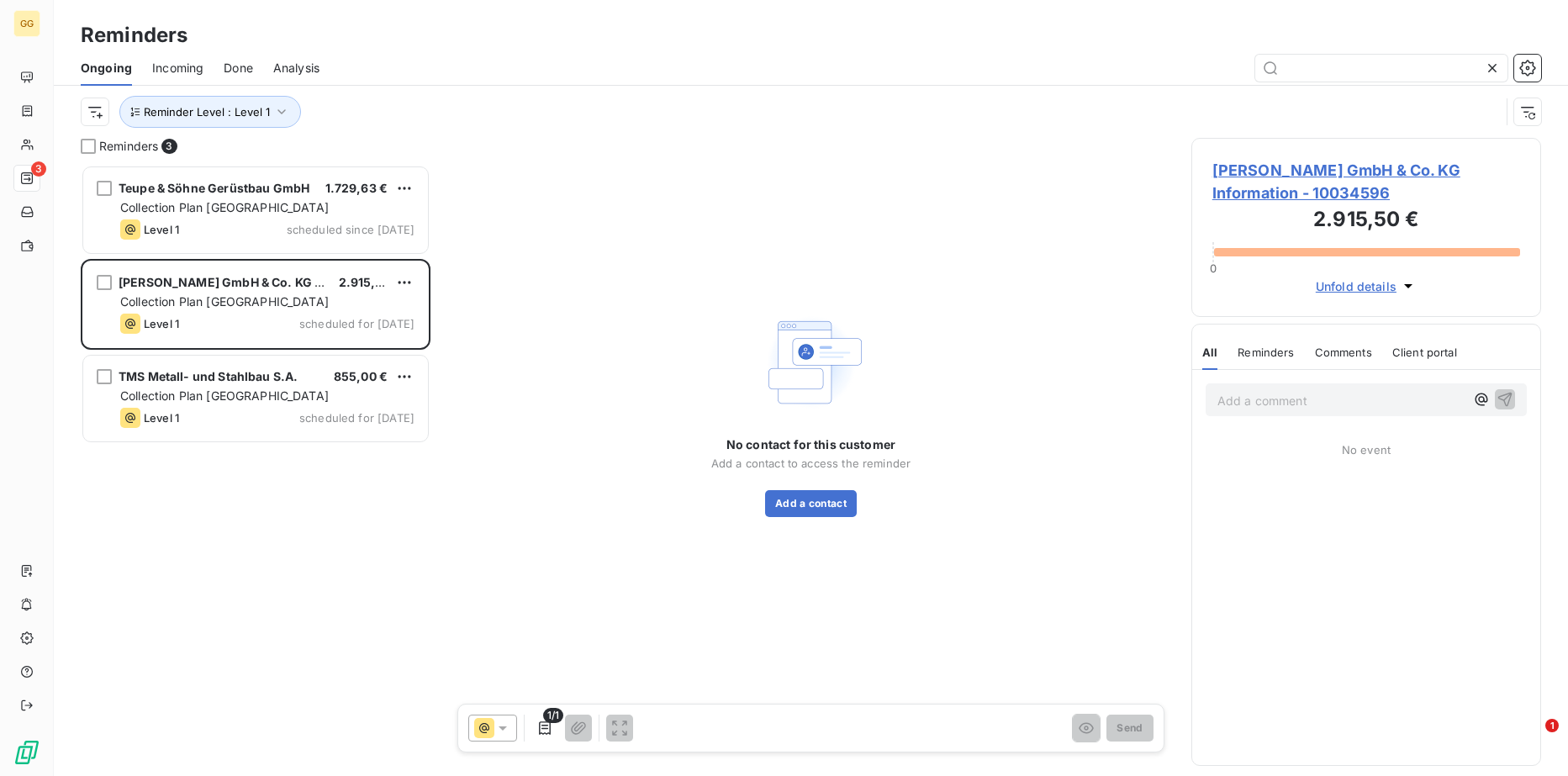
click at [1288, 175] on span "[PERSON_NAME] GmbH & Co. KG Information - 10034596" at bounding box center [1366, 181] width 308 height 45
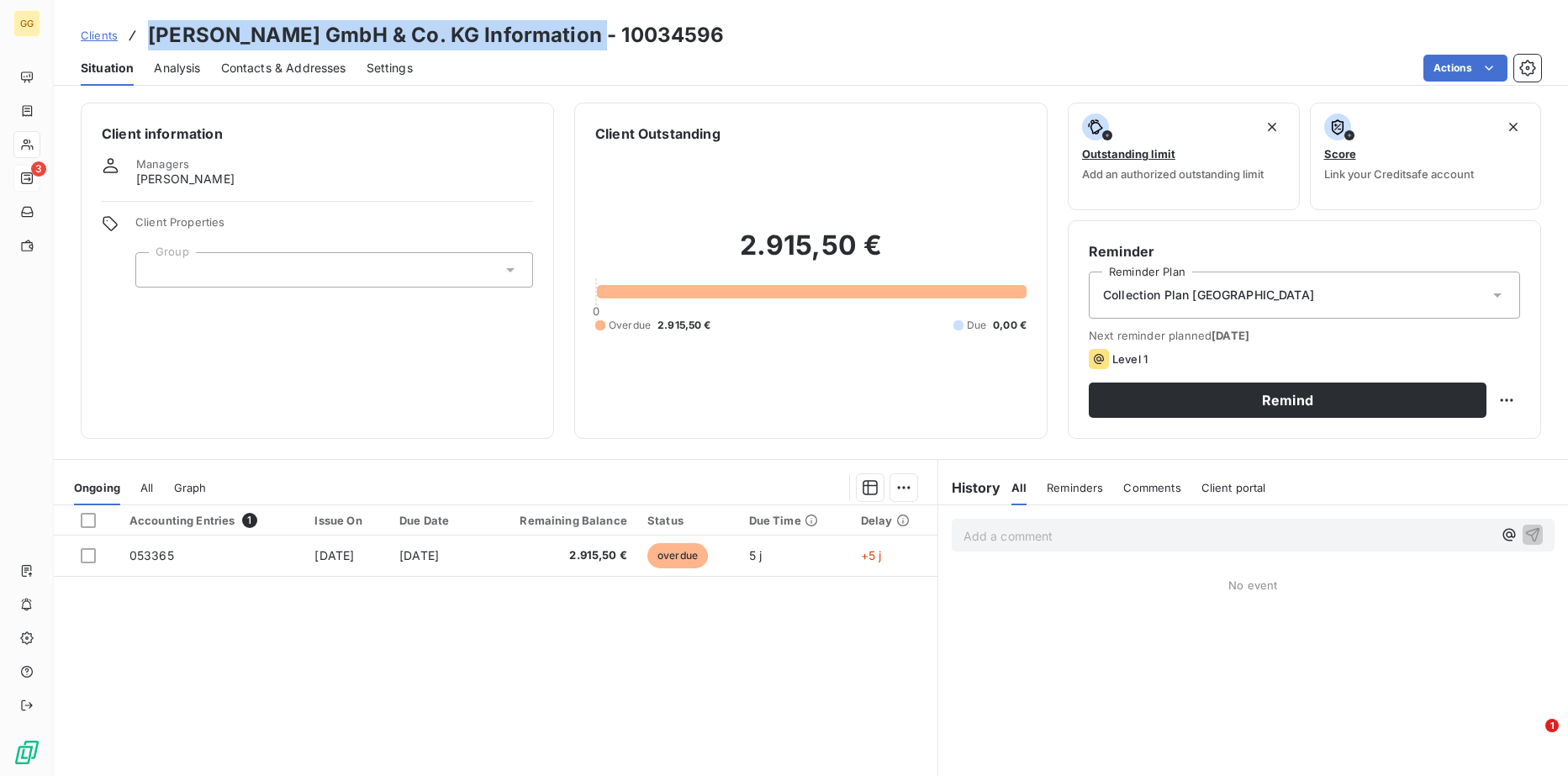
drag, startPoint x: 585, startPoint y: 33, endPoint x: 146, endPoint y: 34, distance: 439.0
click at [146, 34] on div "Clients [PERSON_NAME] GmbH & Co. KG Information - 10034596" at bounding box center [402, 34] width 644 height 30
copy h3 "[PERSON_NAME] GmbH & Co. KG Information"
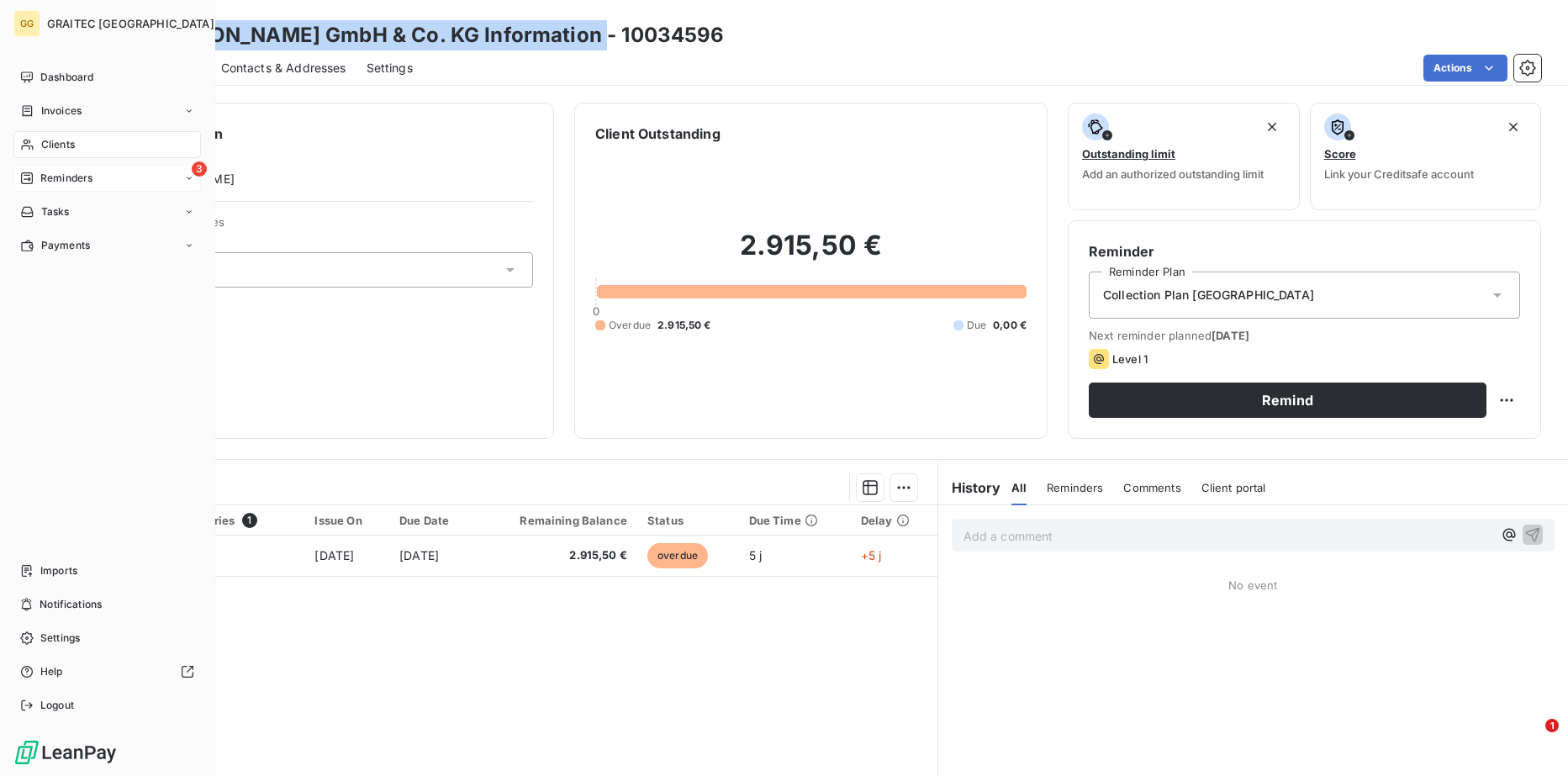
click at [52, 178] on span "Reminders" at bounding box center [67, 177] width 53 height 15
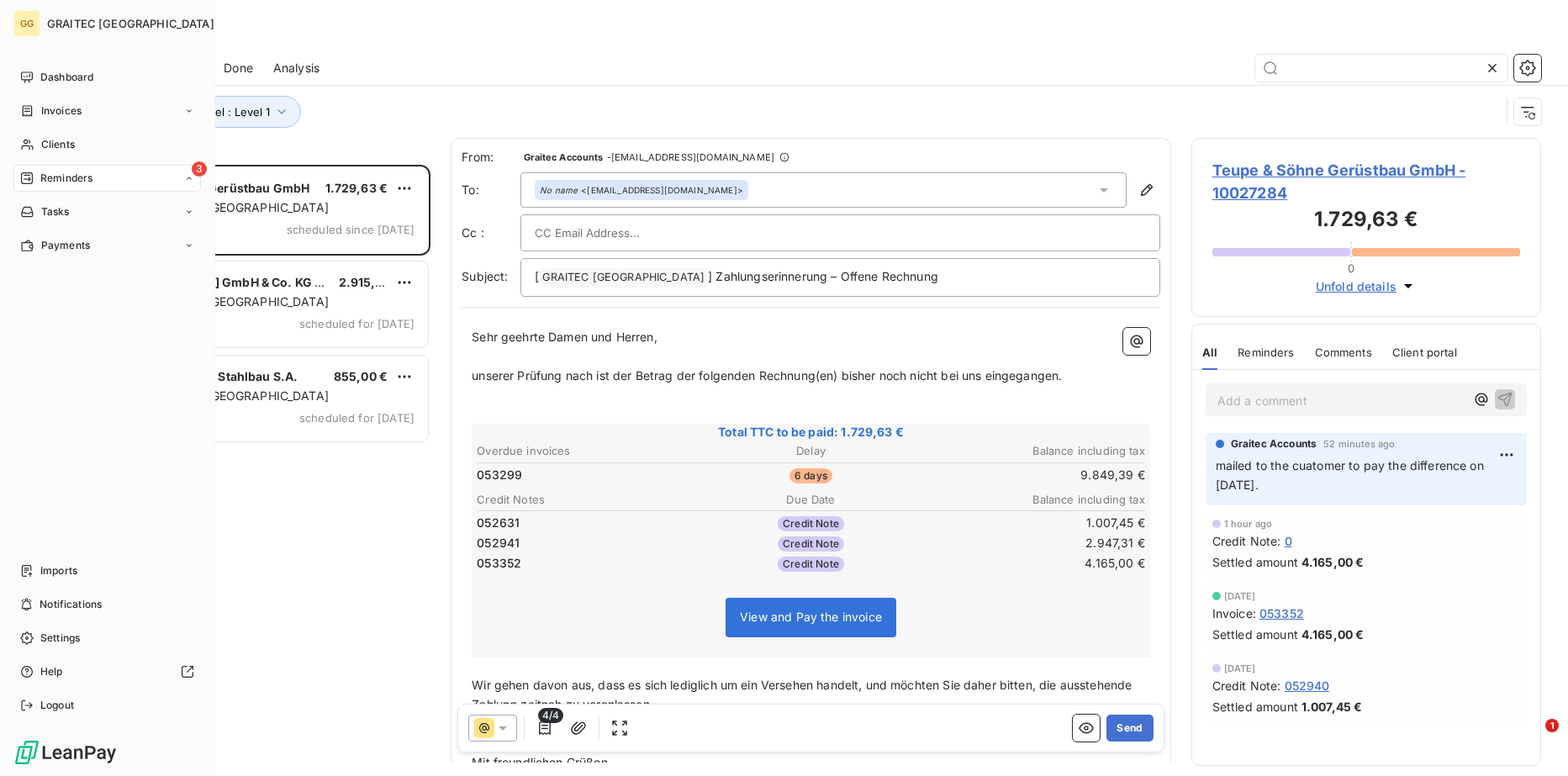
scroll to position [599, 338]
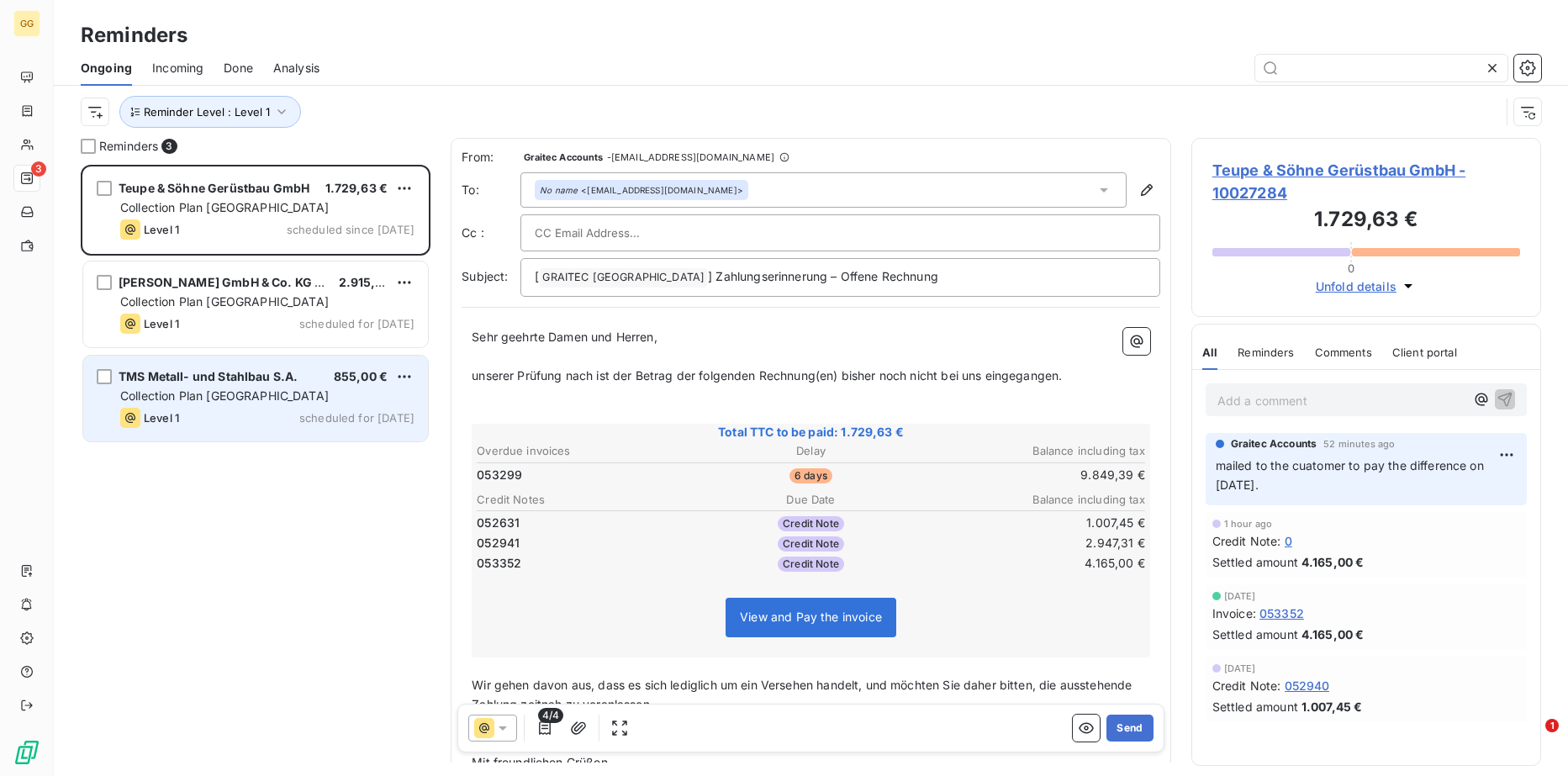
click at [267, 395] on div "Collection Plan [GEOGRAPHIC_DATA]" at bounding box center [267, 396] width 294 height 17
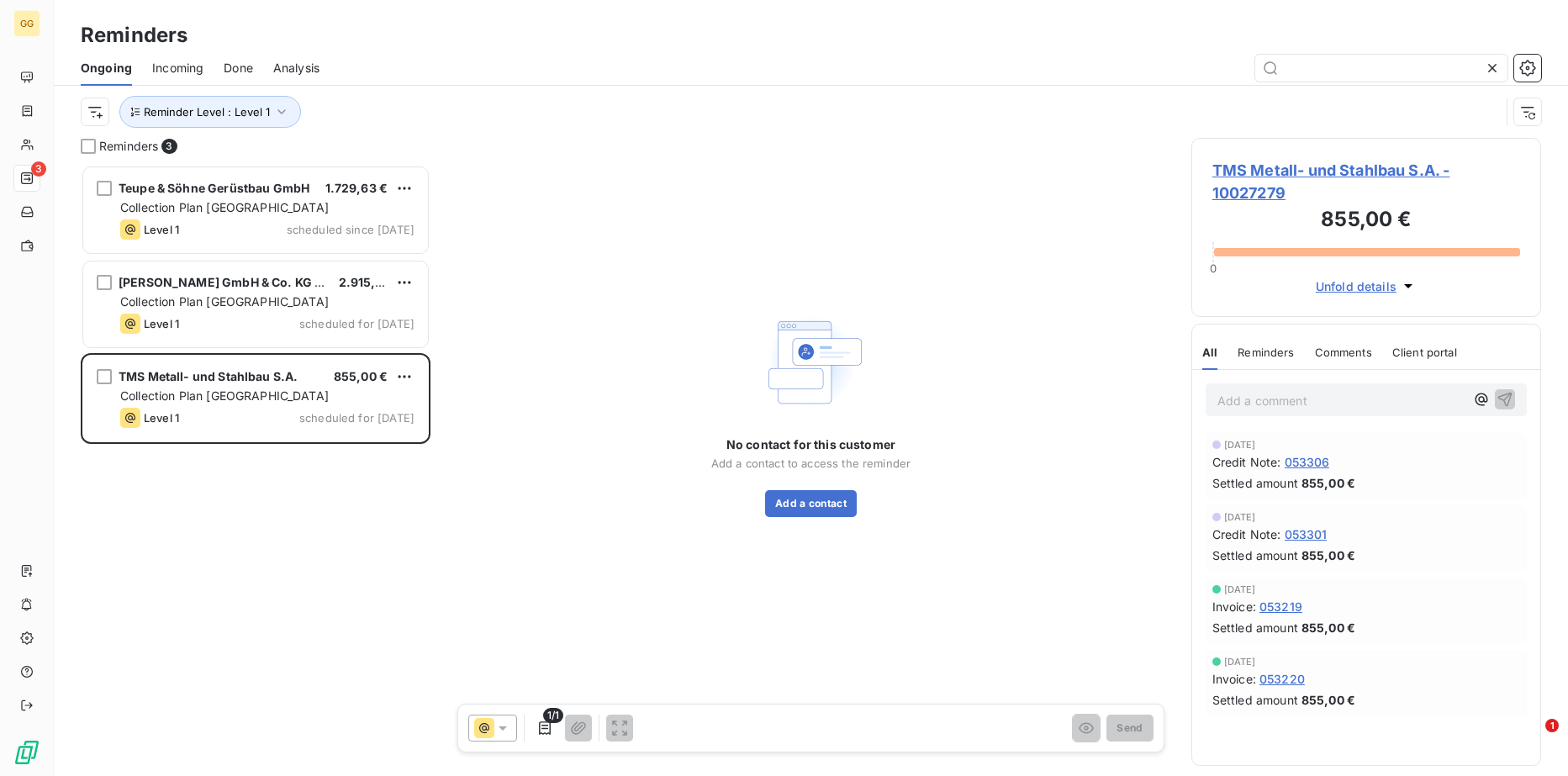
click at [1335, 171] on span "TMS Metall- und Stahlbau S.A. - 10027279" at bounding box center [1366, 181] width 308 height 45
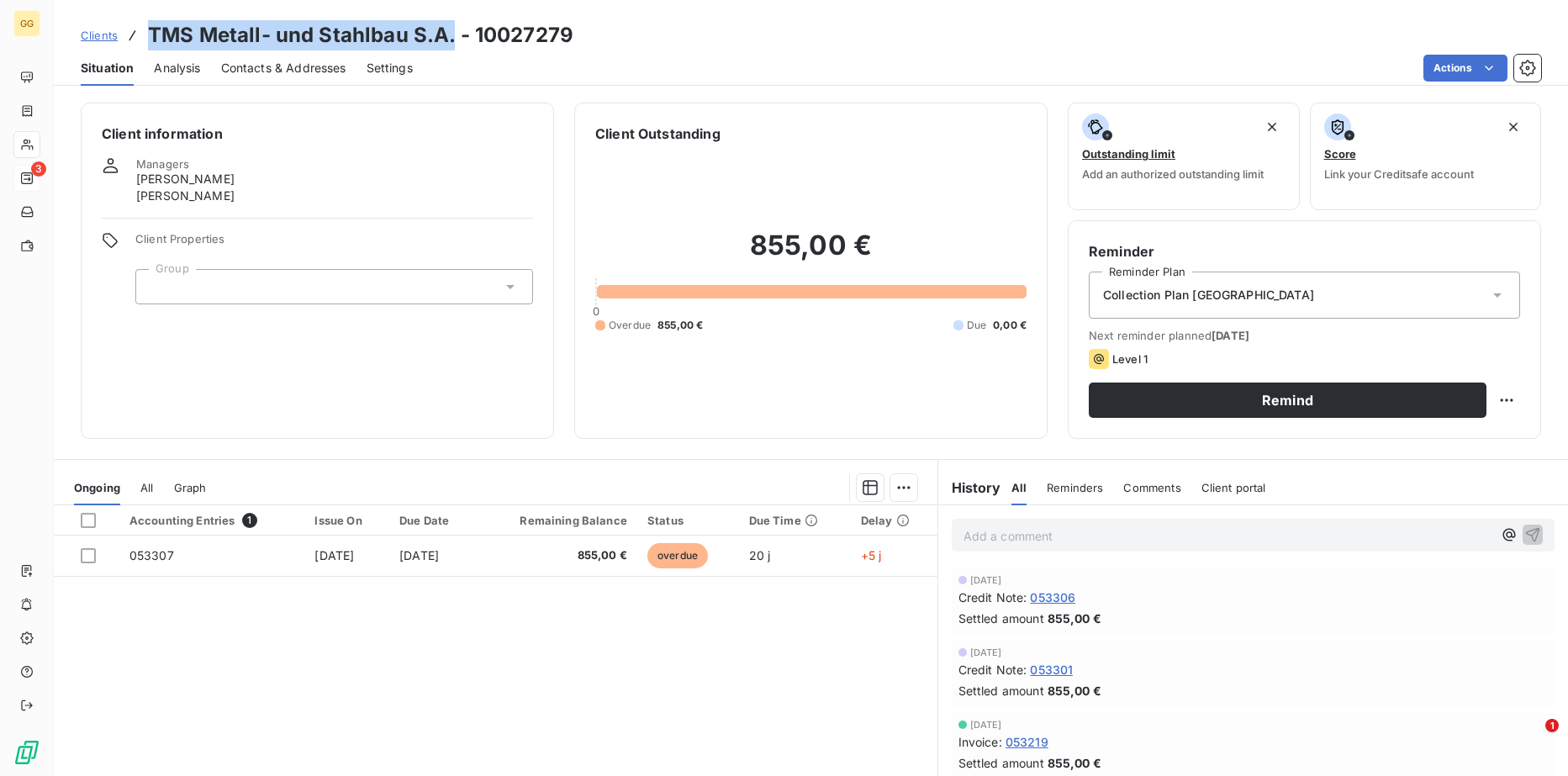
drag, startPoint x: 450, startPoint y: 35, endPoint x: 149, endPoint y: 43, distance: 301.1
click at [149, 43] on h3 "TMS Metall- und Stahlbau S.A. - 10027279" at bounding box center [361, 34] width 426 height 30
copy h3 "TMS Metall- und Stahlbau S.A."
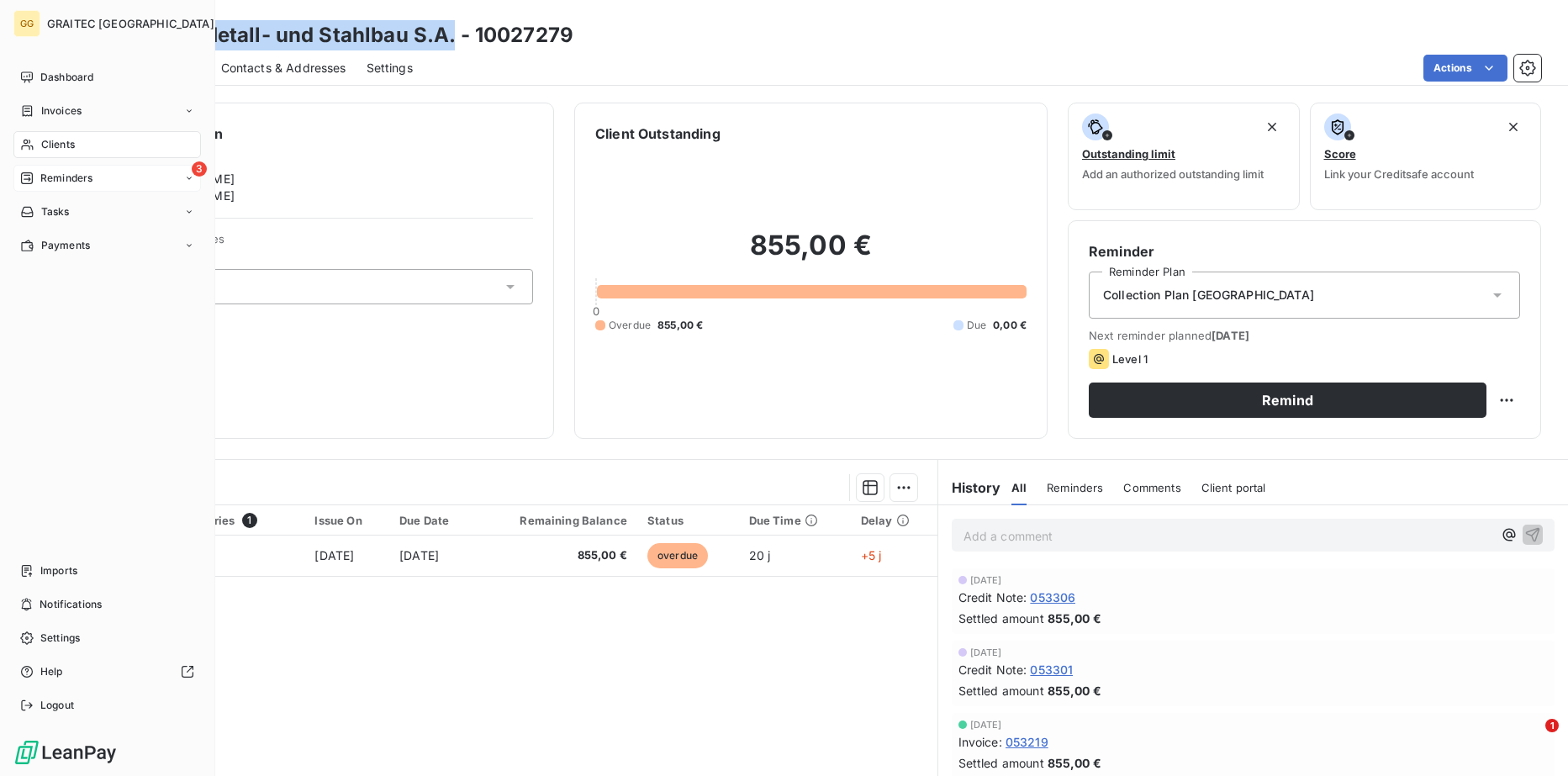
click at [82, 187] on div "3 Reminders" at bounding box center [107, 178] width 188 height 27
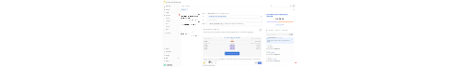
scroll to position [661, 373]
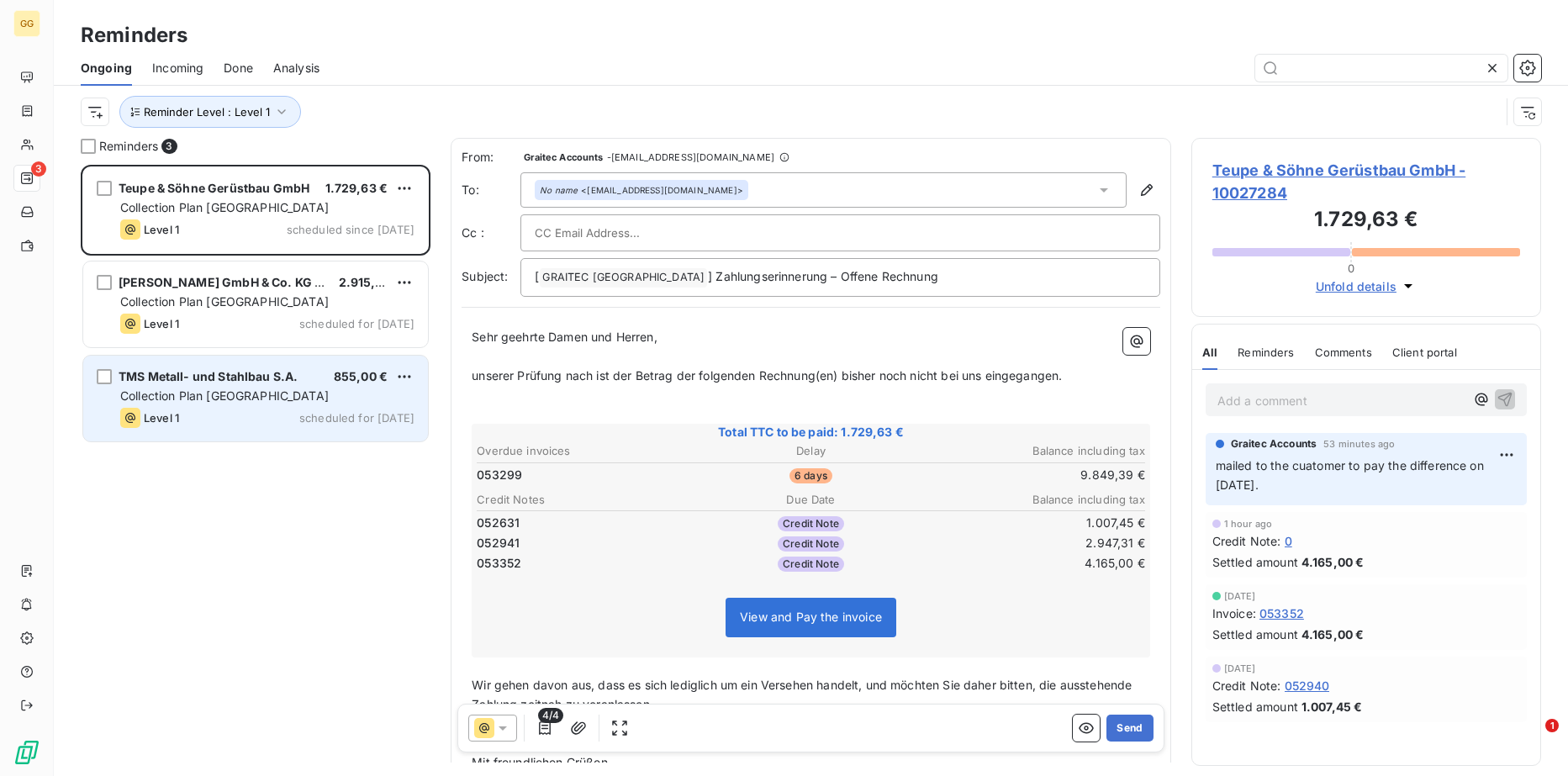
click at [212, 386] on div "TMS Metall- und Stahlbau S.A. 855,00 € Collection Plan Germany Level 1 schedule…" at bounding box center [255, 398] width 345 height 86
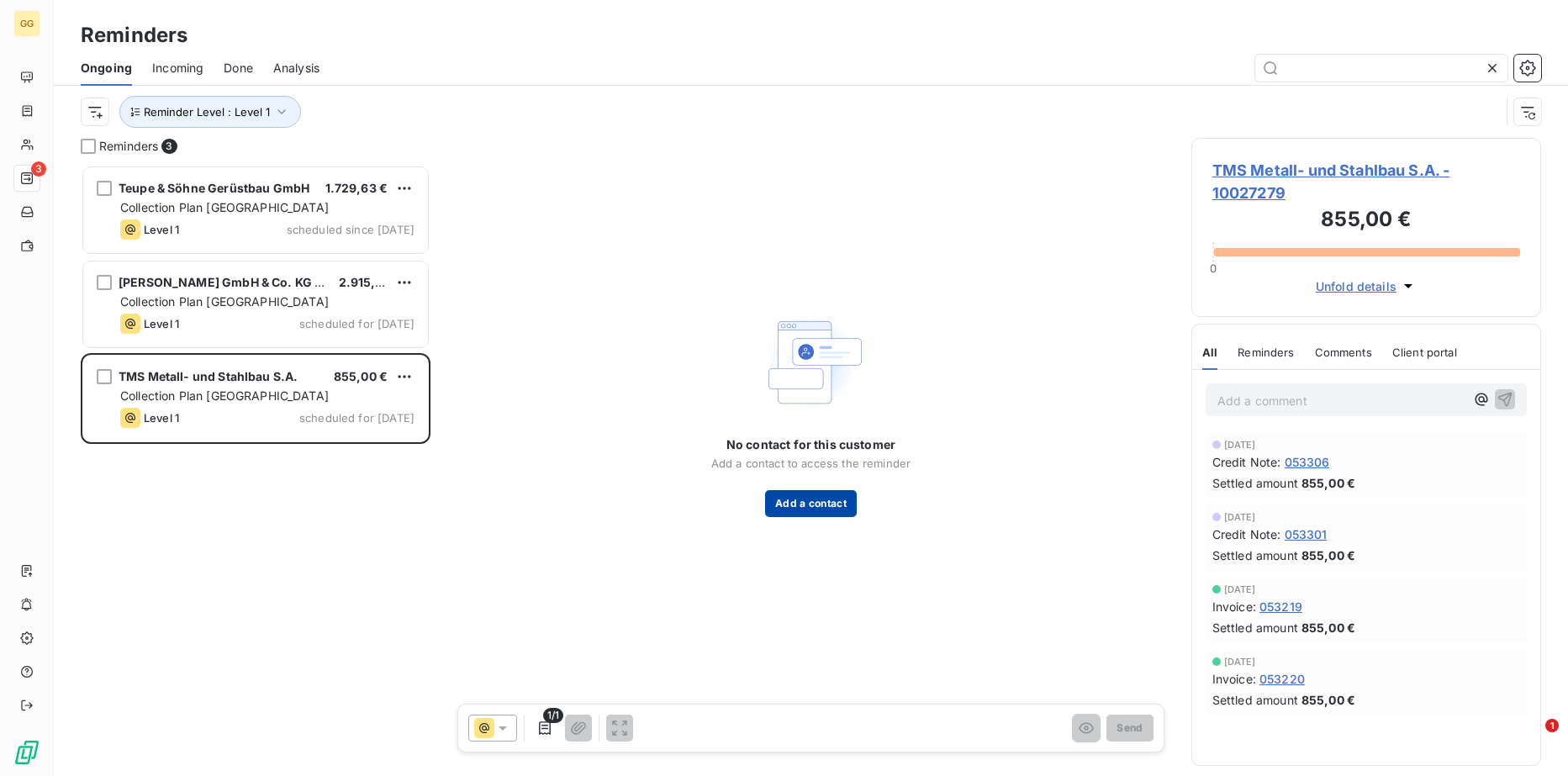
click at [790, 496] on button "Add a contact" at bounding box center [811, 503] width 91 height 27
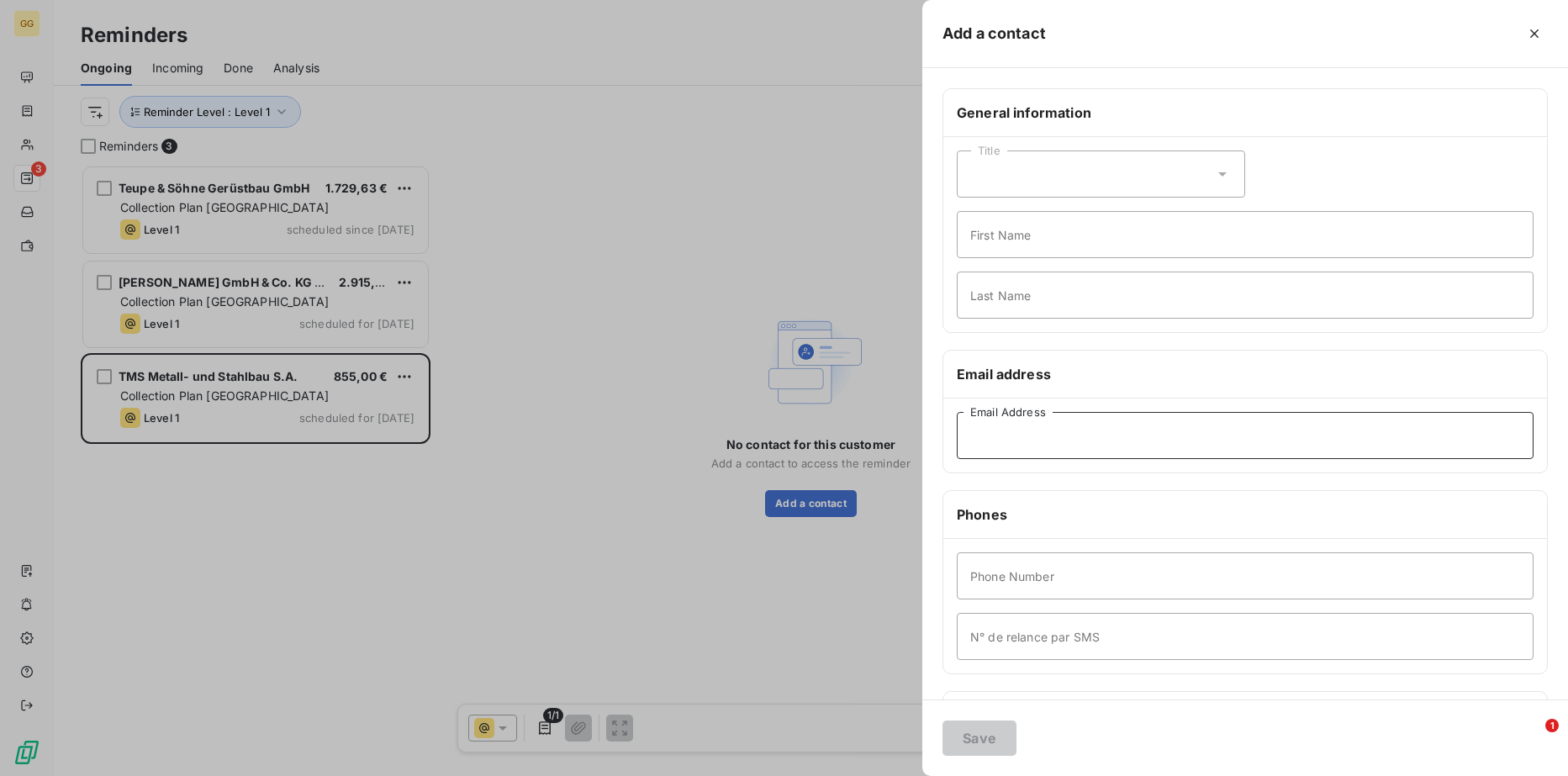
click at [1126, 444] on input "Email Address" at bounding box center [1245, 436] width 577 height 47
paste input "[EMAIL_ADDRESS][DOMAIN_NAME]"
type input "[EMAIL_ADDRESS][DOMAIN_NAME]"
click at [979, 735] on button "Save" at bounding box center [979, 737] width 74 height 35
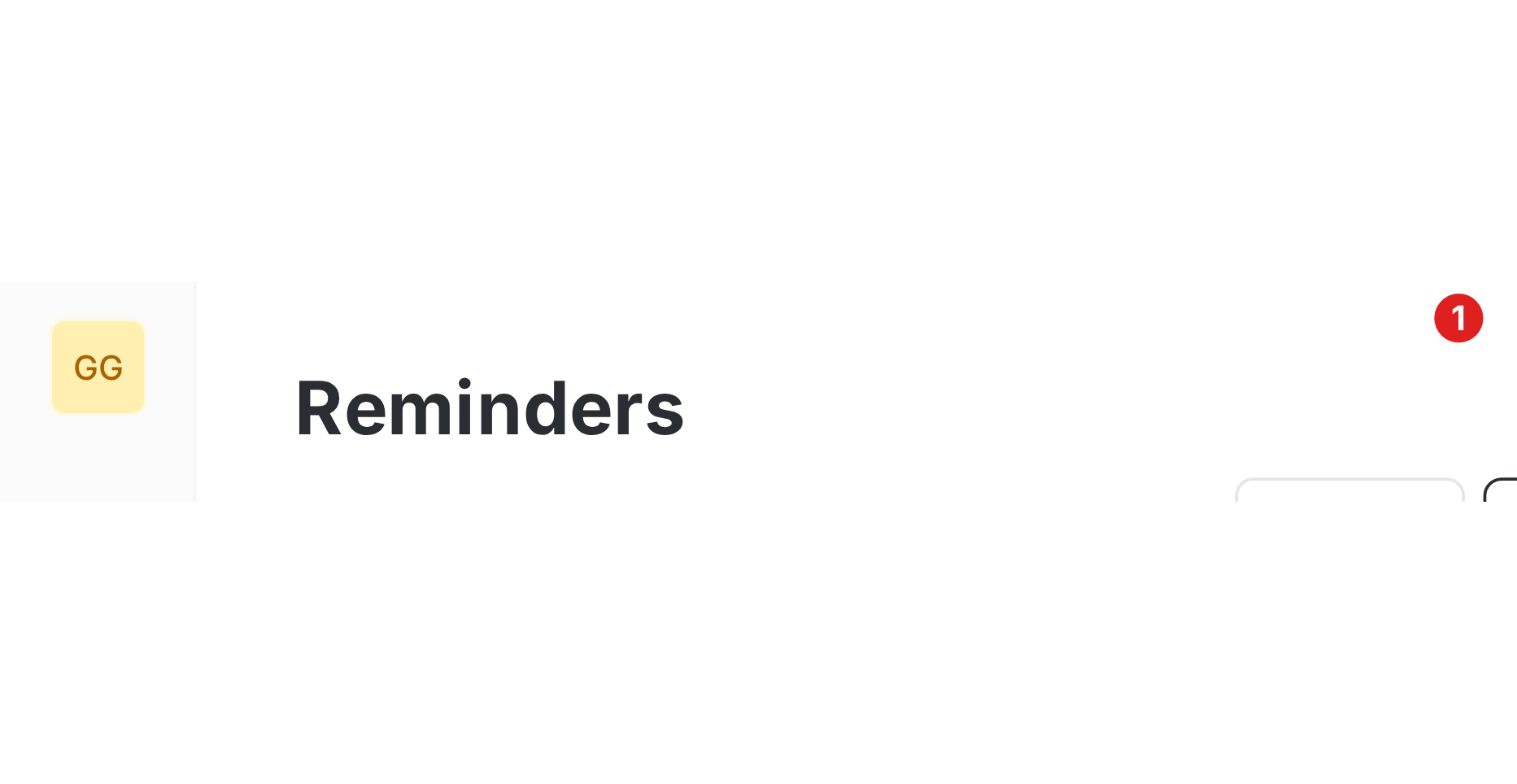
scroll to position [612, 327]
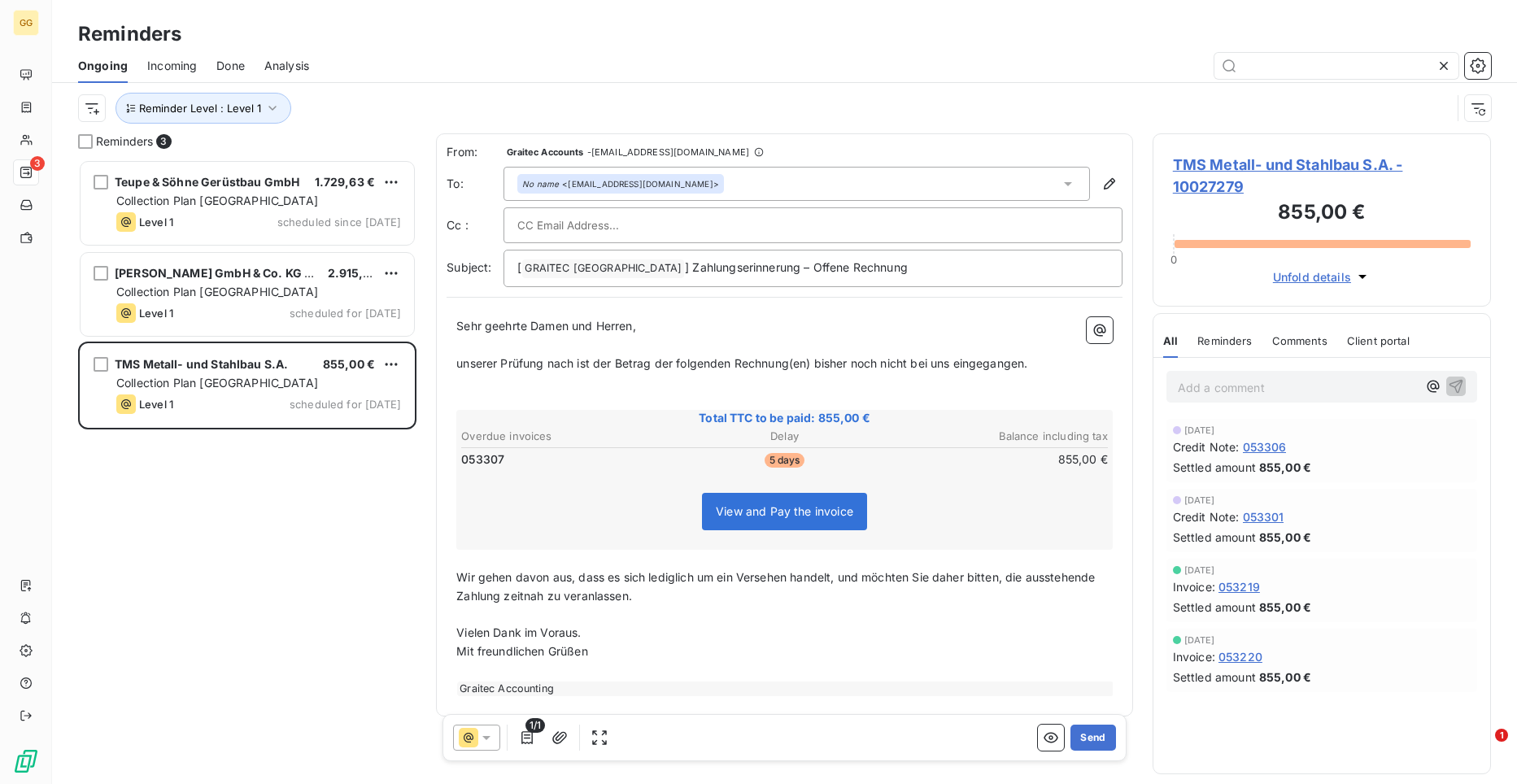
click at [457, 319] on div "Sehr geehrte Damen und Herren, ﻿ unserer Prüfung nach ist der Betrag der folgen…" at bounding box center [784, 506] width 676 height 399
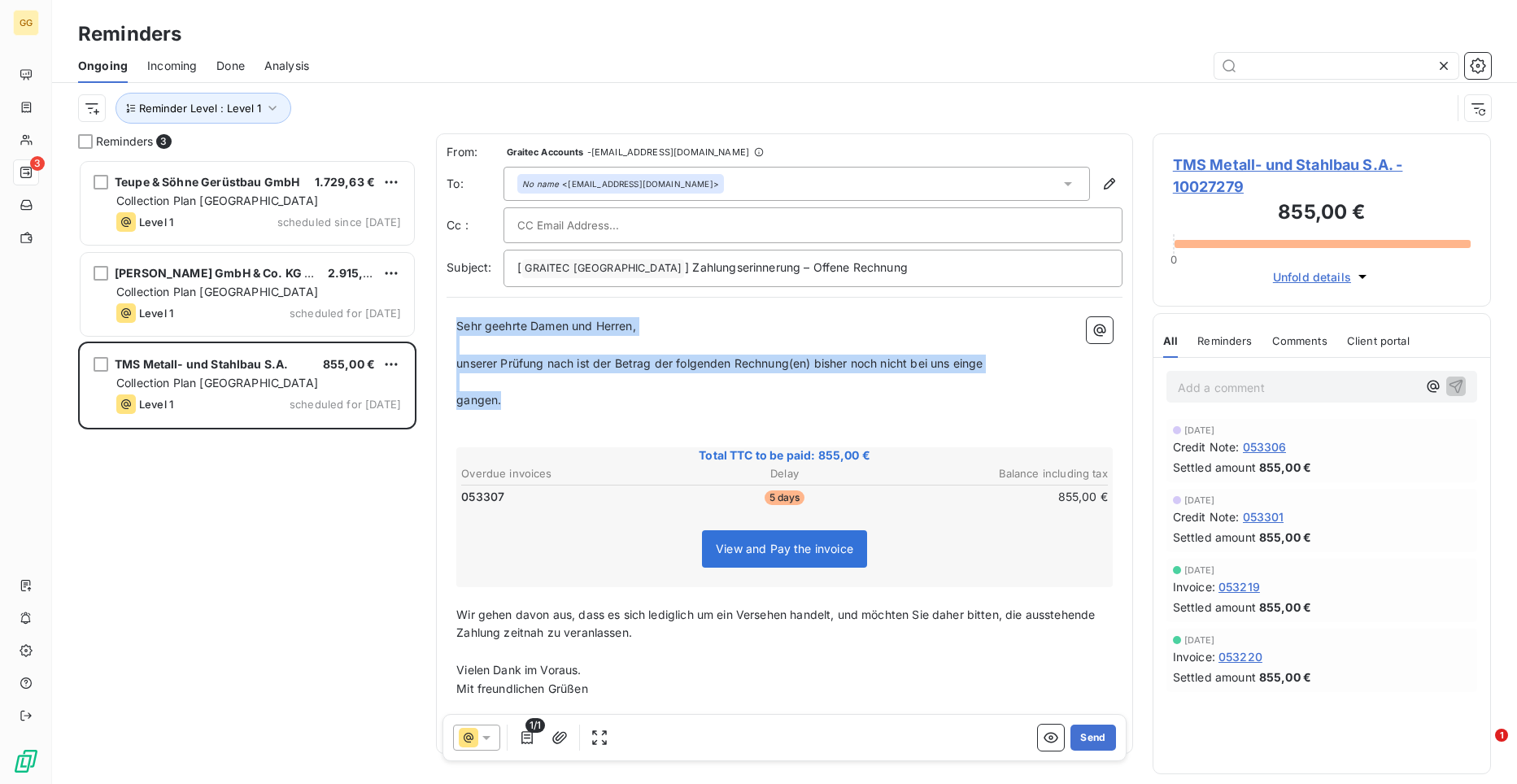
drag, startPoint x: 813, startPoint y: 398, endPoint x: 429, endPoint y: 313, distance: 393.3
click at [429, 313] on div "Reminders 3 Teupe & Söhne Gerüstbau GmbH 1.729,63 € Collection Plan Germany Lev…" at bounding box center [784, 458] width 1465 height 651
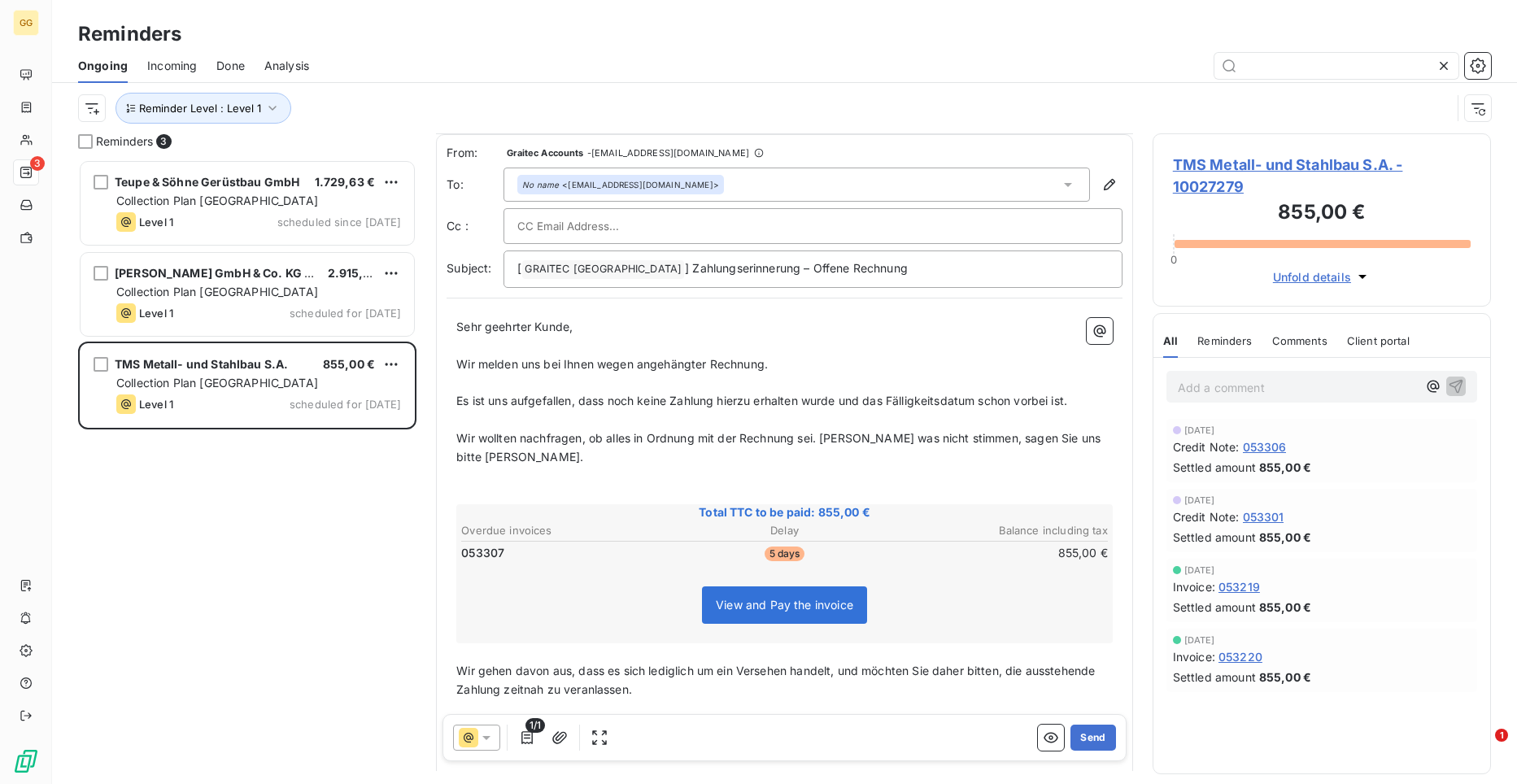
scroll to position [106, 0]
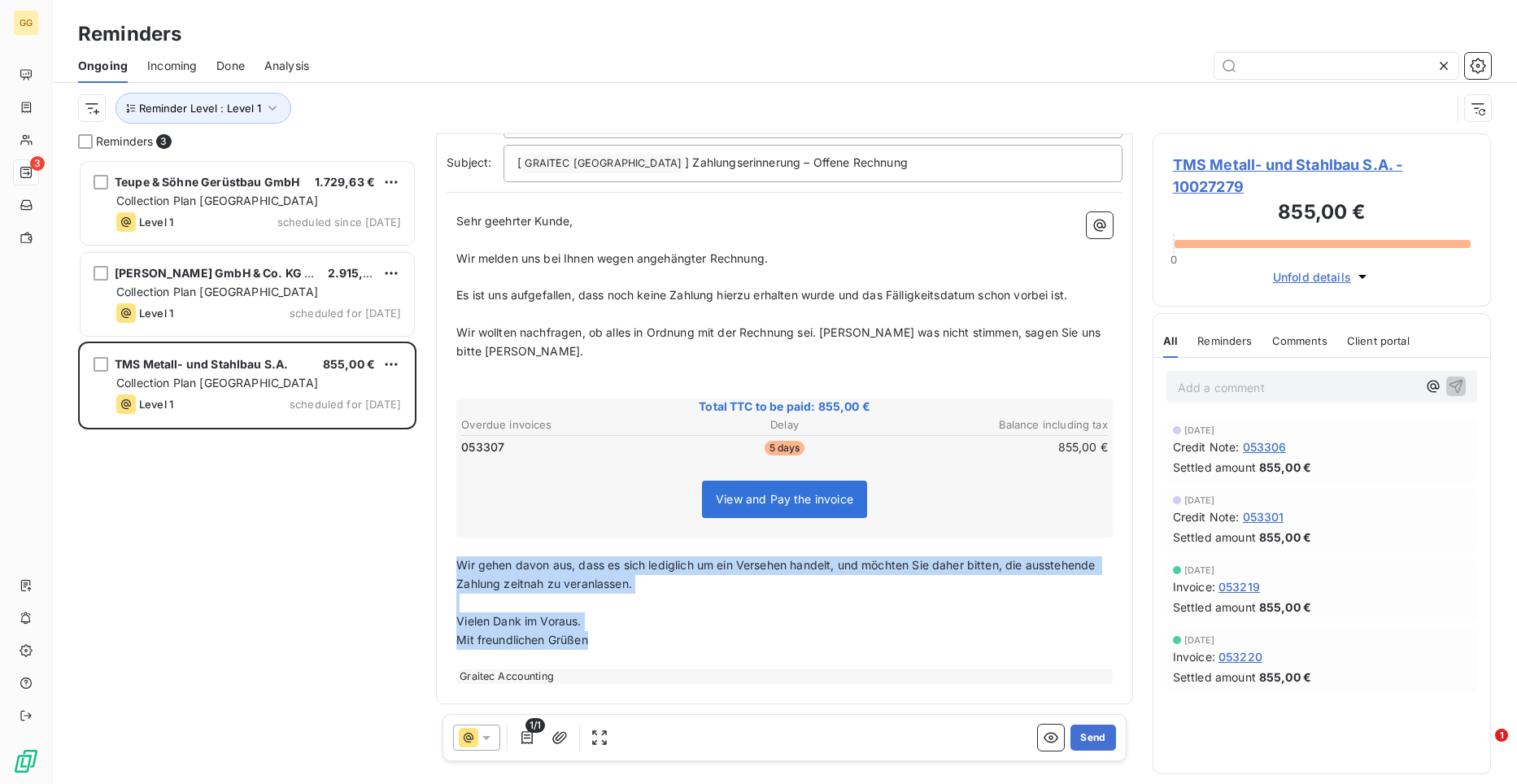
drag, startPoint x: 459, startPoint y: 566, endPoint x: 627, endPoint y: 636, distance: 182.0
click at [627, 636] on div "Sehr geehrter Kunde, ﻿ Wir melden uns bei Ihnen wegen angehängter Rechnung. ﻿ E…" at bounding box center [784, 448] width 656 height 472
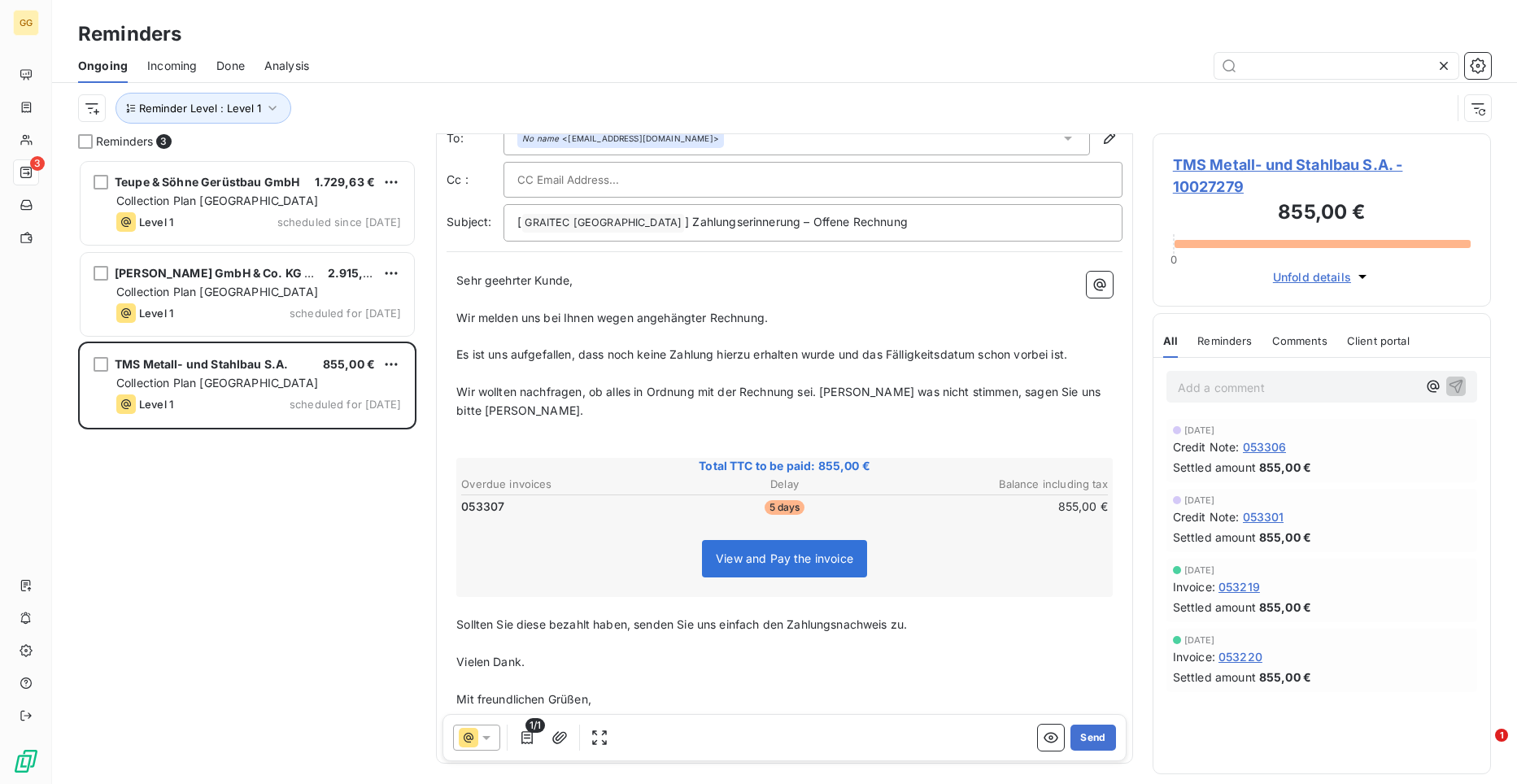
scroll to position [0, 0]
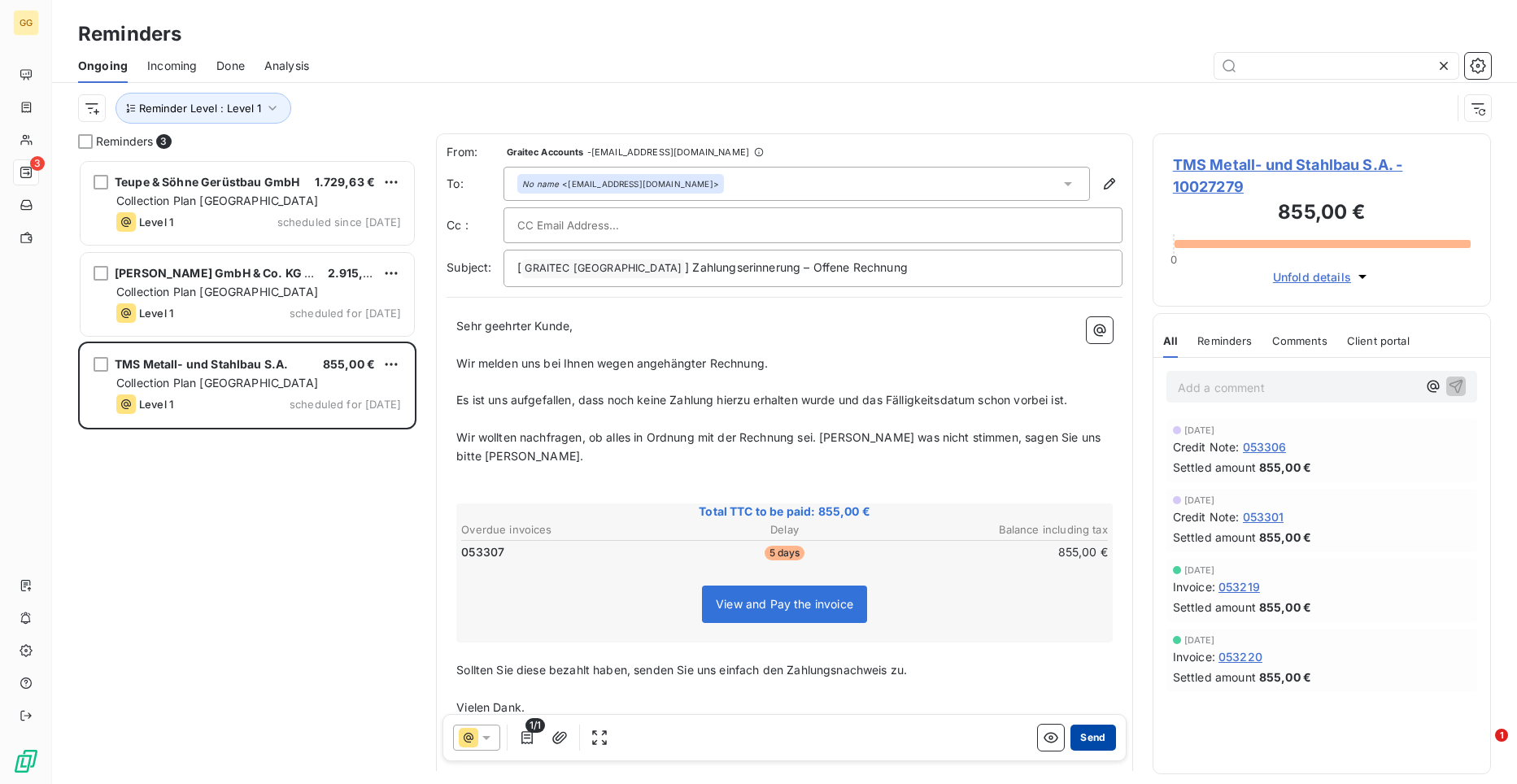
click at [1095, 738] on button "Send" at bounding box center [1092, 738] width 45 height 26
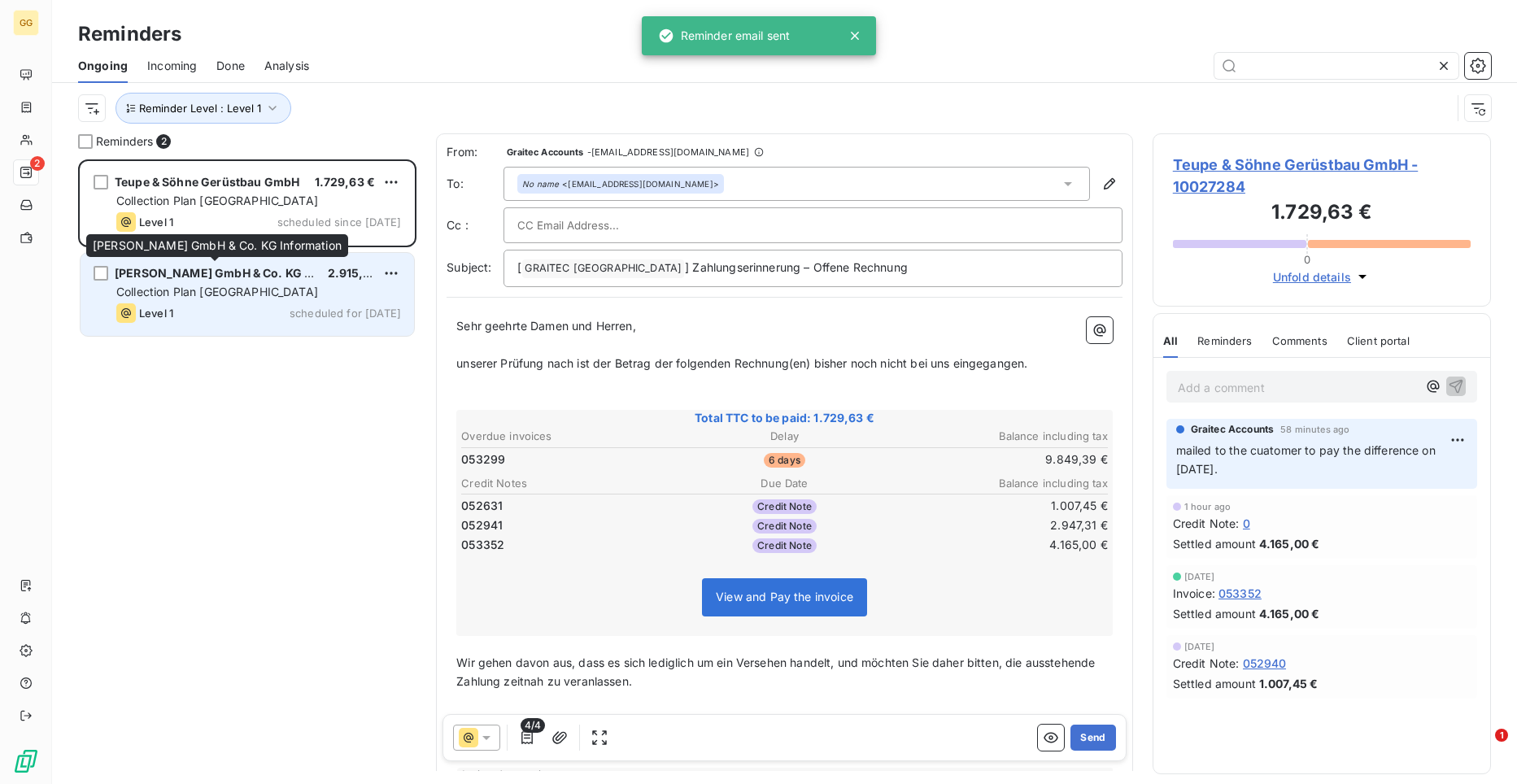
click at [173, 281] on div "[PERSON_NAME] GmbH & Co. KG Information" at bounding box center [215, 273] width 200 height 17
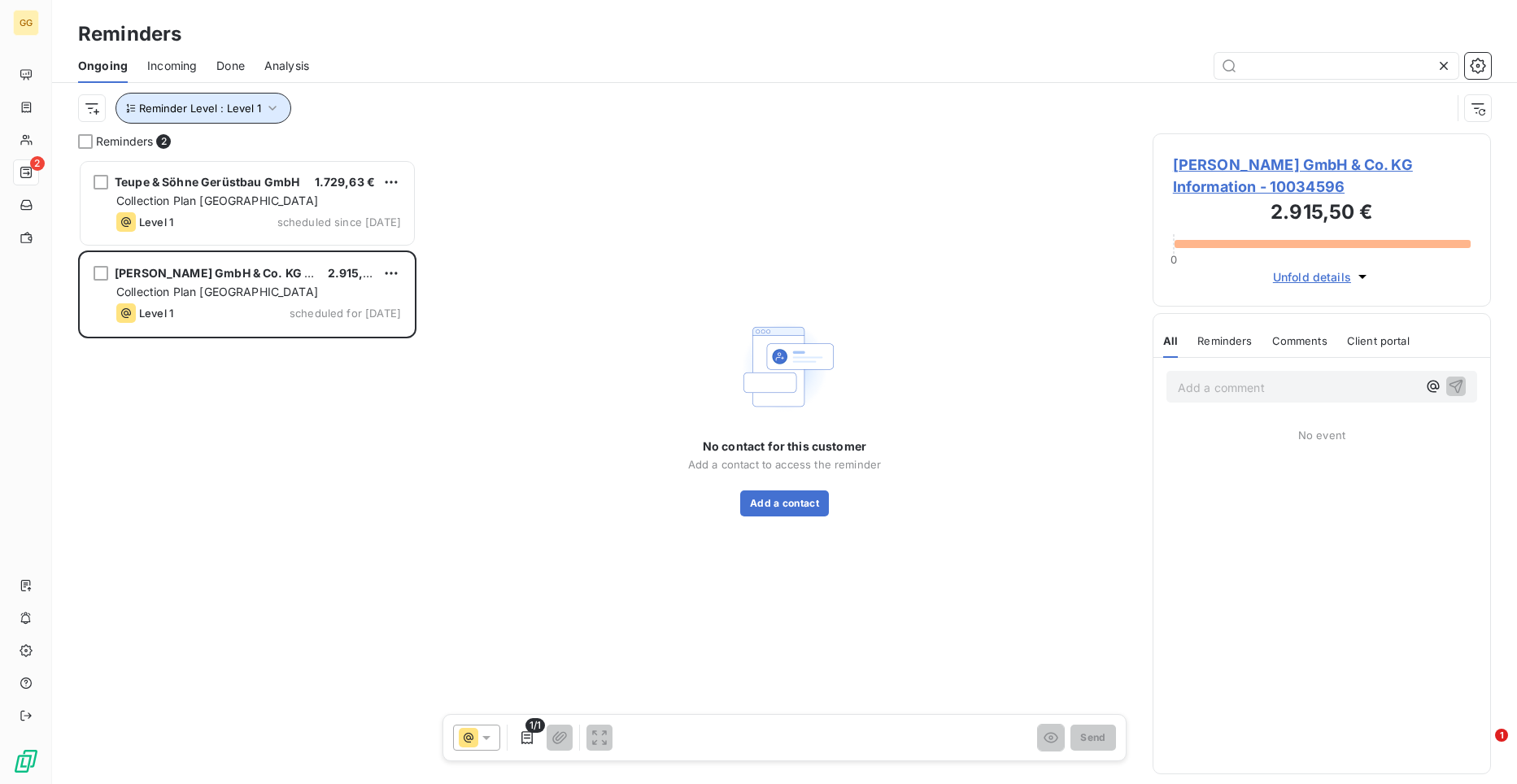
click at [276, 107] on icon "button" at bounding box center [273, 108] width 17 height 17
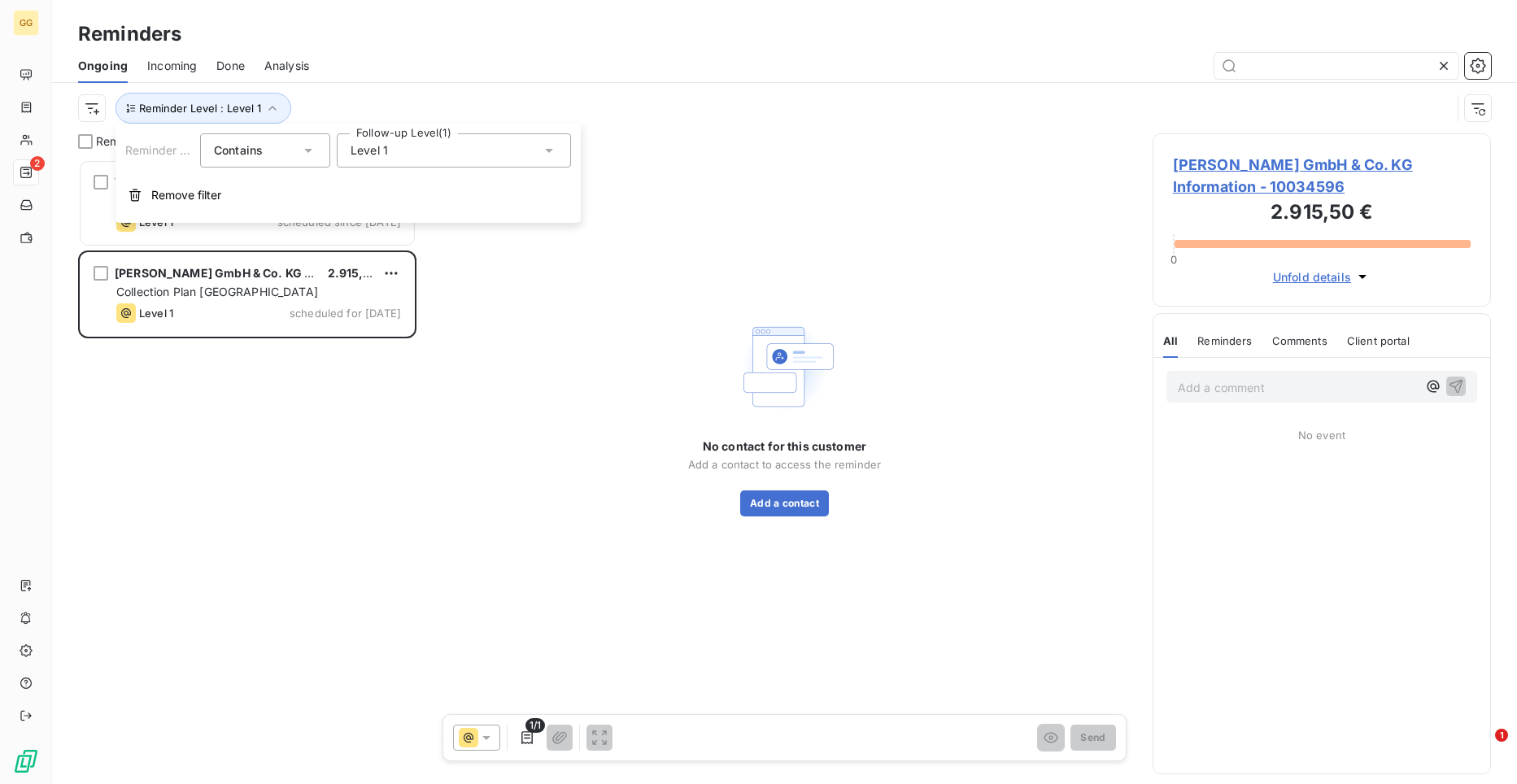
click at [542, 150] on icon at bounding box center [549, 150] width 17 height 17
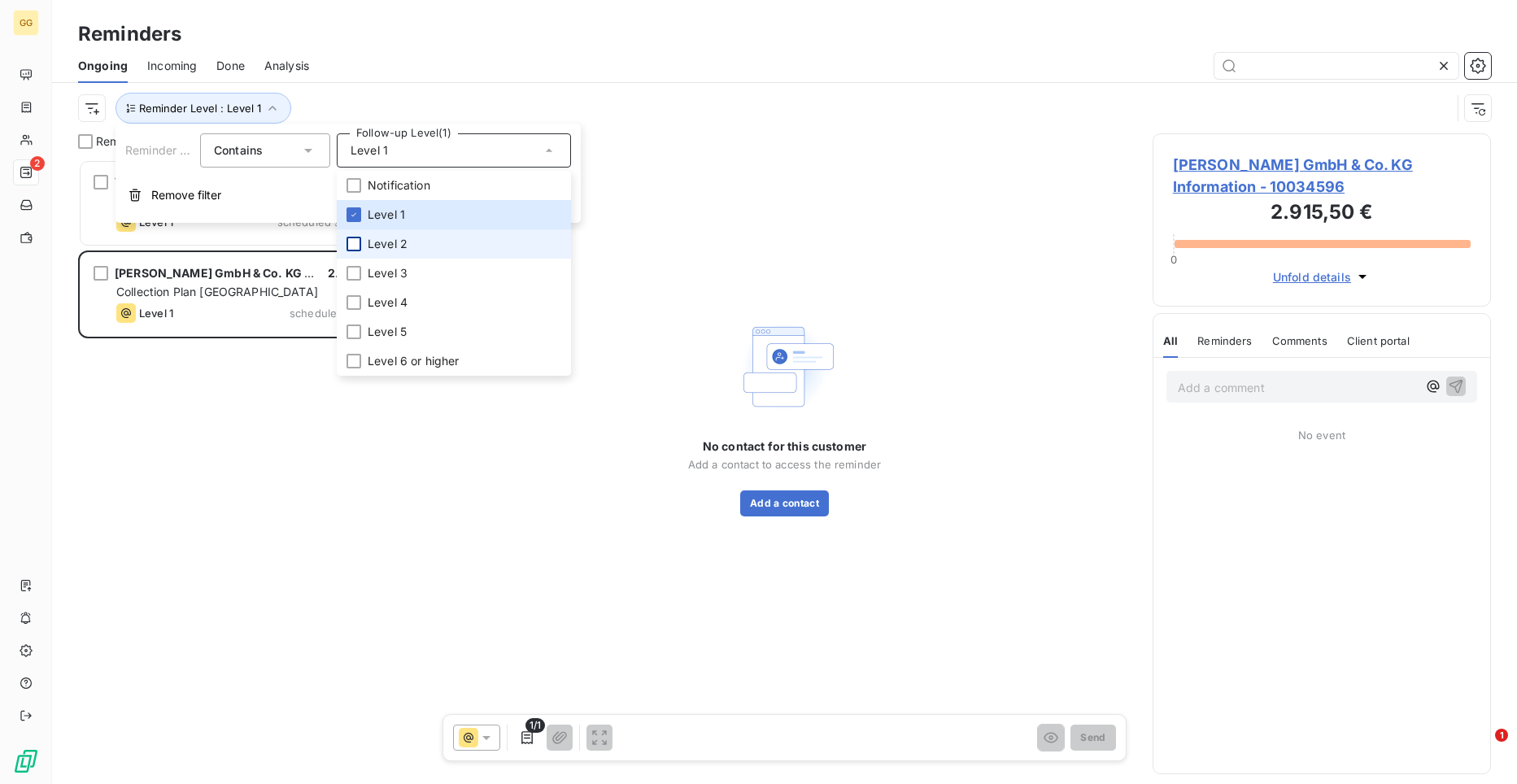
click at [357, 245] on div at bounding box center [353, 244] width 15 height 15
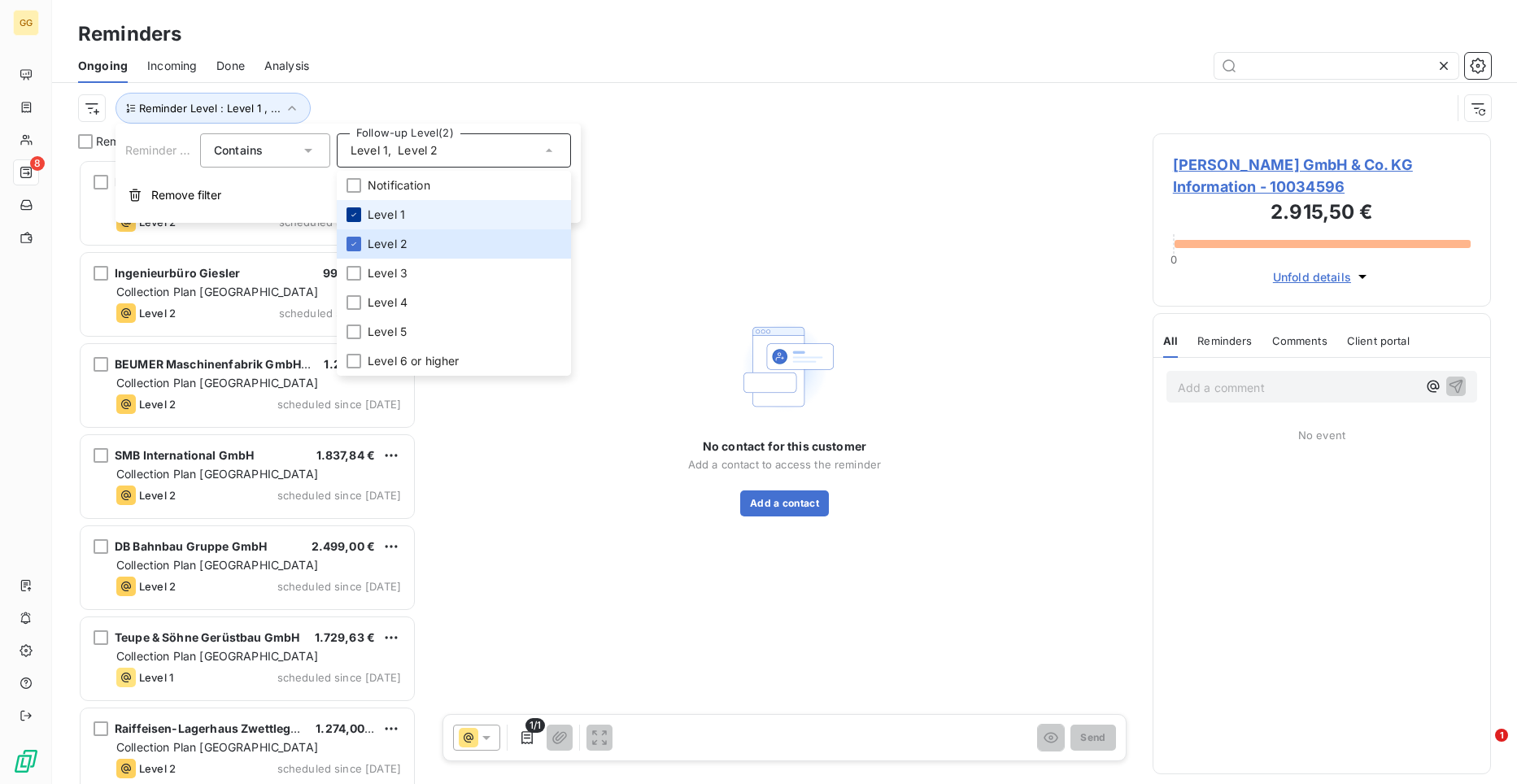
scroll to position [612, 327]
click at [355, 221] on div at bounding box center [353, 215] width 15 height 15
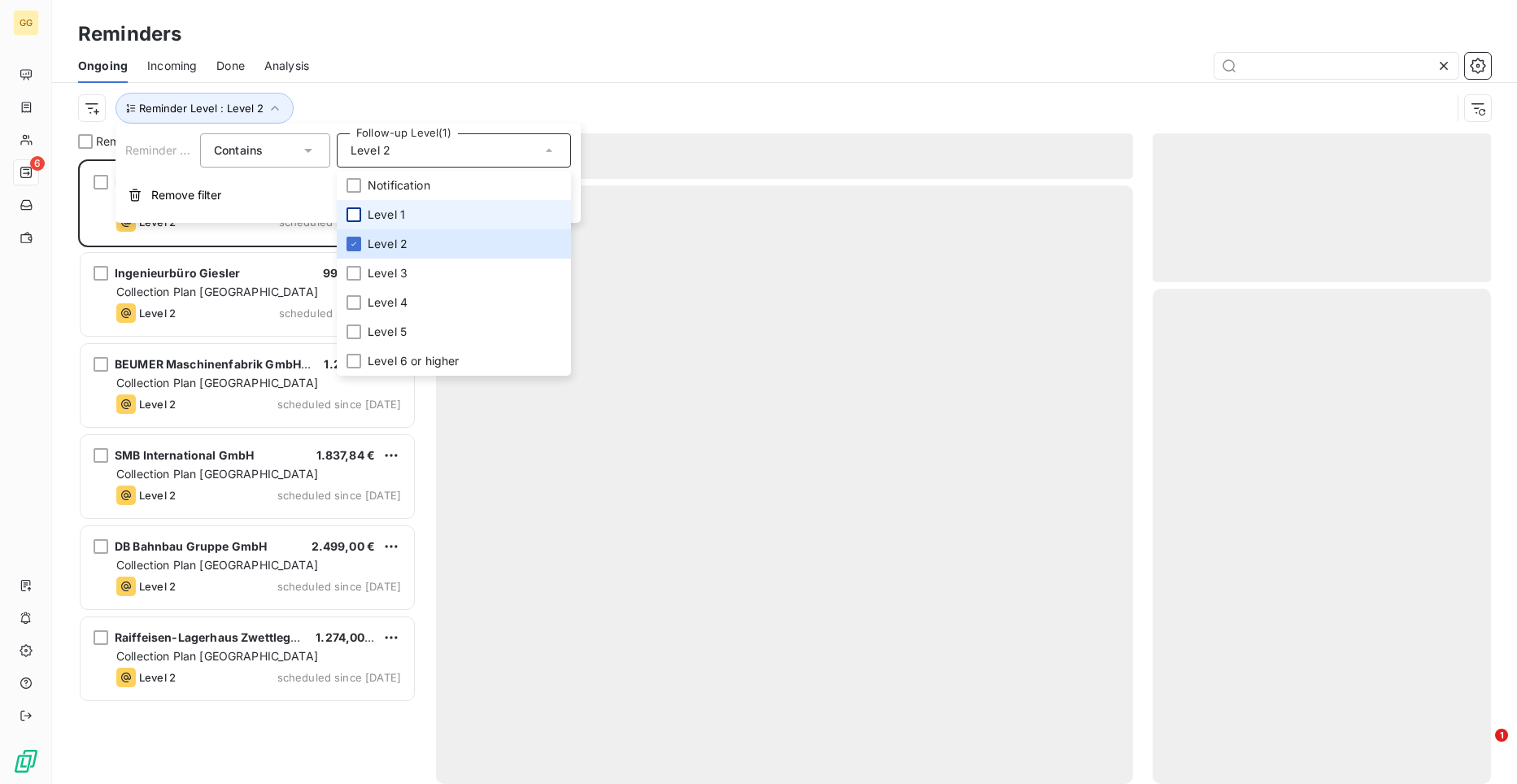
scroll to position [612, 327]
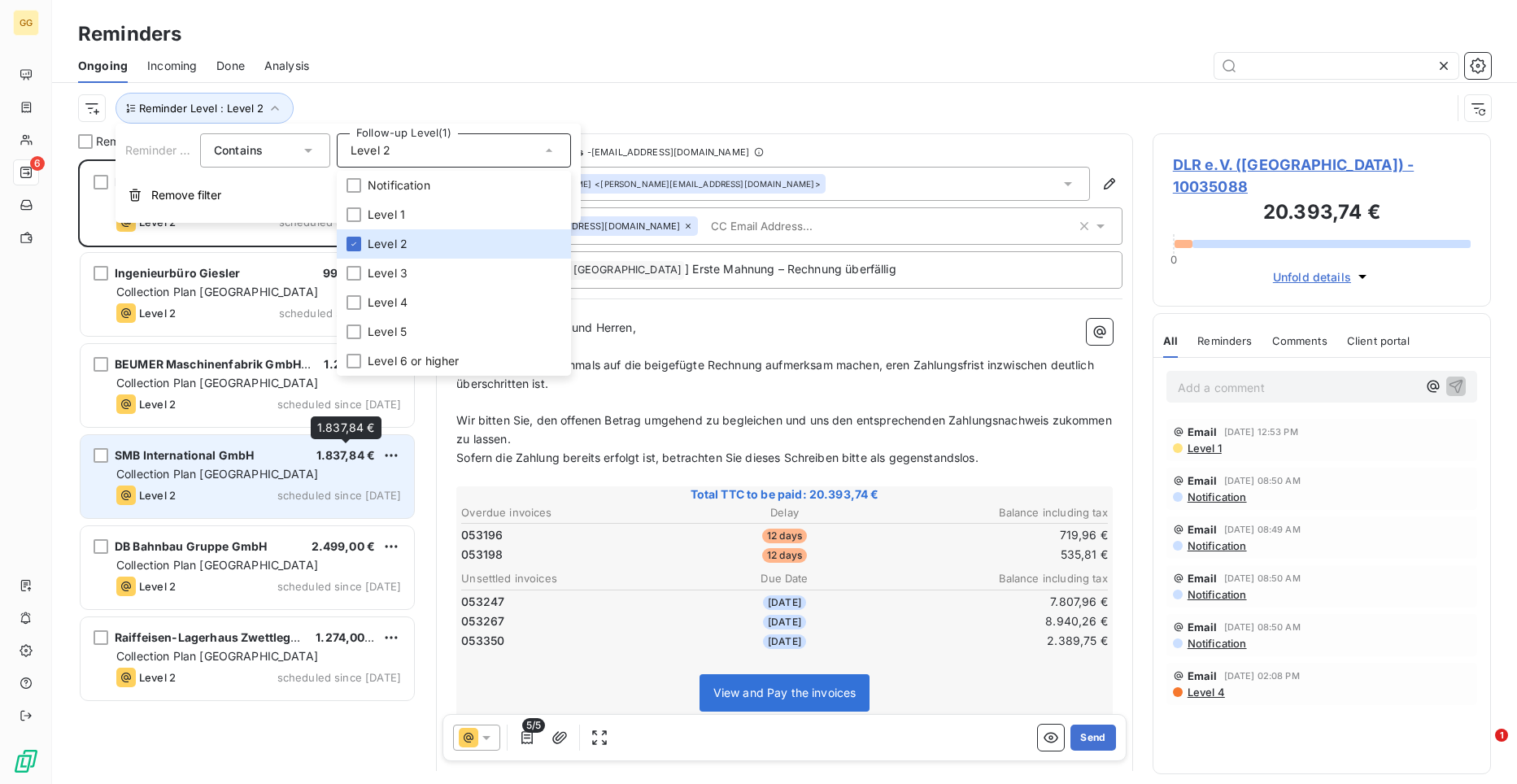
click at [343, 459] on span "1.837,84 €" at bounding box center [346, 455] width 60 height 14
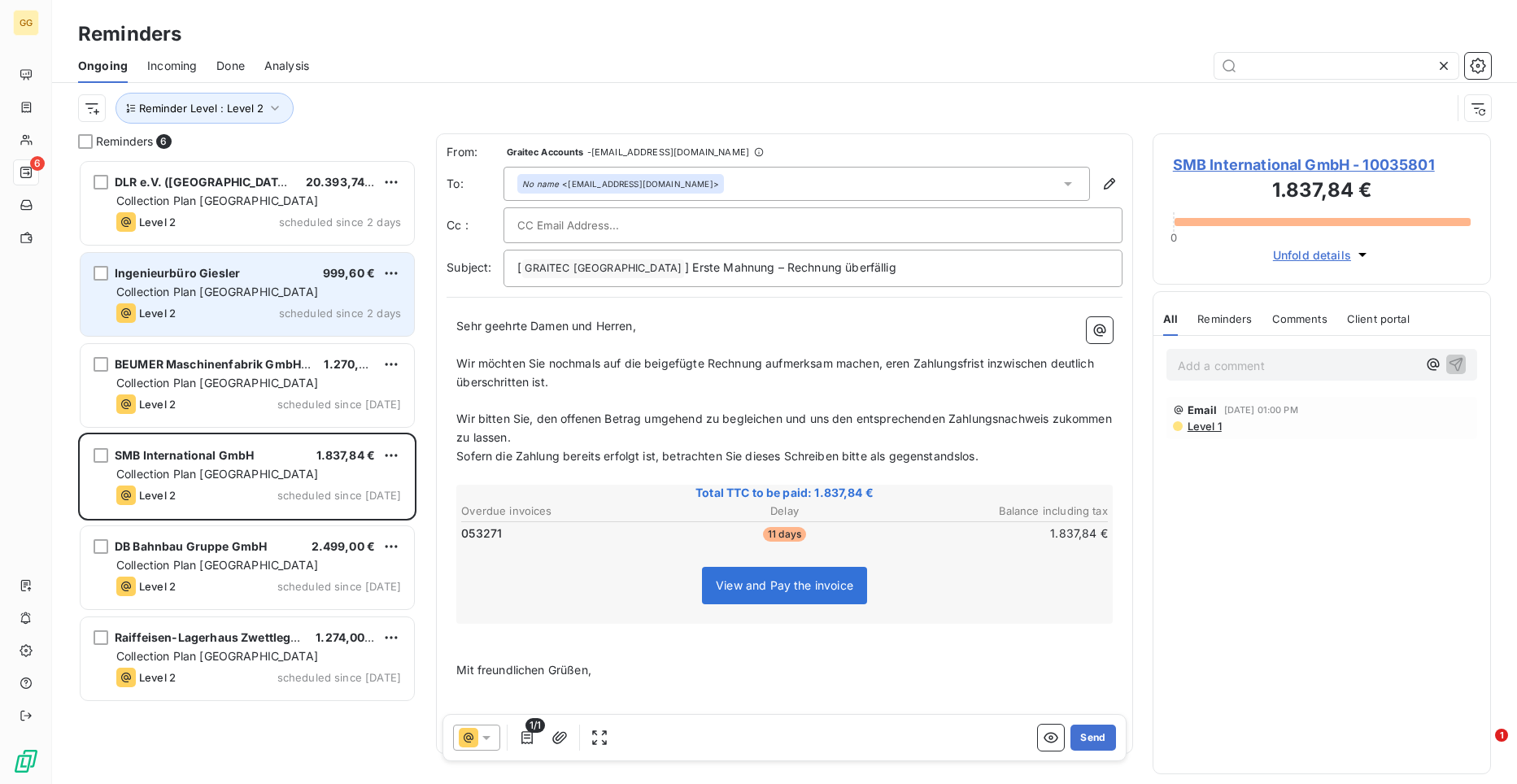
click at [249, 313] on div "Level 2 scheduled since 2 days" at bounding box center [259, 313] width 285 height 19
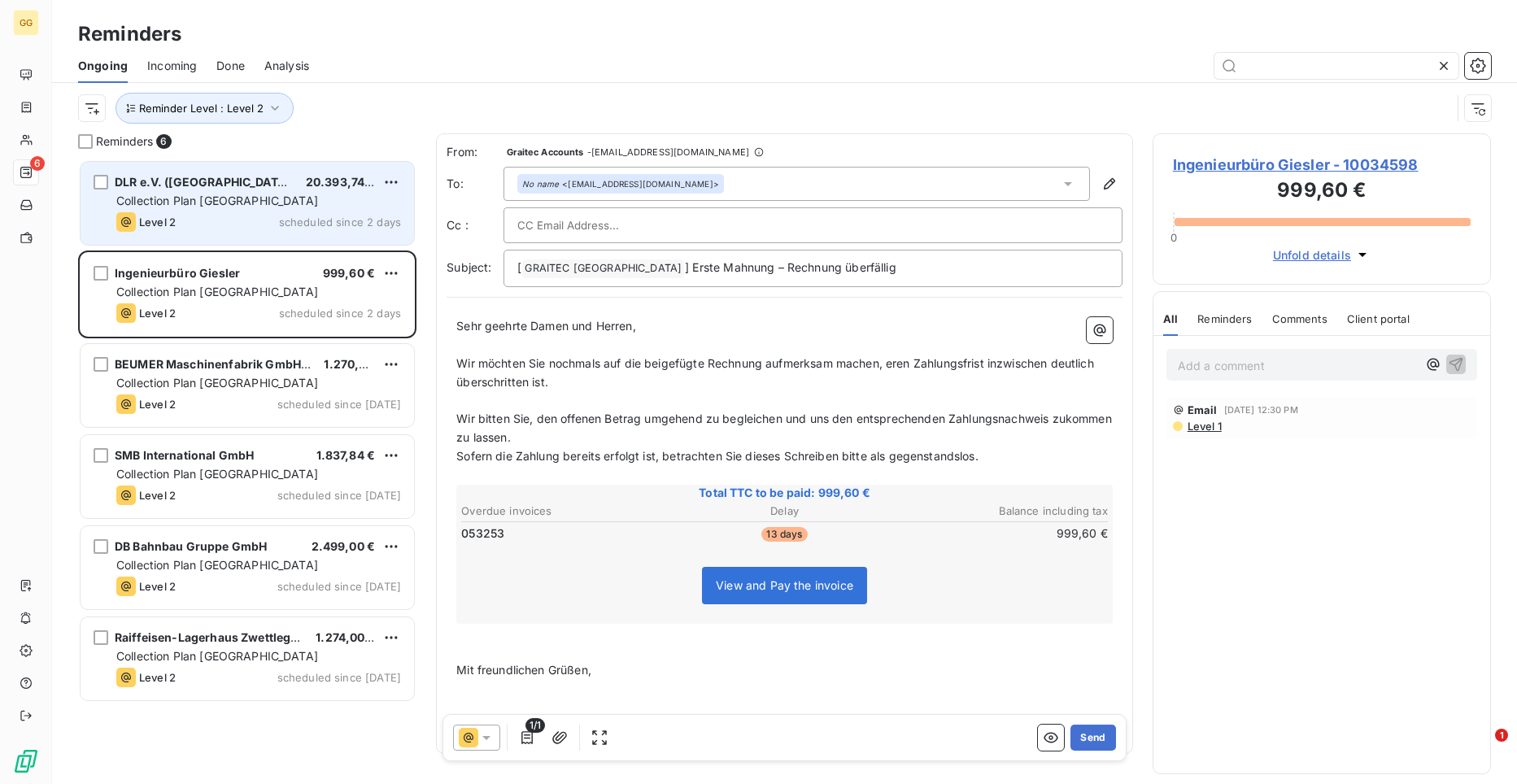
click at [237, 213] on div "Level 2 scheduled since 2 days" at bounding box center [259, 222] width 285 height 19
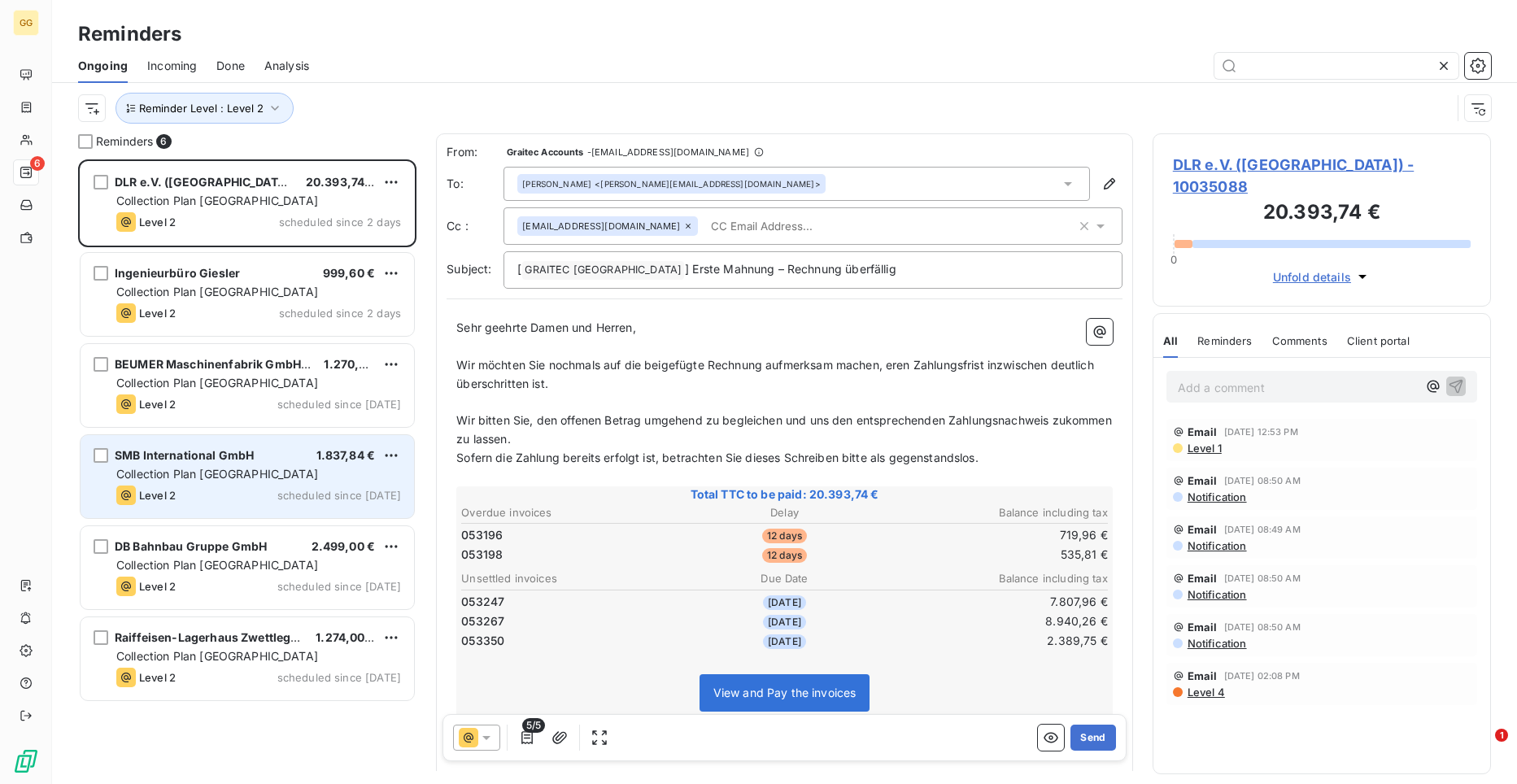
click at [237, 500] on div "Level 2 scheduled since [DATE]" at bounding box center [259, 495] width 285 height 19
